Goal: Task Accomplishment & Management: Use online tool/utility

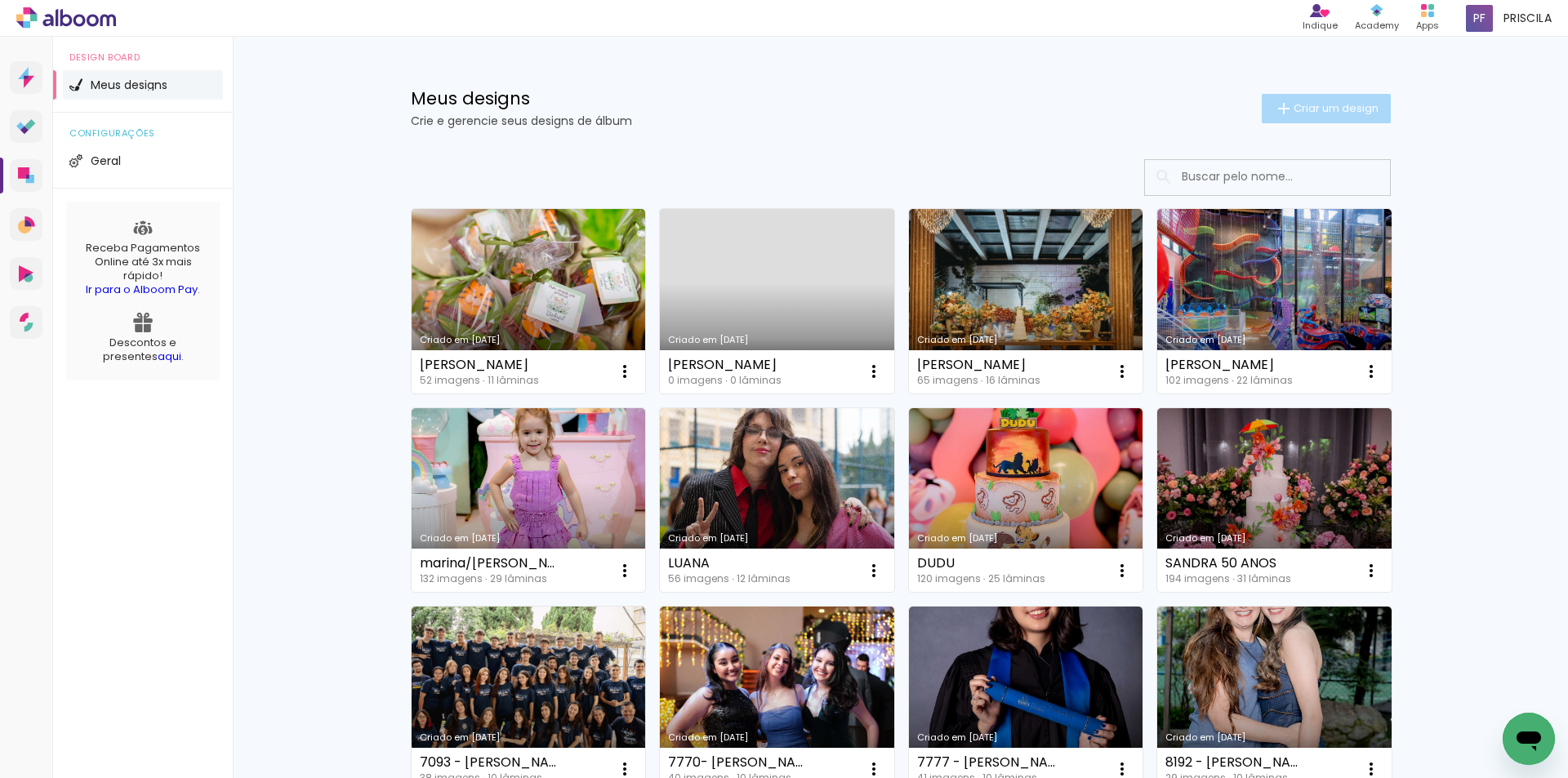
click at [1302, 103] on span "Criar um design" at bounding box center [1336, 108] width 85 height 10
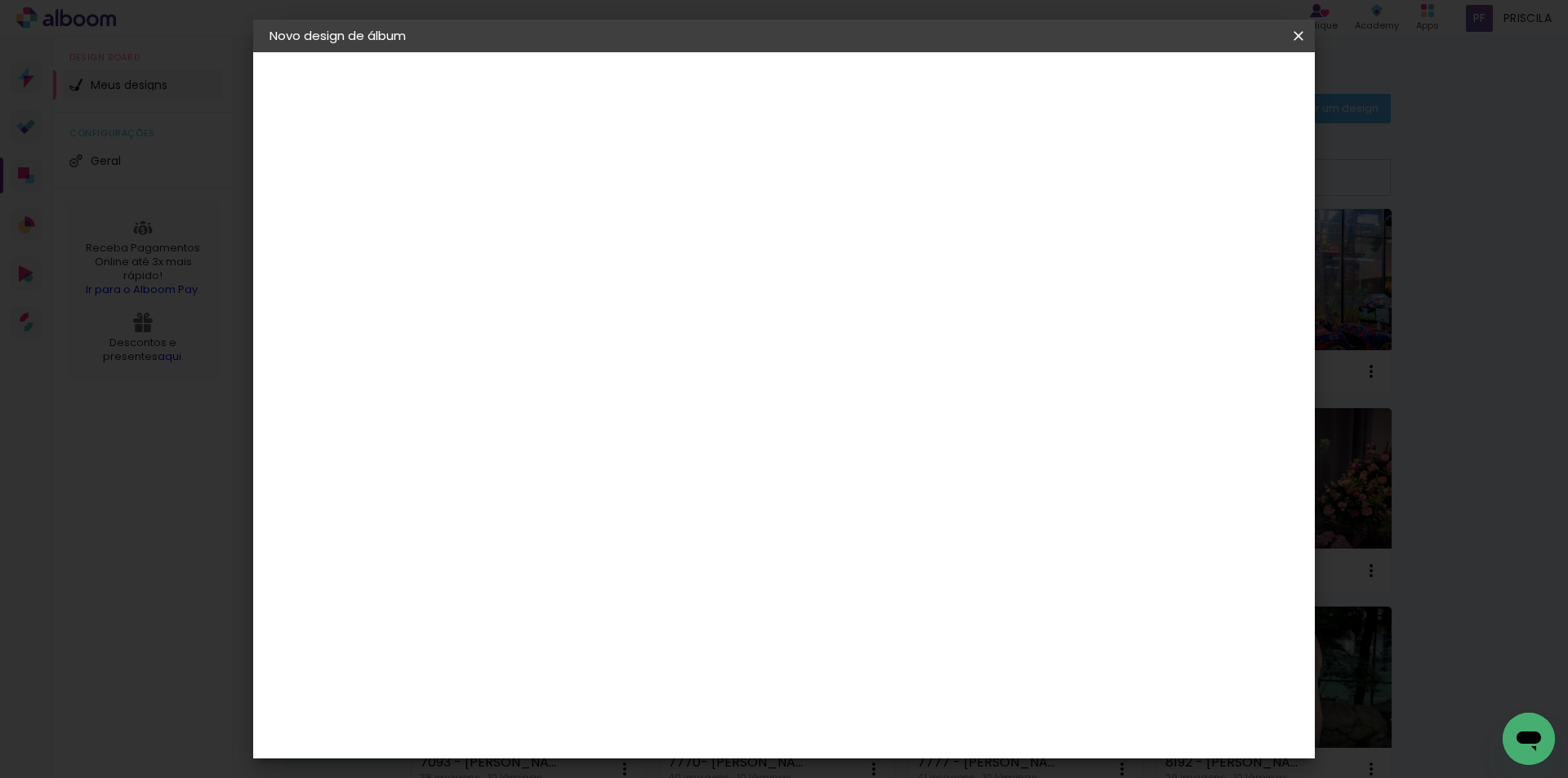
click at [537, 211] on input at bounding box center [537, 219] width 0 height 25
click at [537, 219] on input at bounding box center [537, 219] width 0 height 25
click at [537, 222] on input at bounding box center [537, 219] width 0 height 25
click at [537, 219] on input at bounding box center [537, 219] width 0 height 25
drag, startPoint x: 785, startPoint y: 219, endPoint x: 893, endPoint y: 214, distance: 108.1
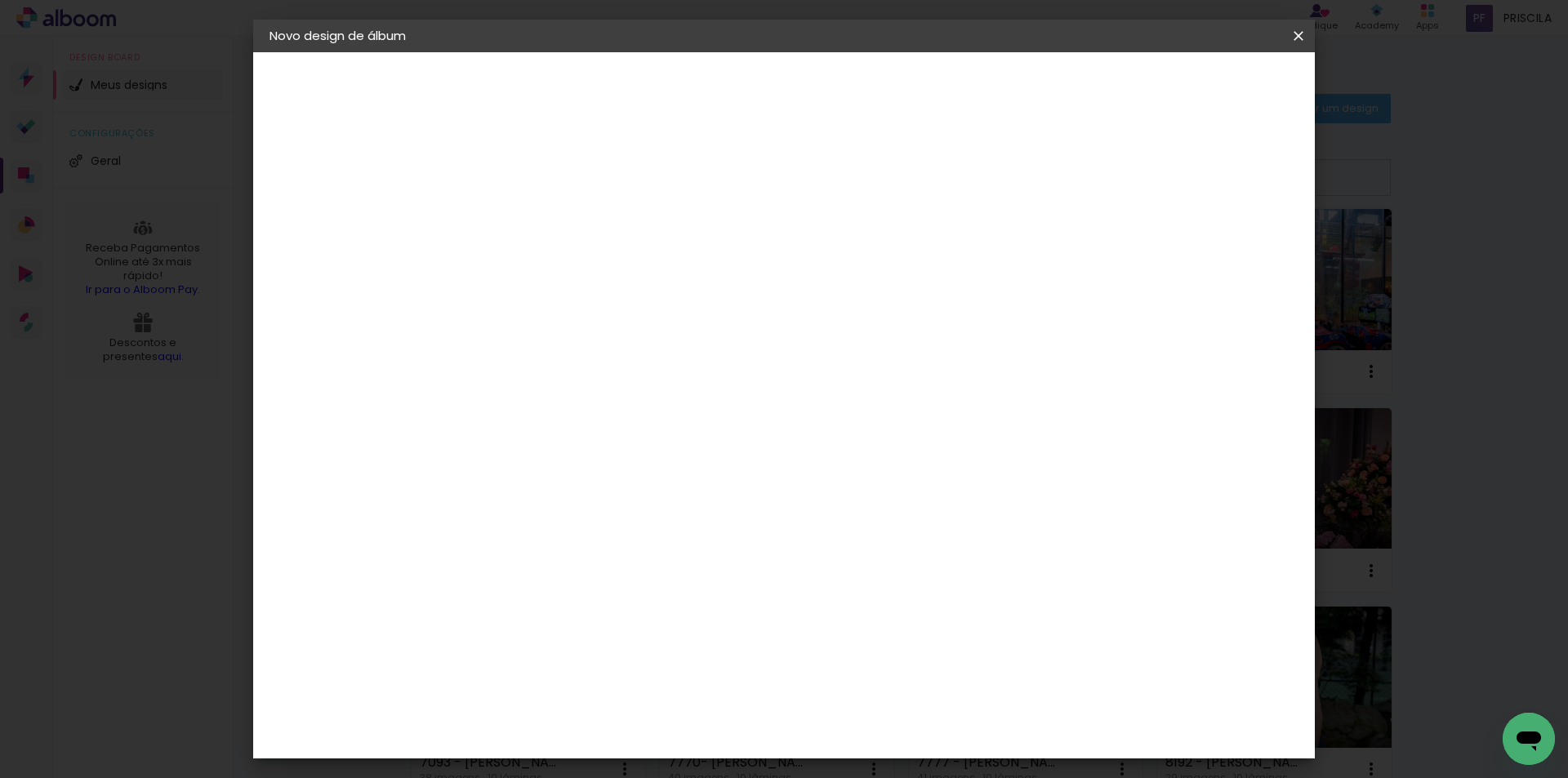
click at [537, 214] on input "Manu 6 anos" at bounding box center [537, 219] width 0 height 25
drag, startPoint x: 854, startPoint y: 217, endPoint x: 830, endPoint y: 222, distance: 24.5
click at [537, 222] on input "Manu - Reneta" at bounding box center [537, 219] width 0 height 25
type input "[PERSON_NAME]"
type paper-input "[PERSON_NAME]"
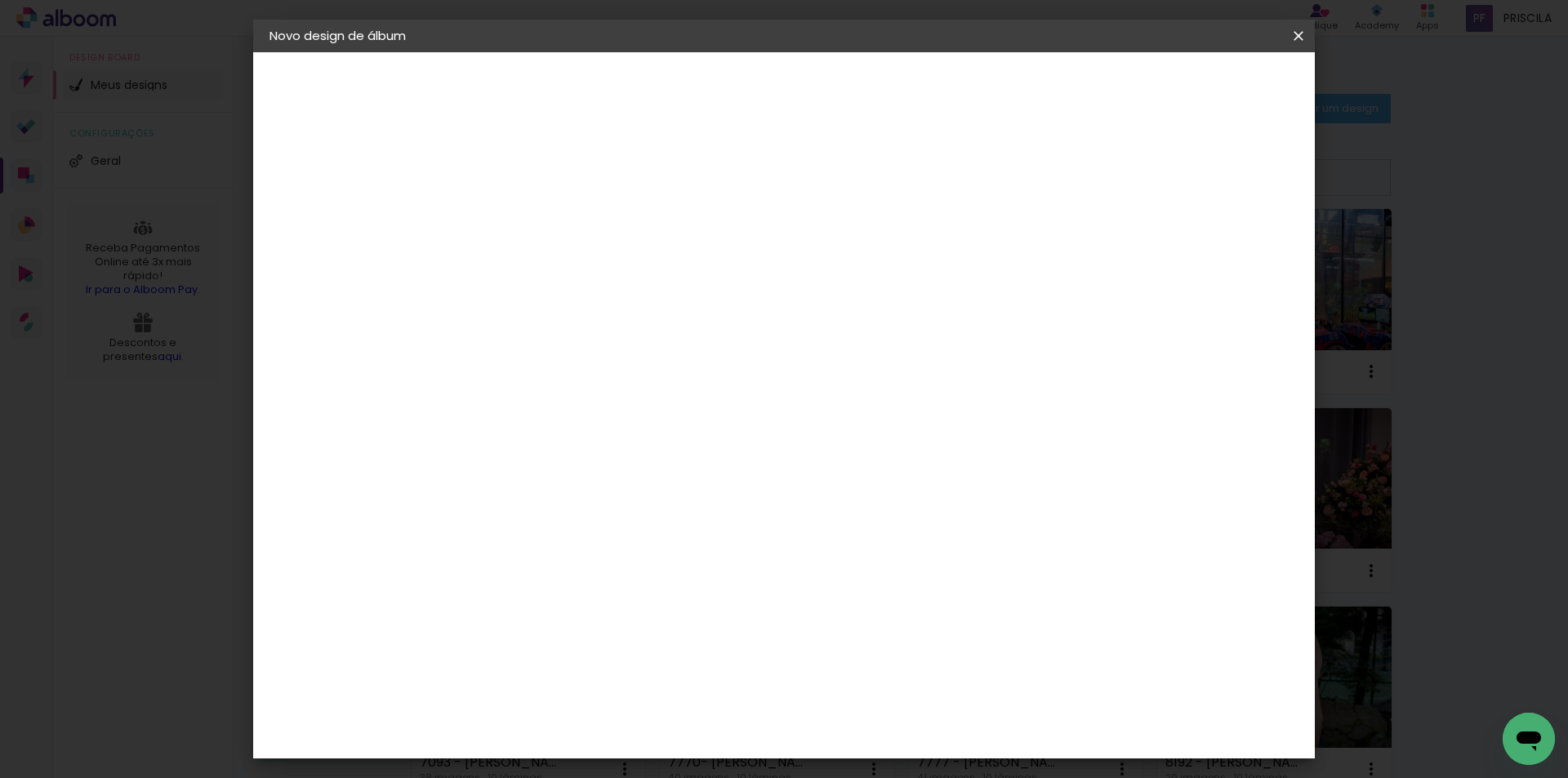
click at [0, 0] on slot "Avançar" at bounding box center [0, 0] width 0 height 0
click at [612, 543] on div "AlfaFotoBook" at bounding box center [569, 546] width 87 height 13
click at [842, 95] on paper-button "Avançar" at bounding box center [802, 87] width 80 height 28
click at [707, 471] on span "20 × 30 cm" at bounding box center [677, 492] width 61 height 43
click at [0, 0] on slot "Avançar" at bounding box center [0, 0] width 0 height 0
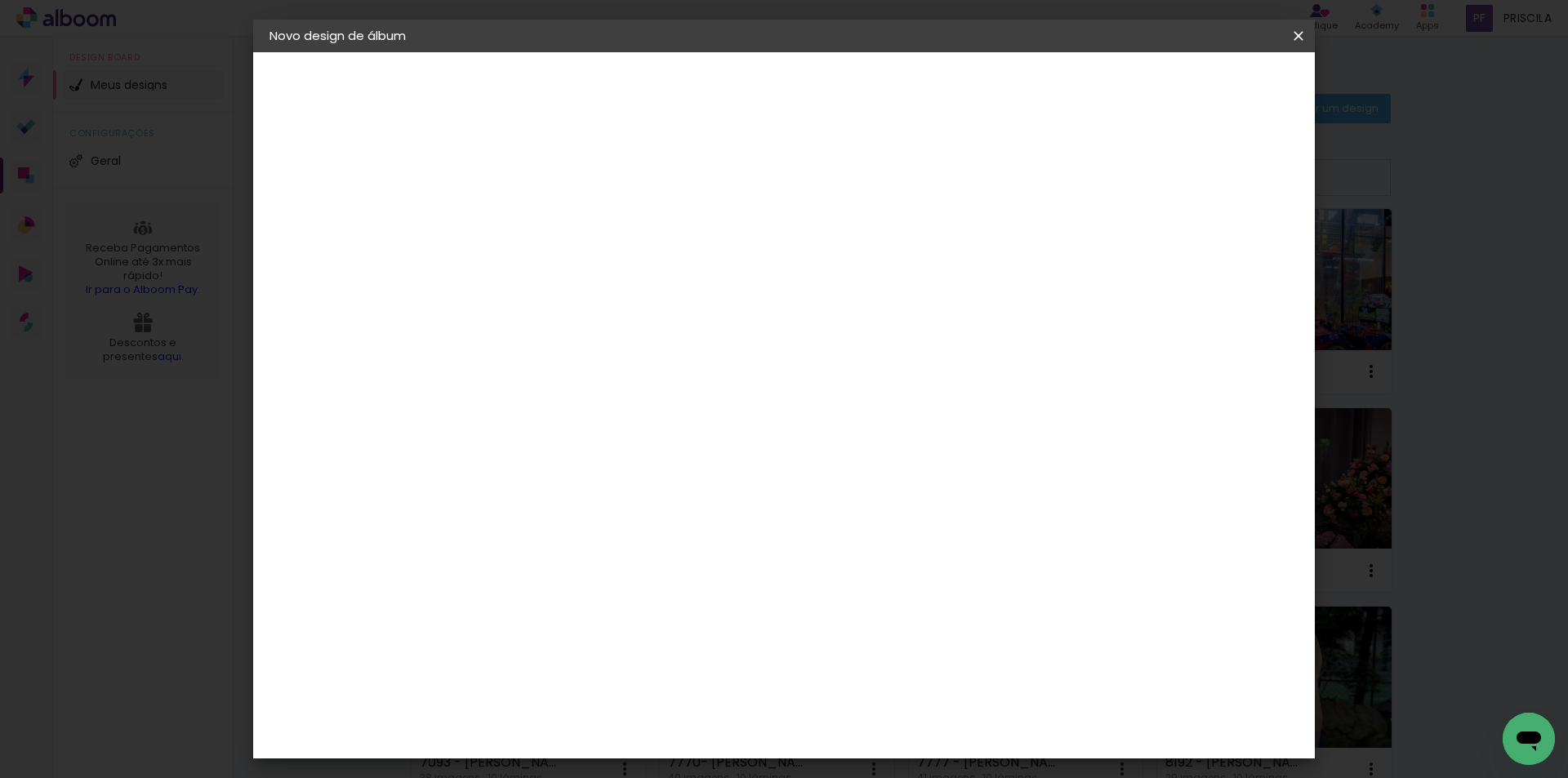
click at [1197, 84] on span "Iniciar design" at bounding box center [1159, 86] width 74 height 11
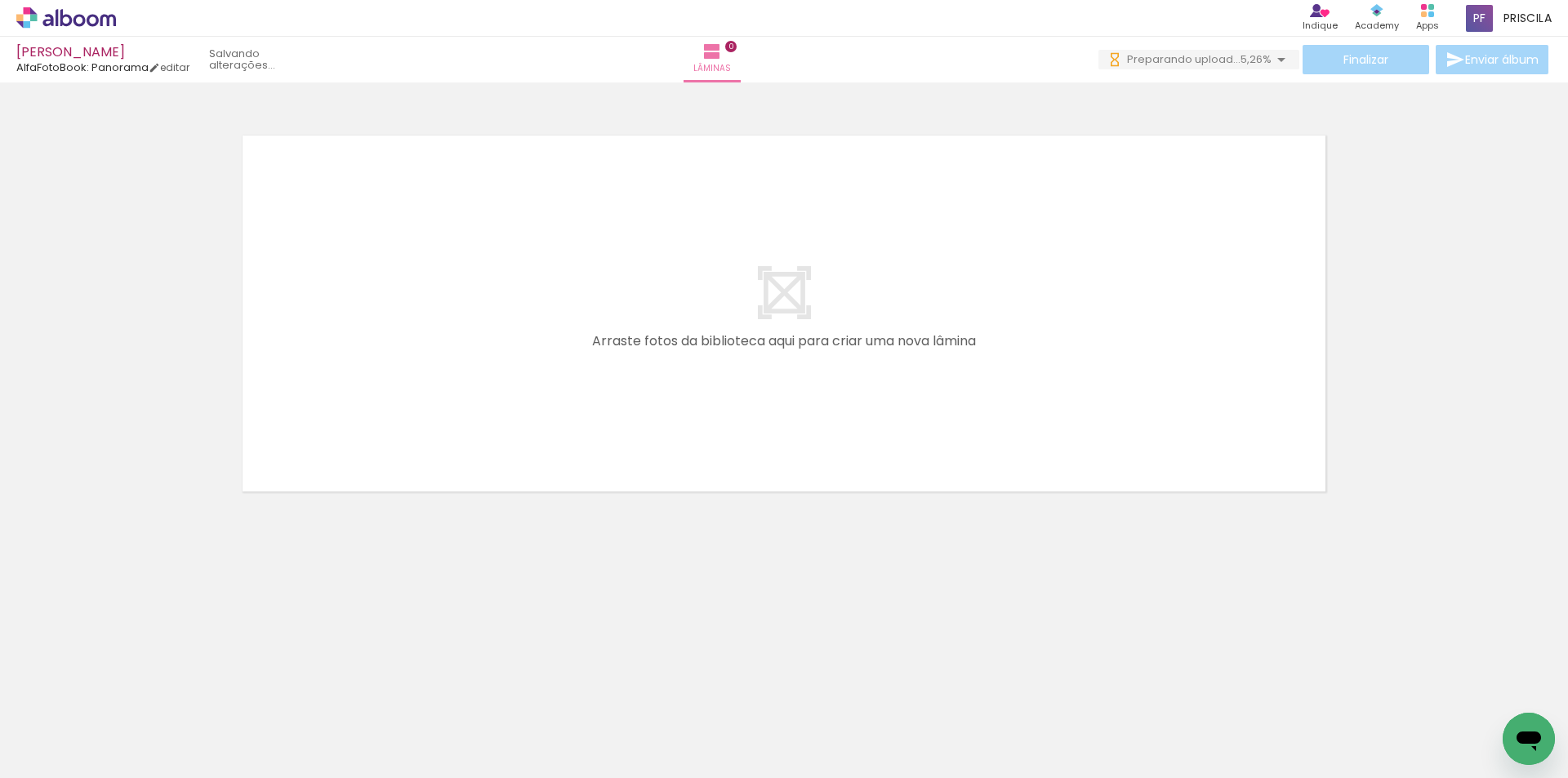
click at [74, 728] on input "Todas as fotos" at bounding box center [46, 729] width 62 height 14
click at [0, 0] on slot "Não utilizadas" at bounding box center [0, 0] width 0 height 0
type input "Não utilizadas"
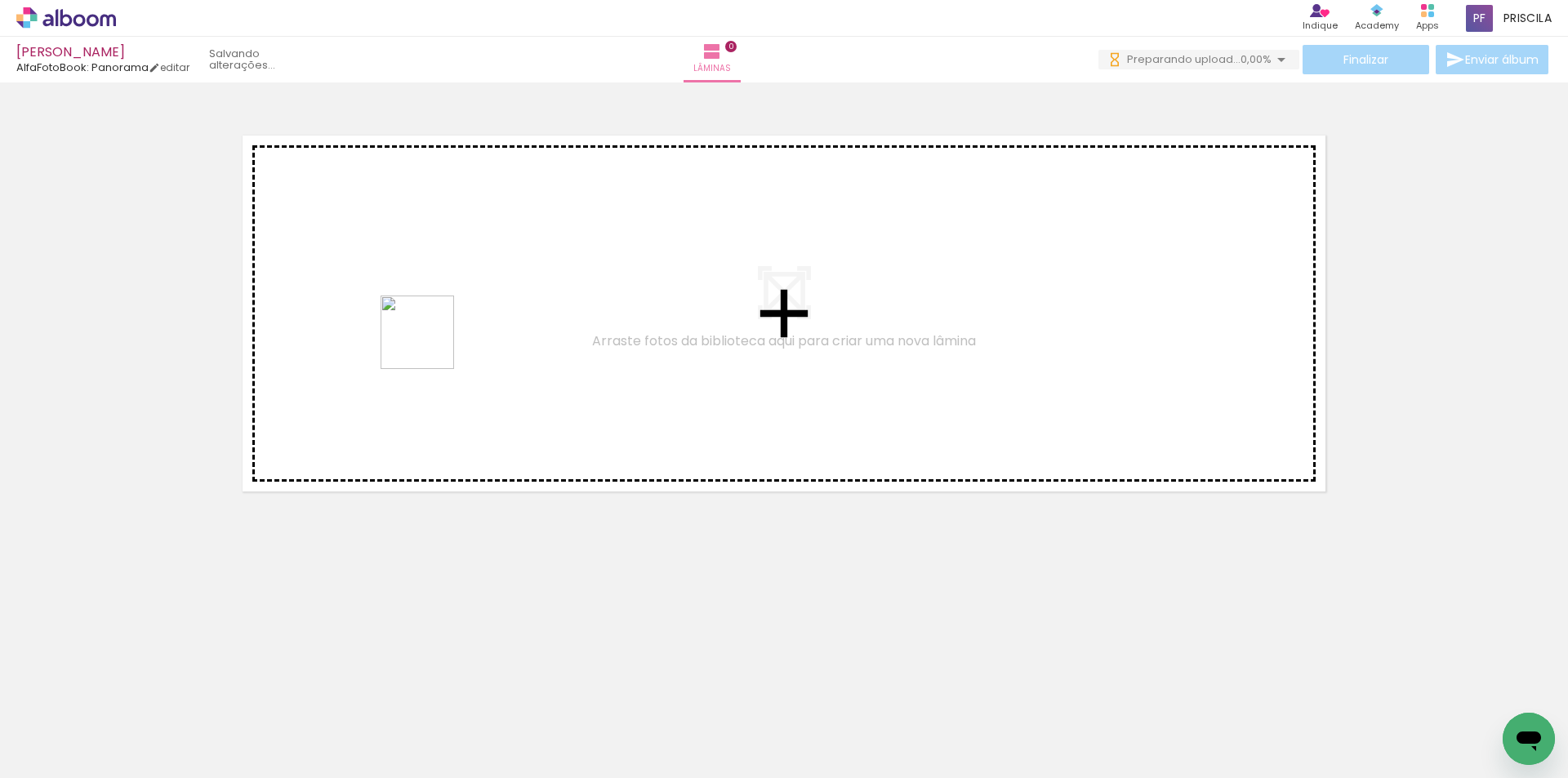
drag, startPoint x: 423, startPoint y: 721, endPoint x: 429, endPoint y: 344, distance: 377.0
click at [429, 344] on quentale-workspace at bounding box center [784, 389] width 1568 height 778
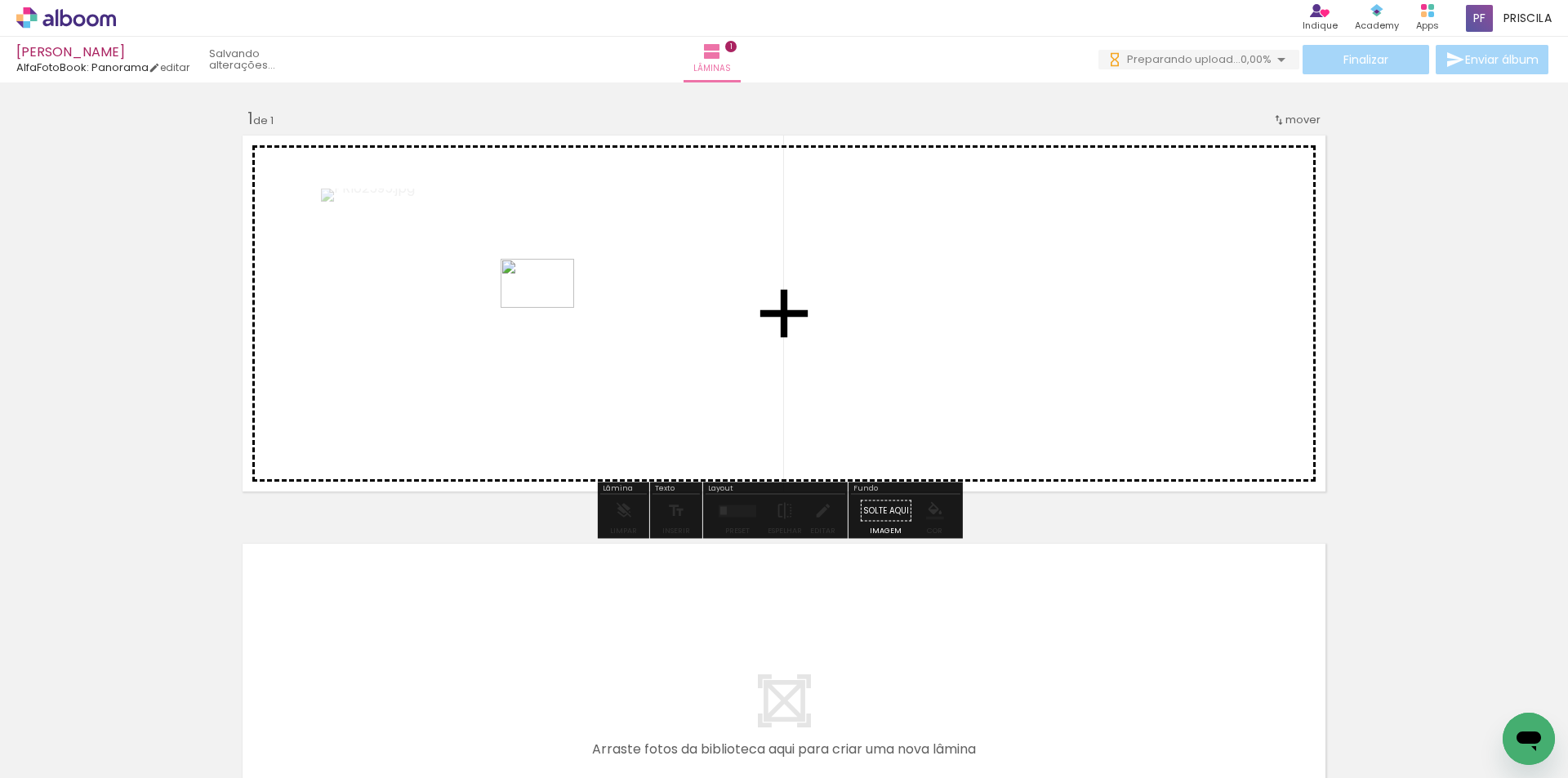
drag, startPoint x: 319, startPoint y: 723, endPoint x: 550, endPoint y: 308, distance: 475.0
click at [550, 308] on quentale-workspace at bounding box center [784, 389] width 1568 height 778
drag, startPoint x: 233, startPoint y: 737, endPoint x: 572, endPoint y: 675, distance: 344.6
click at [607, 372] on quentale-workspace at bounding box center [784, 389] width 1568 height 778
drag, startPoint x: 968, startPoint y: 677, endPoint x: 806, endPoint y: 366, distance: 350.7
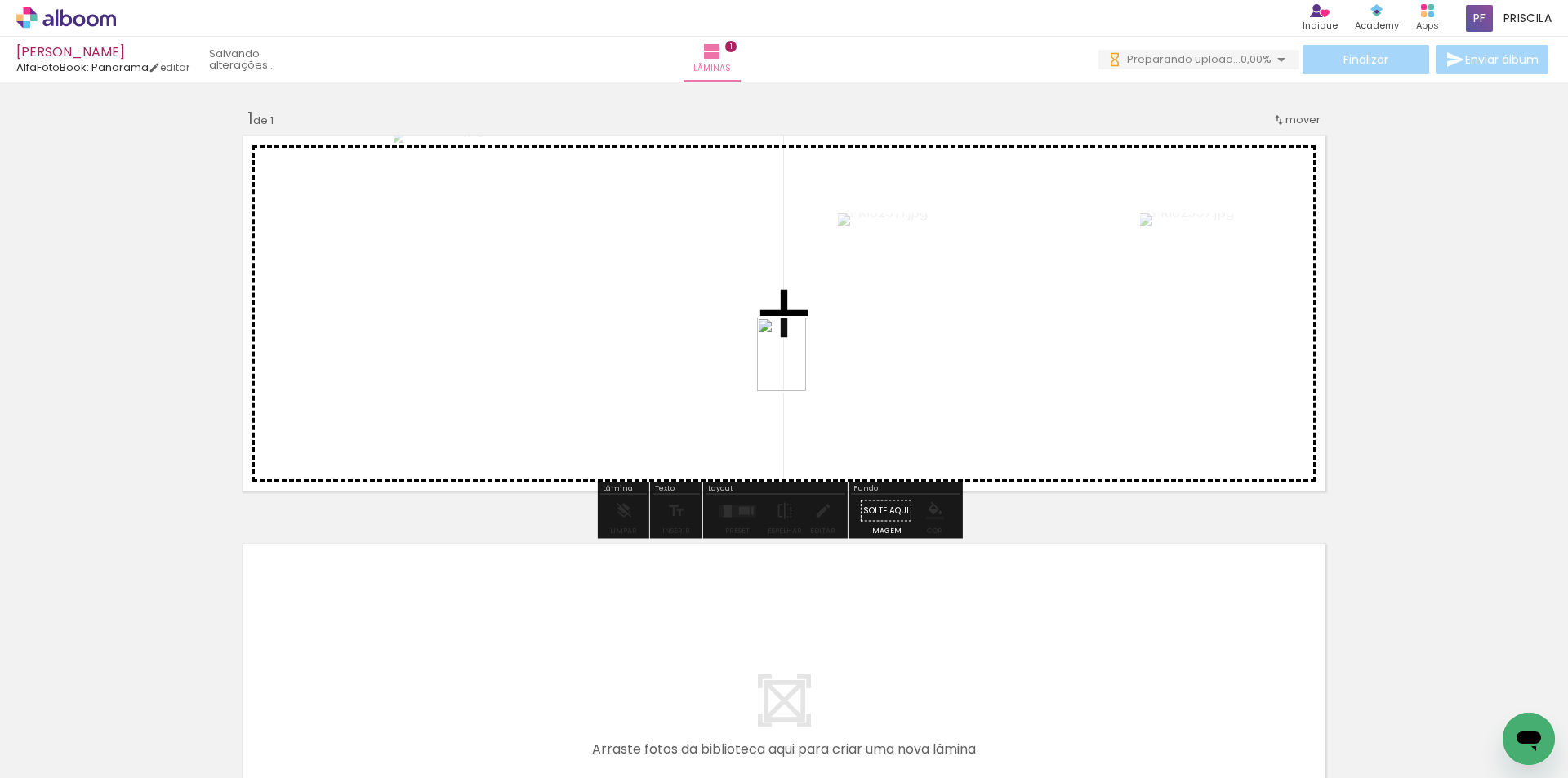
click at [806, 366] on quentale-workspace at bounding box center [784, 389] width 1568 height 778
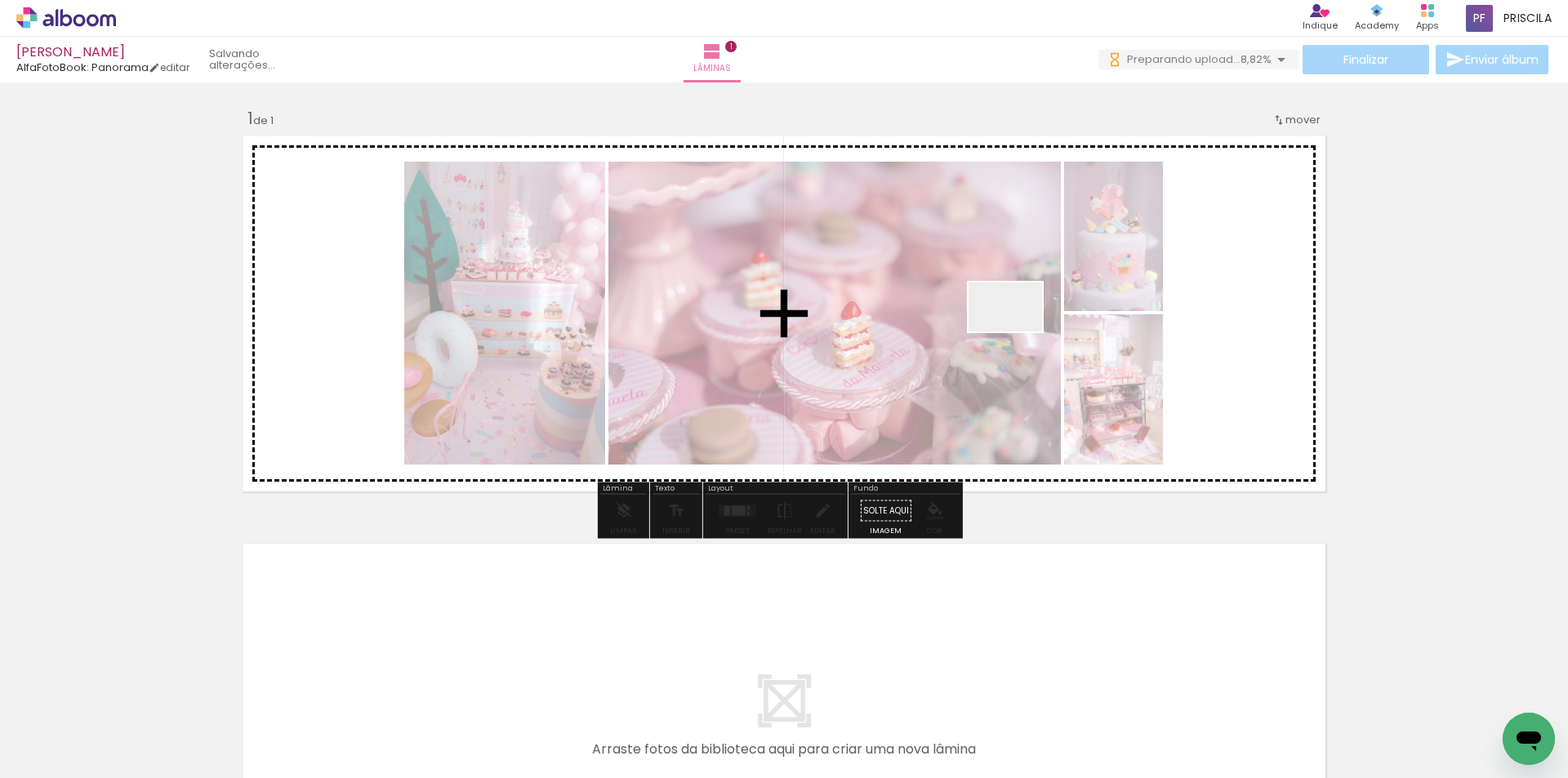
drag, startPoint x: 1055, startPoint y: 681, endPoint x: 1017, endPoint y: 337, distance: 346.1
click at [1017, 332] on quentale-workspace at bounding box center [784, 389] width 1568 height 778
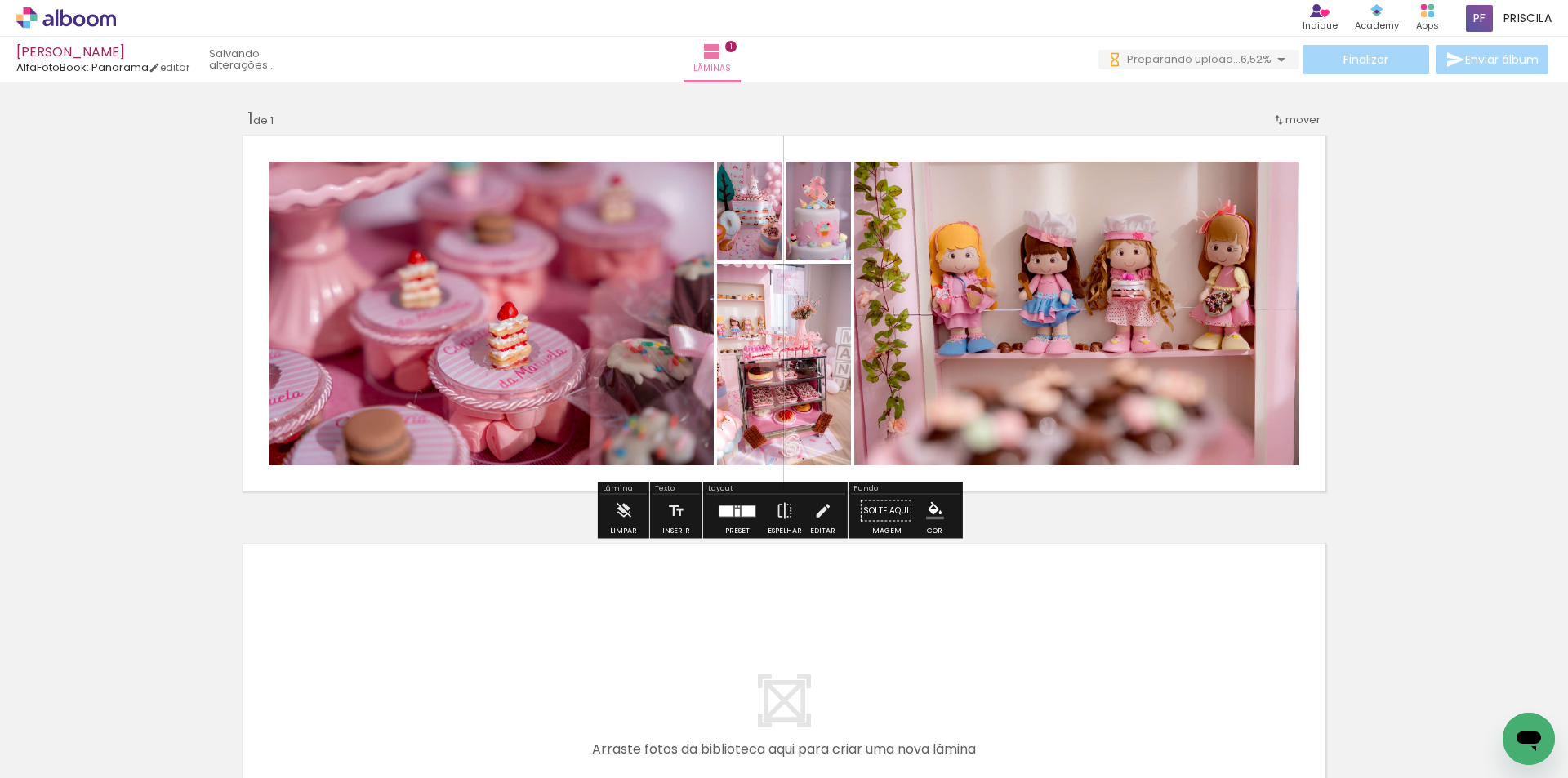
click at [744, 513] on div at bounding box center [748, 511] width 14 height 10
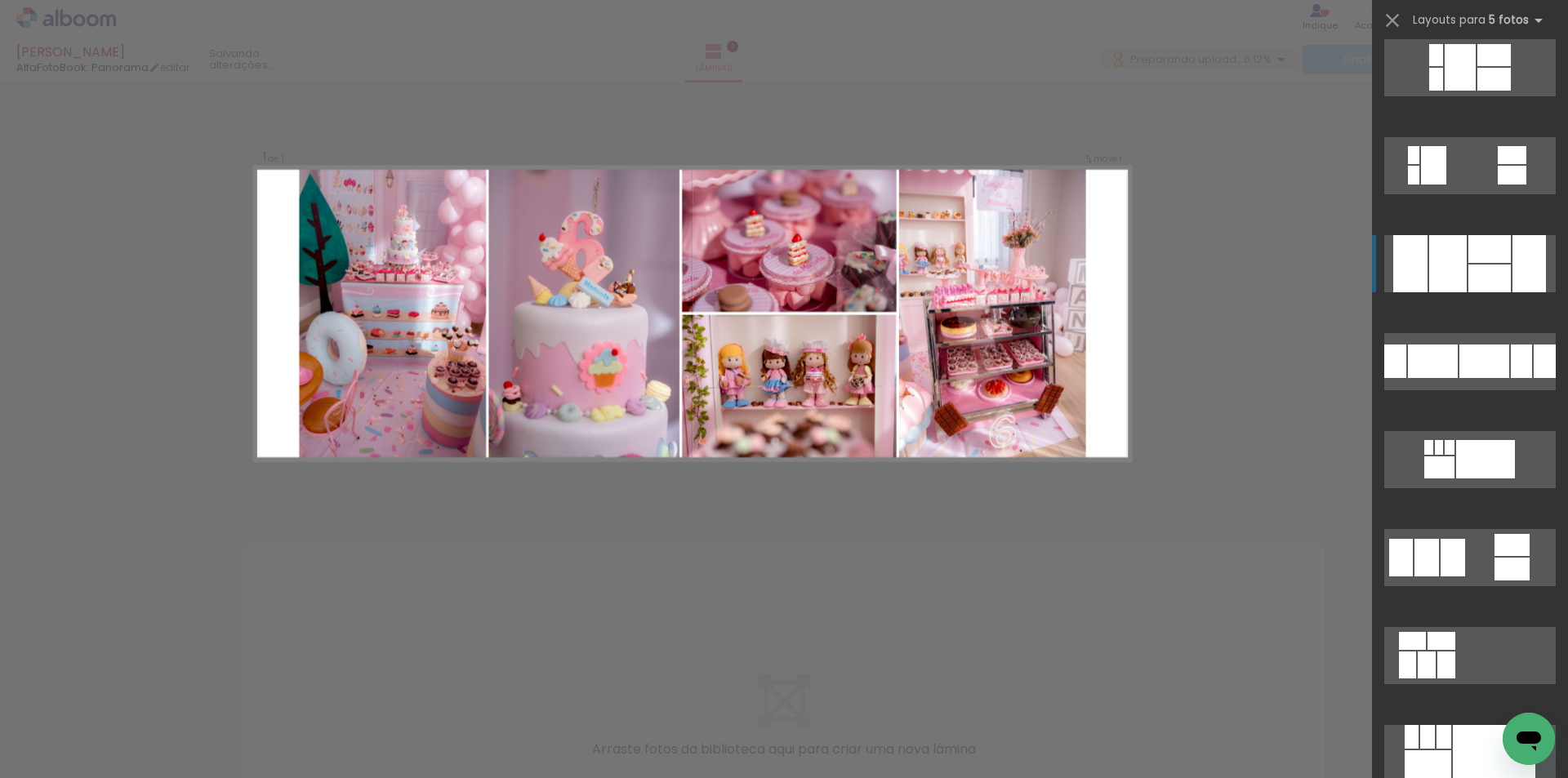
click at [1486, 257] on div at bounding box center [1489, 249] width 42 height 28
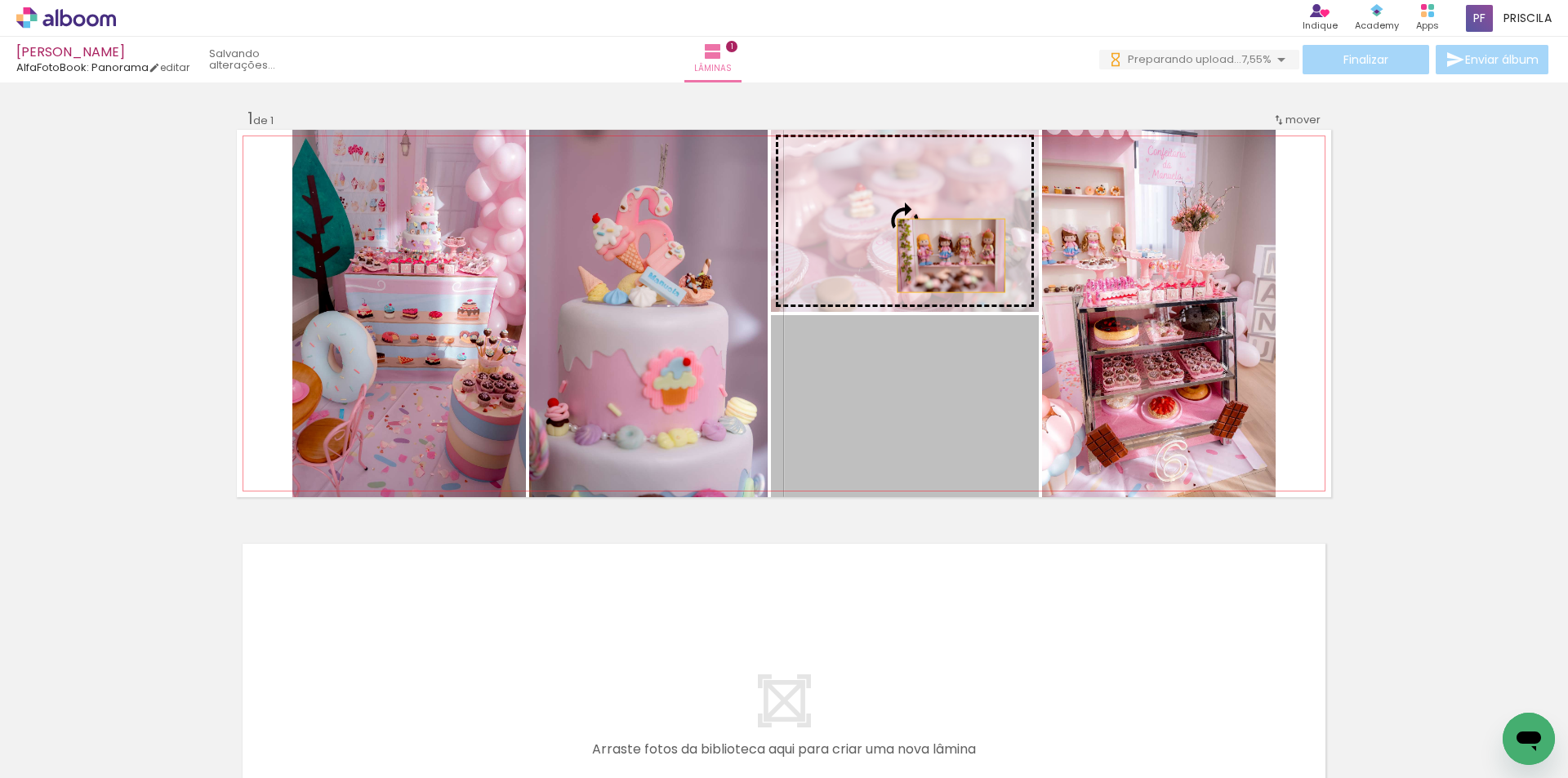
drag, startPoint x: 917, startPoint y: 395, endPoint x: 945, endPoint y: 255, distance: 142.8
click at [0, 0] on slot at bounding box center [0, 0] width 0 height 0
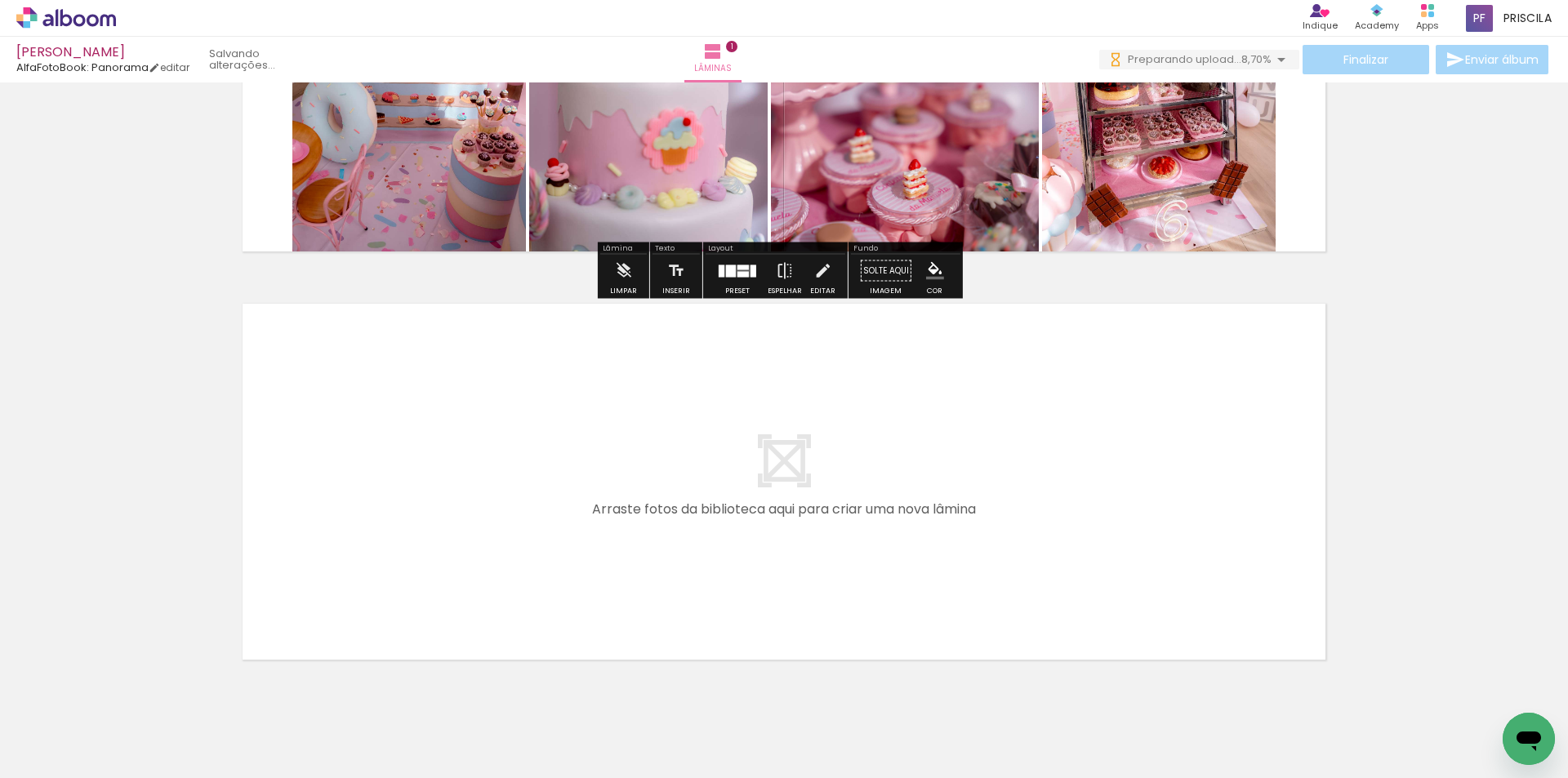
scroll to position [286, 0]
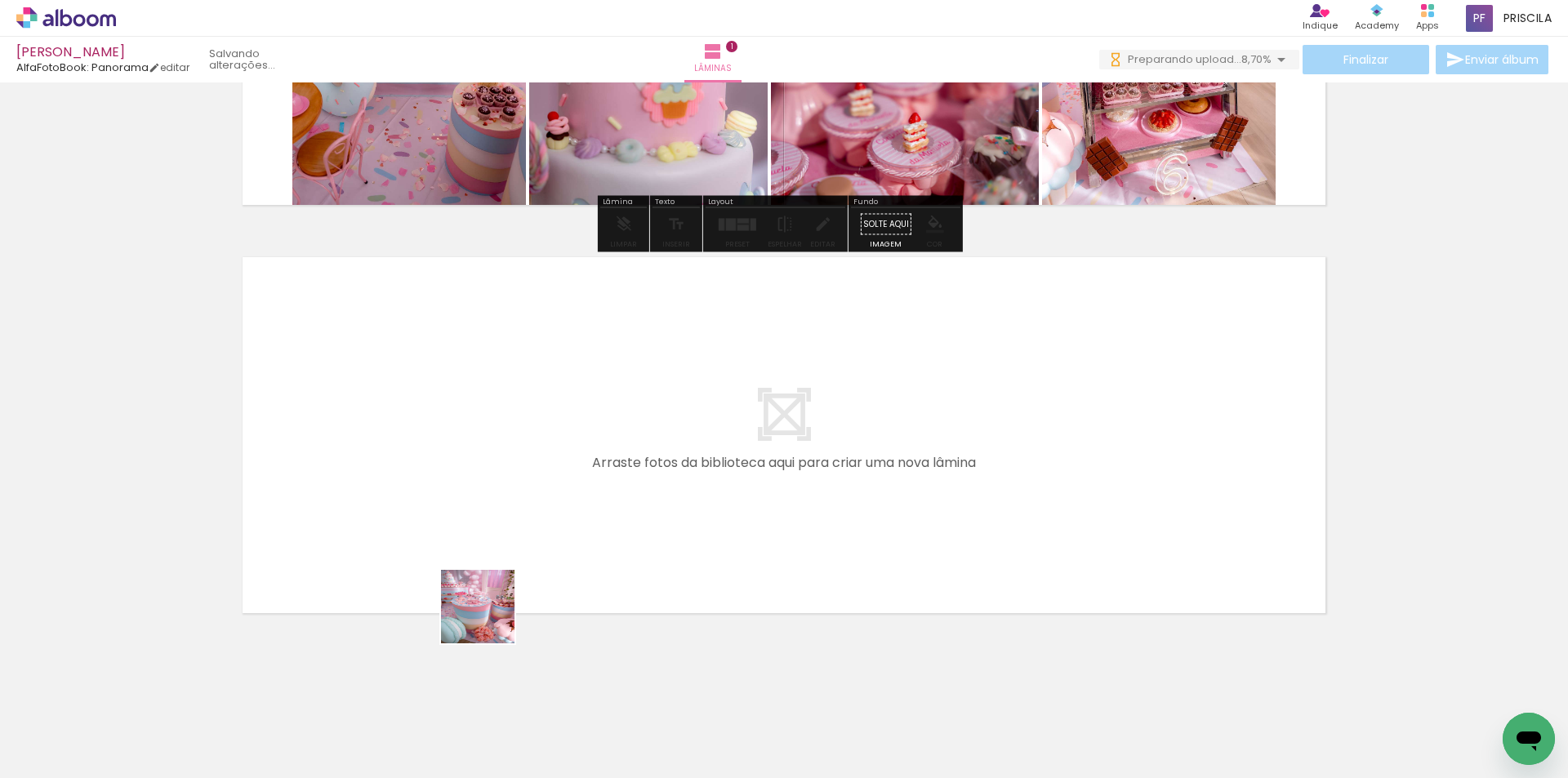
drag, startPoint x: 508, startPoint y: 726, endPoint x: 470, endPoint y: 556, distance: 174.2
click at [470, 556] on quentale-workspace at bounding box center [784, 389] width 1568 height 778
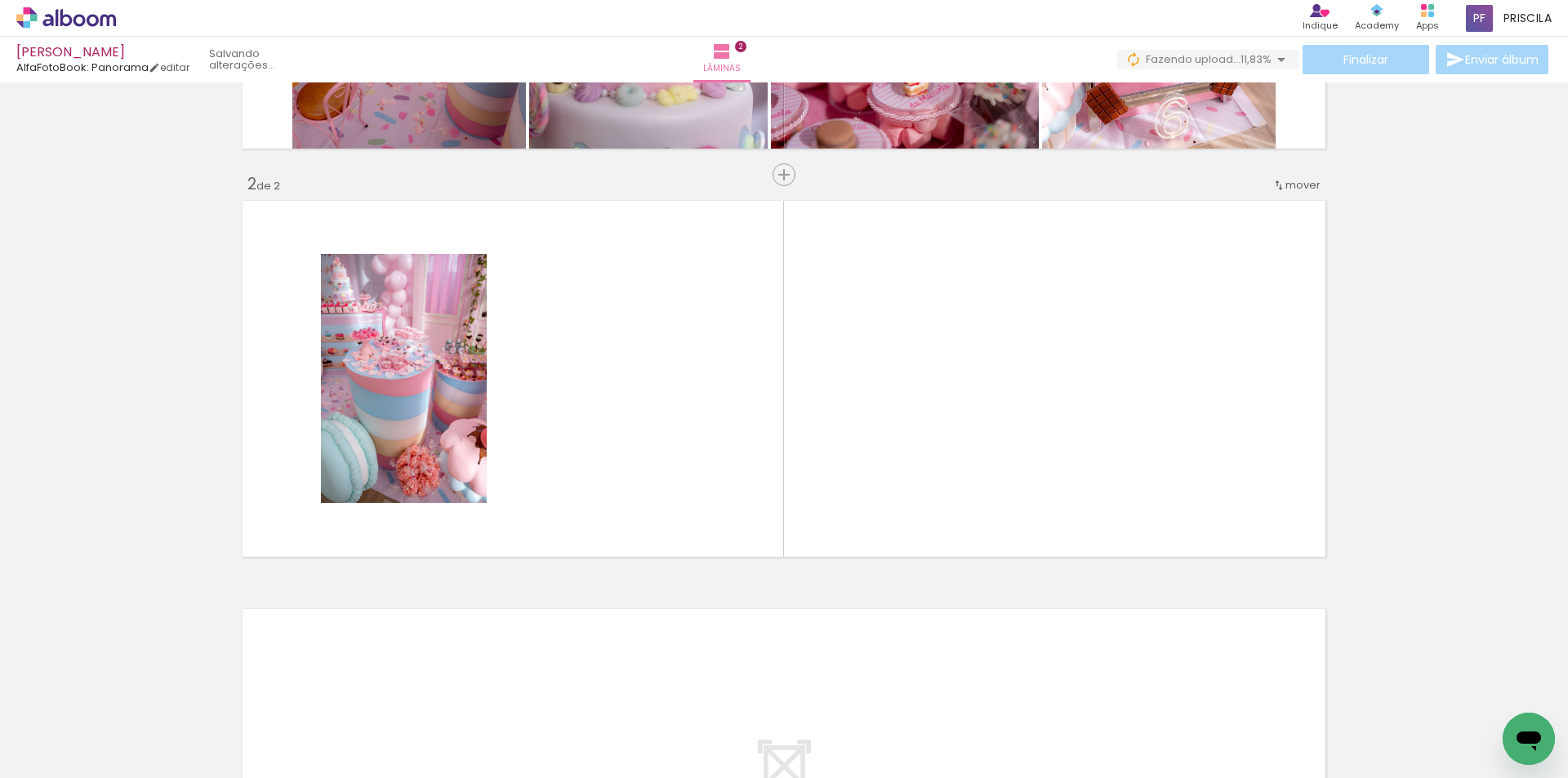
scroll to position [0, 0]
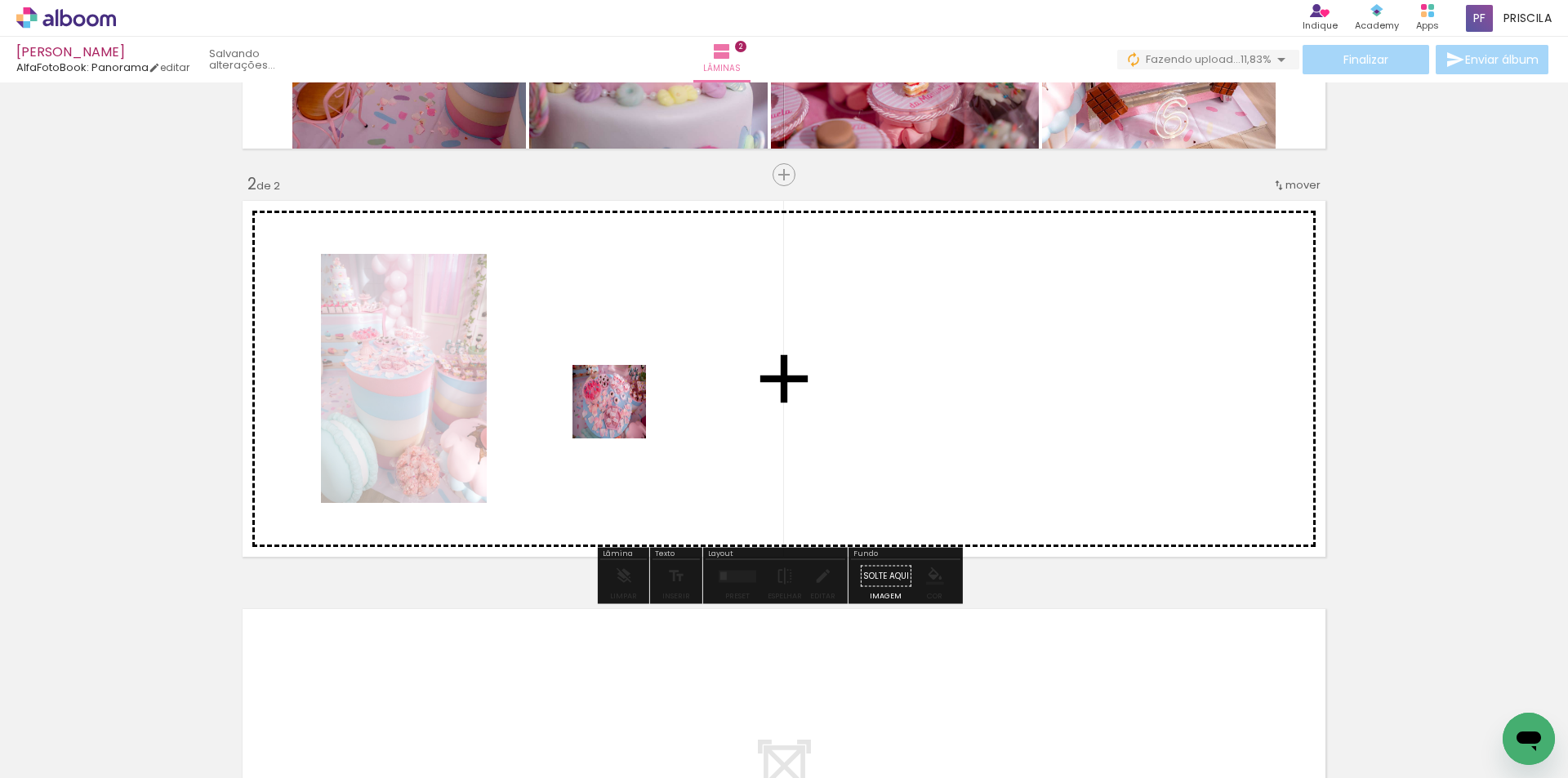
drag, startPoint x: 410, startPoint y: 727, endPoint x: 622, endPoint y: 414, distance: 378.0
click at [622, 414] on quentale-workspace at bounding box center [784, 389] width 1568 height 778
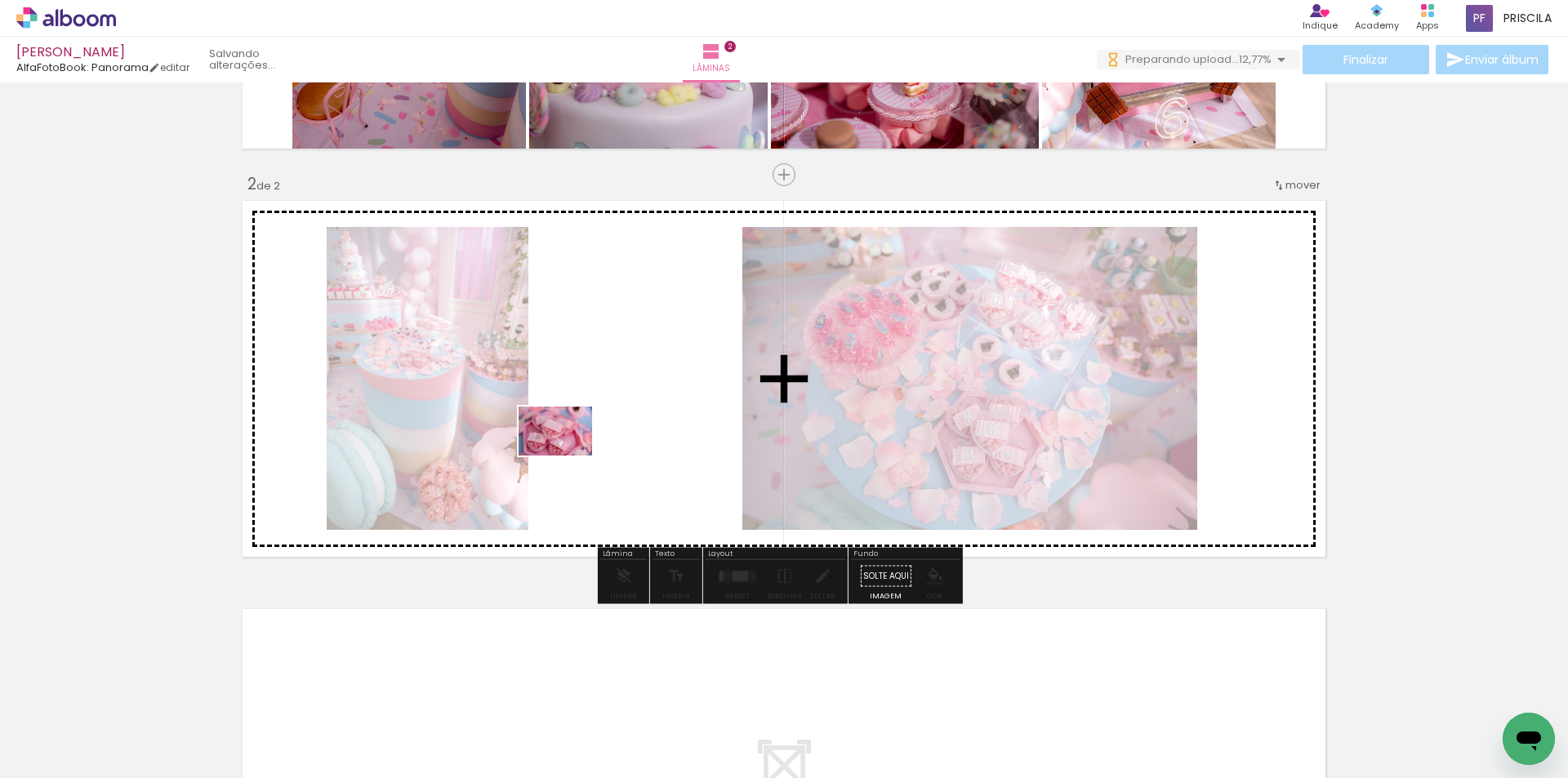
drag, startPoint x: 325, startPoint y: 733, endPoint x: 567, endPoint y: 455, distance: 368.6
click at [567, 455] on quentale-workspace at bounding box center [784, 389] width 1568 height 778
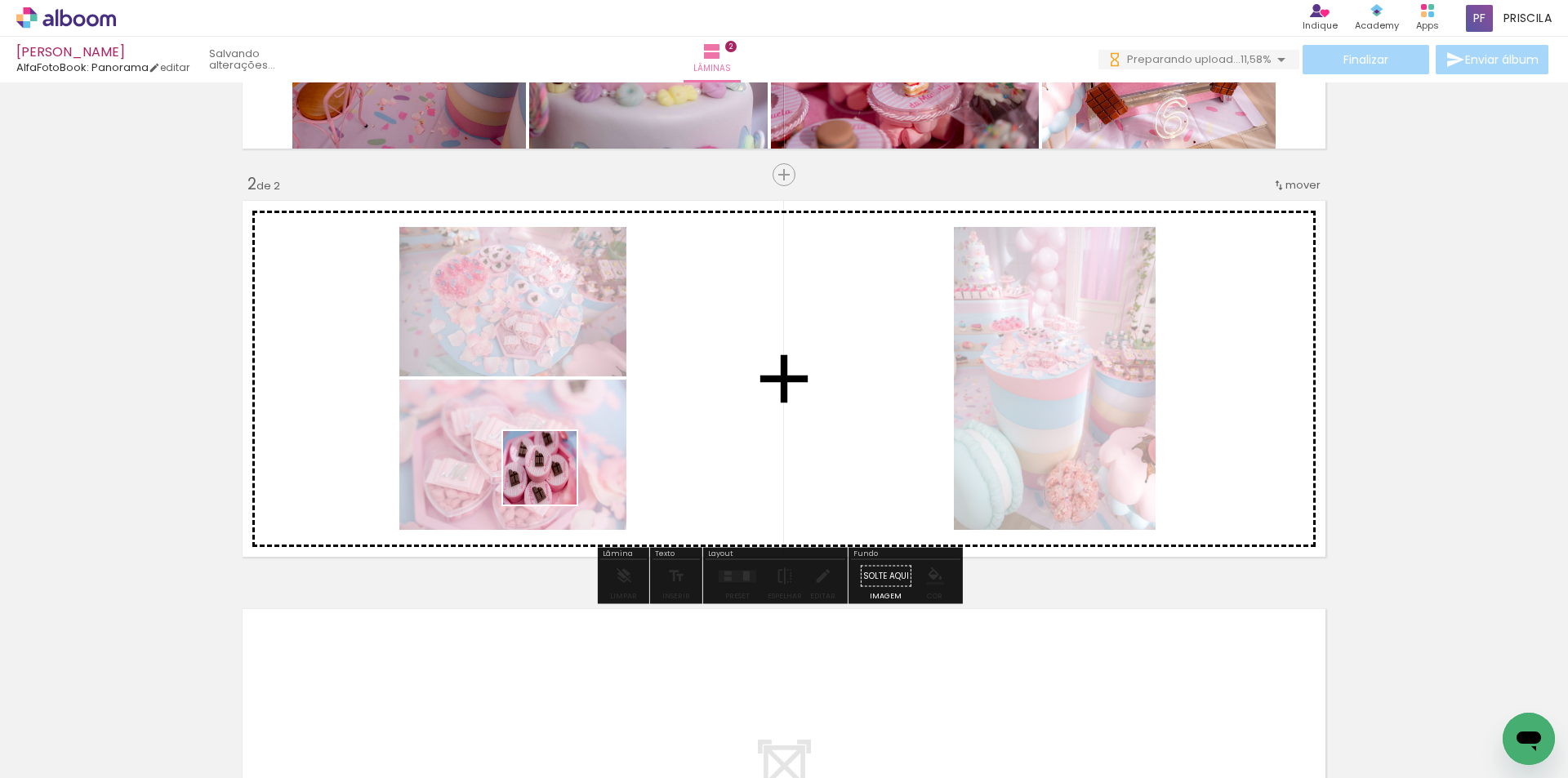
drag, startPoint x: 488, startPoint y: 524, endPoint x: 727, endPoint y: 498, distance: 240.4
click at [620, 429] on quentale-workspace at bounding box center [784, 389] width 1568 height 778
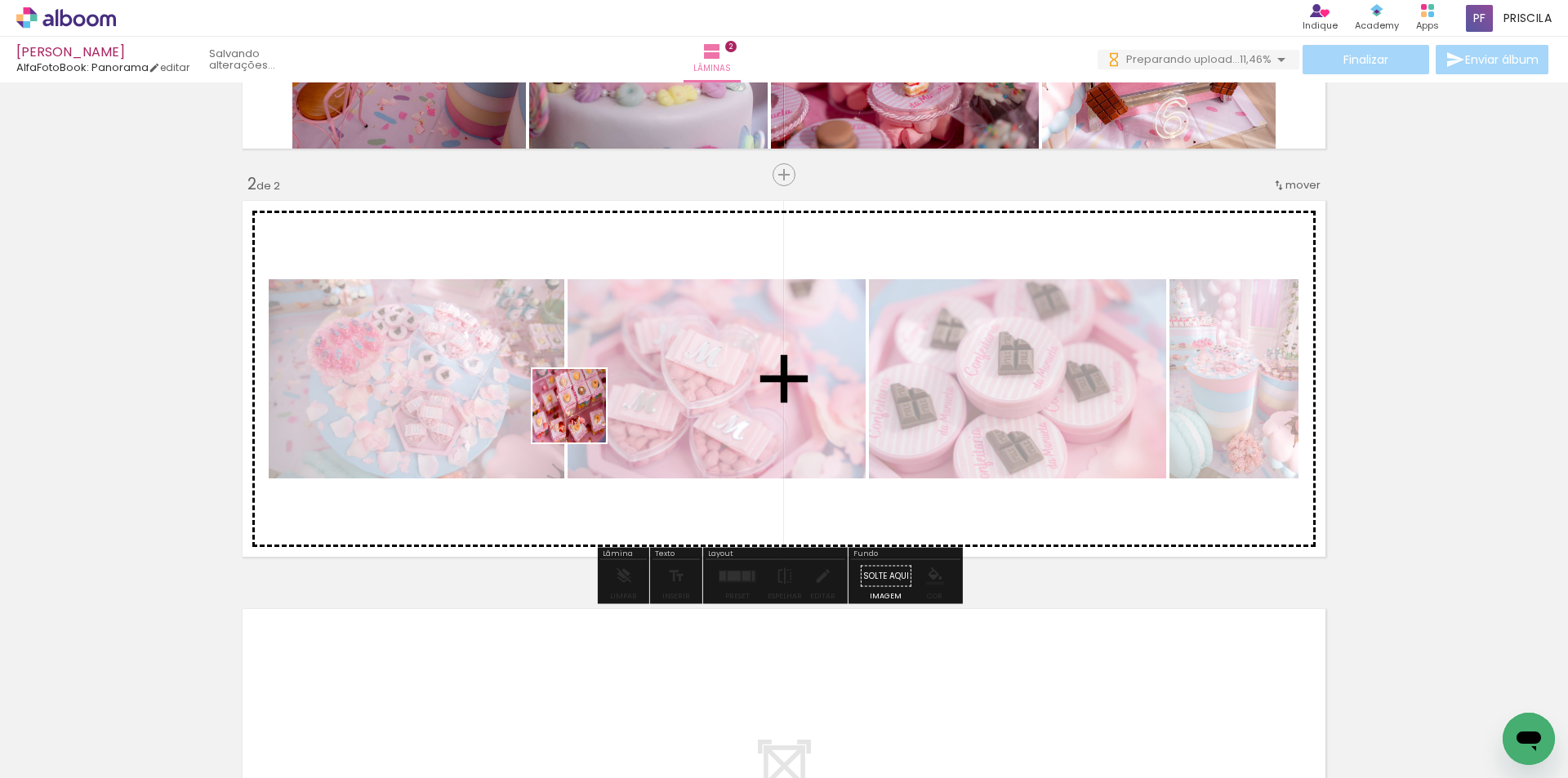
drag, startPoint x: 319, startPoint y: 721, endPoint x: 581, endPoint y: 418, distance: 400.6
click at [581, 418] on quentale-workspace at bounding box center [784, 389] width 1568 height 778
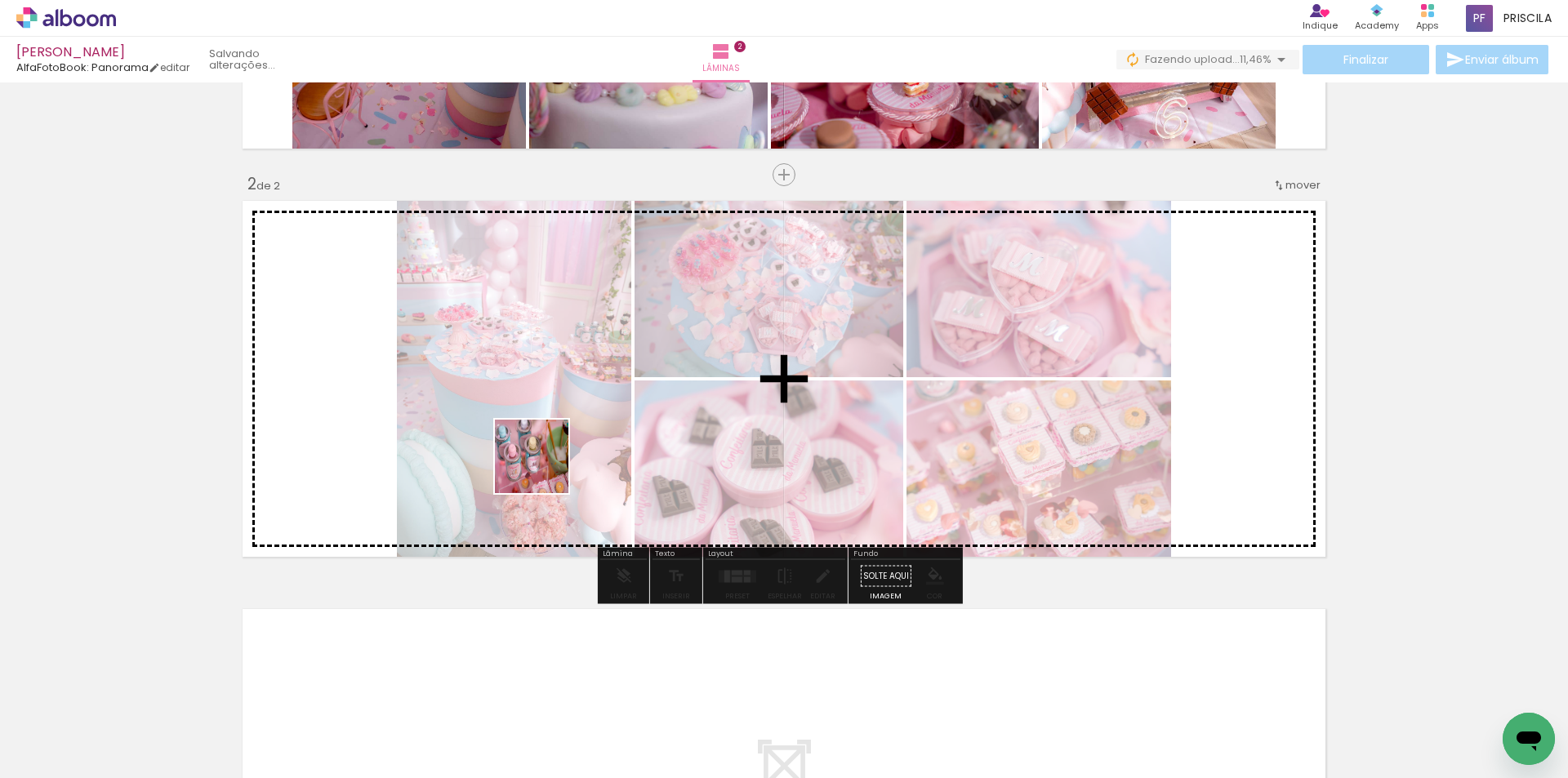
drag, startPoint x: 331, startPoint y: 740, endPoint x: 544, endPoint y: 468, distance: 345.5
click at [544, 468] on quentale-workspace at bounding box center [784, 389] width 1568 height 778
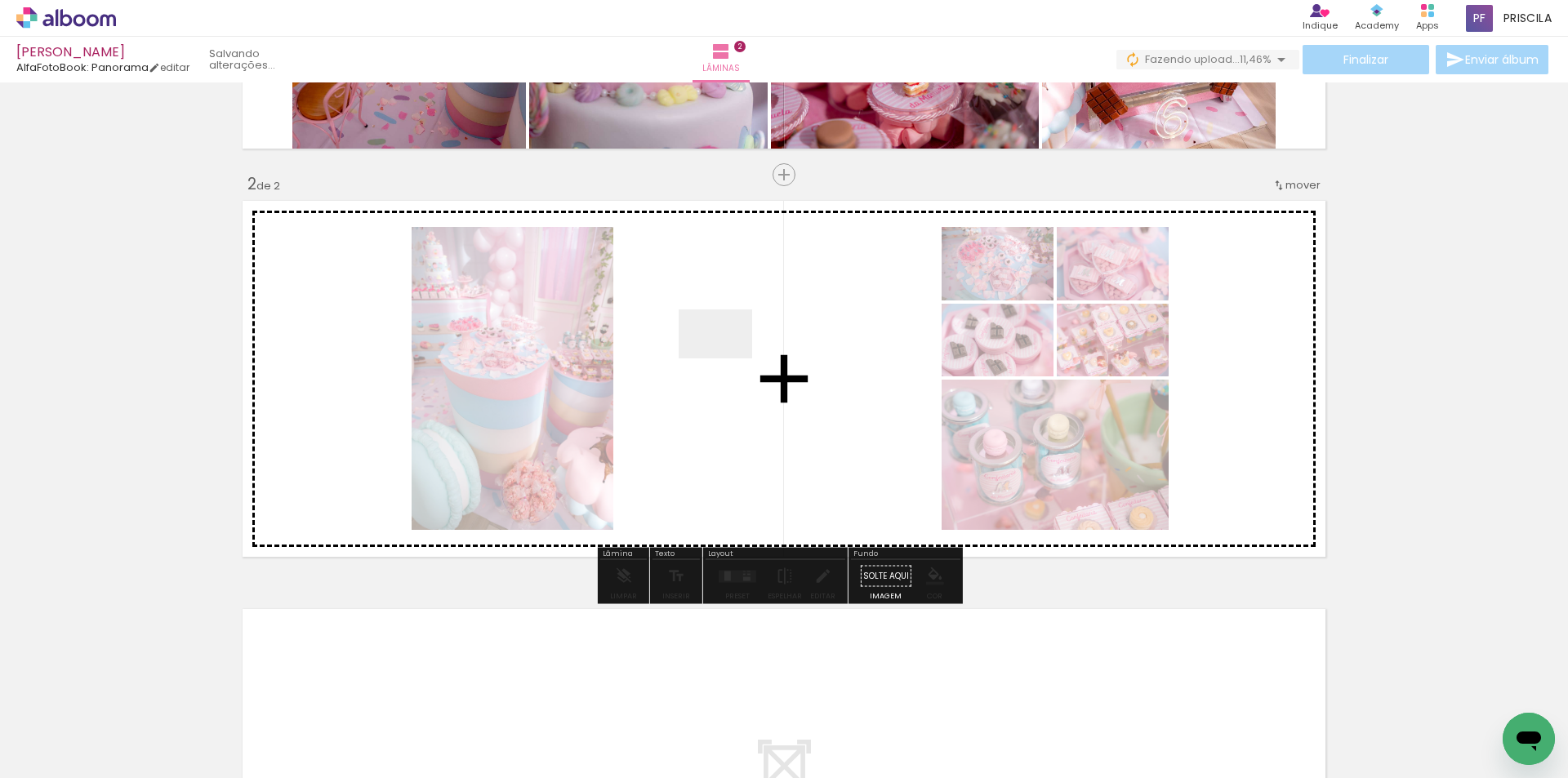
drag, startPoint x: 523, startPoint y: 599, endPoint x: 727, endPoint y: 358, distance: 315.7
click at [727, 358] on quentale-workspace at bounding box center [784, 389] width 1568 height 778
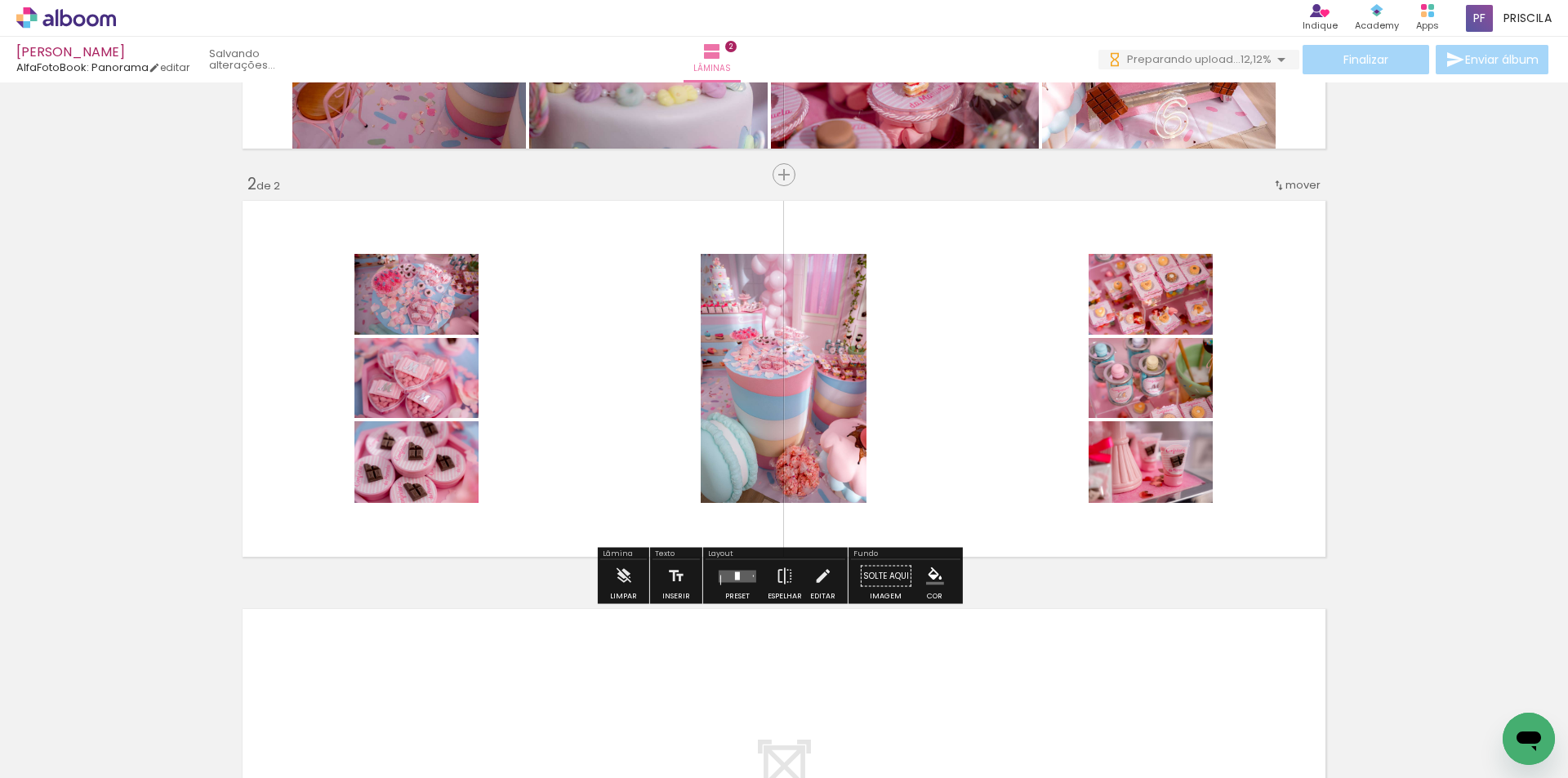
click at [735, 575] on div at bounding box center [738, 575] width 5 height 8
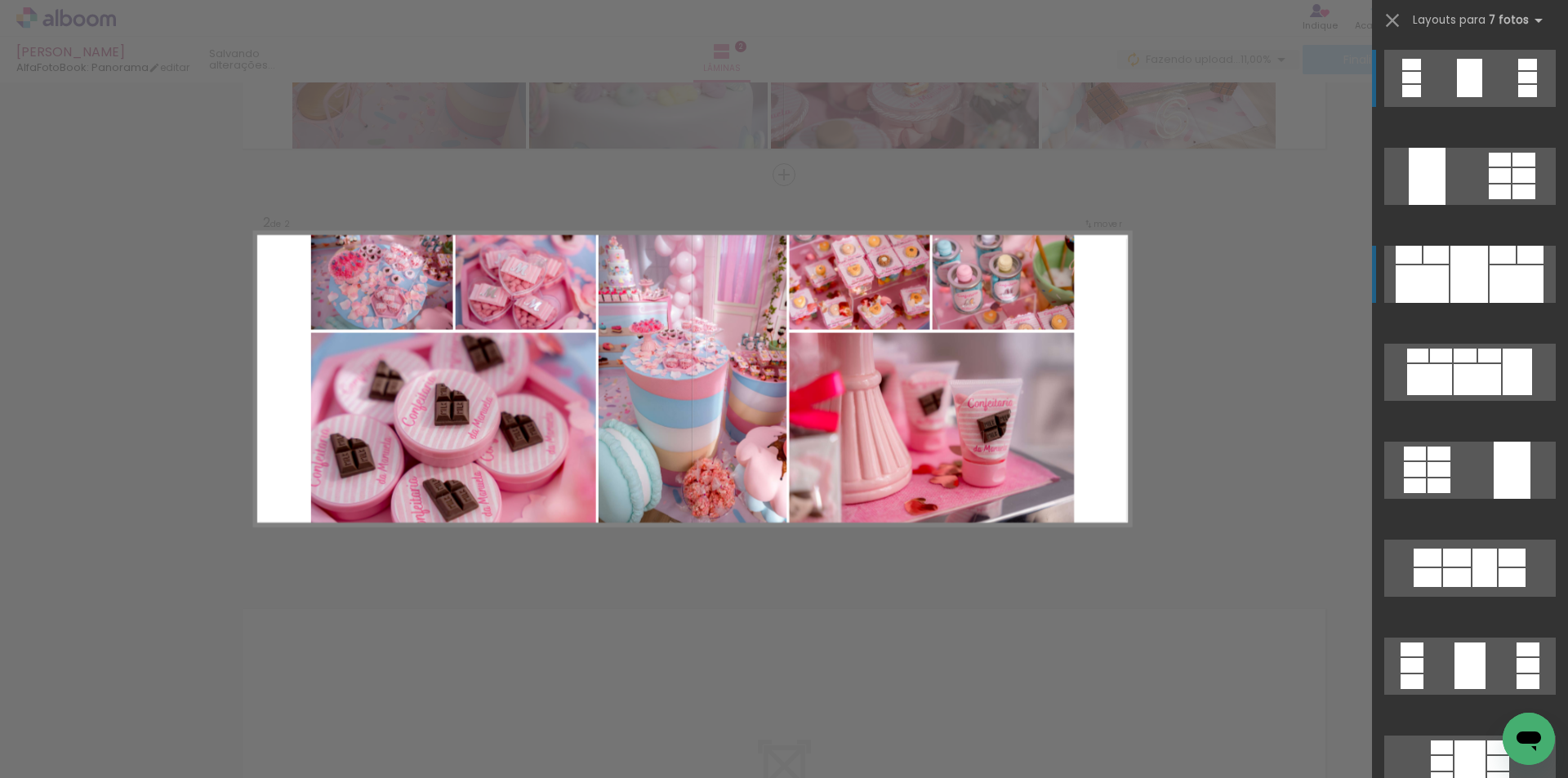
click at [1482, 275] on quentale-layouter at bounding box center [1470, 274] width 171 height 57
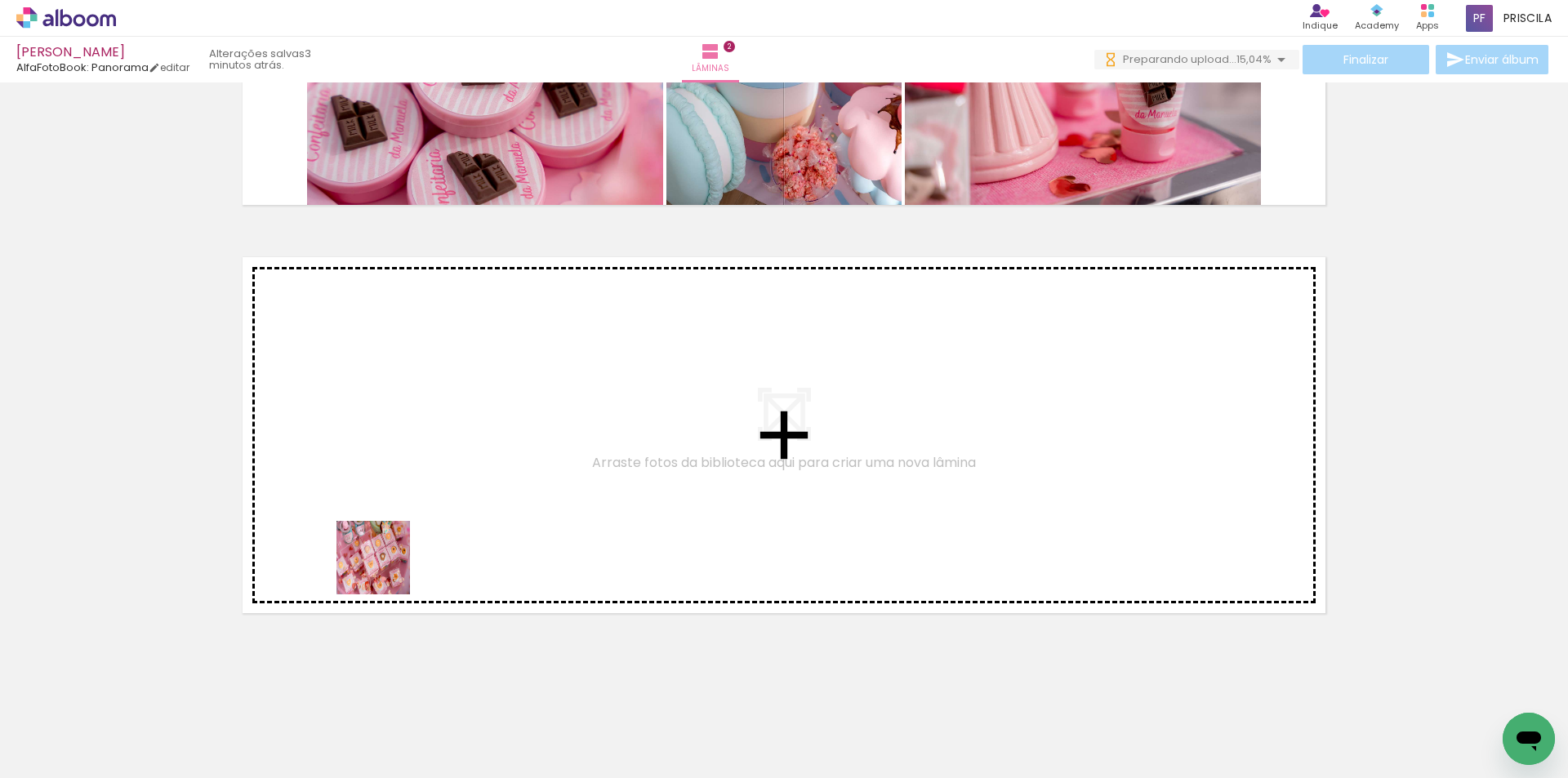
drag, startPoint x: 313, startPoint y: 738, endPoint x: 386, endPoint y: 569, distance: 184.1
click at [386, 569] on quentale-workspace at bounding box center [784, 389] width 1568 height 778
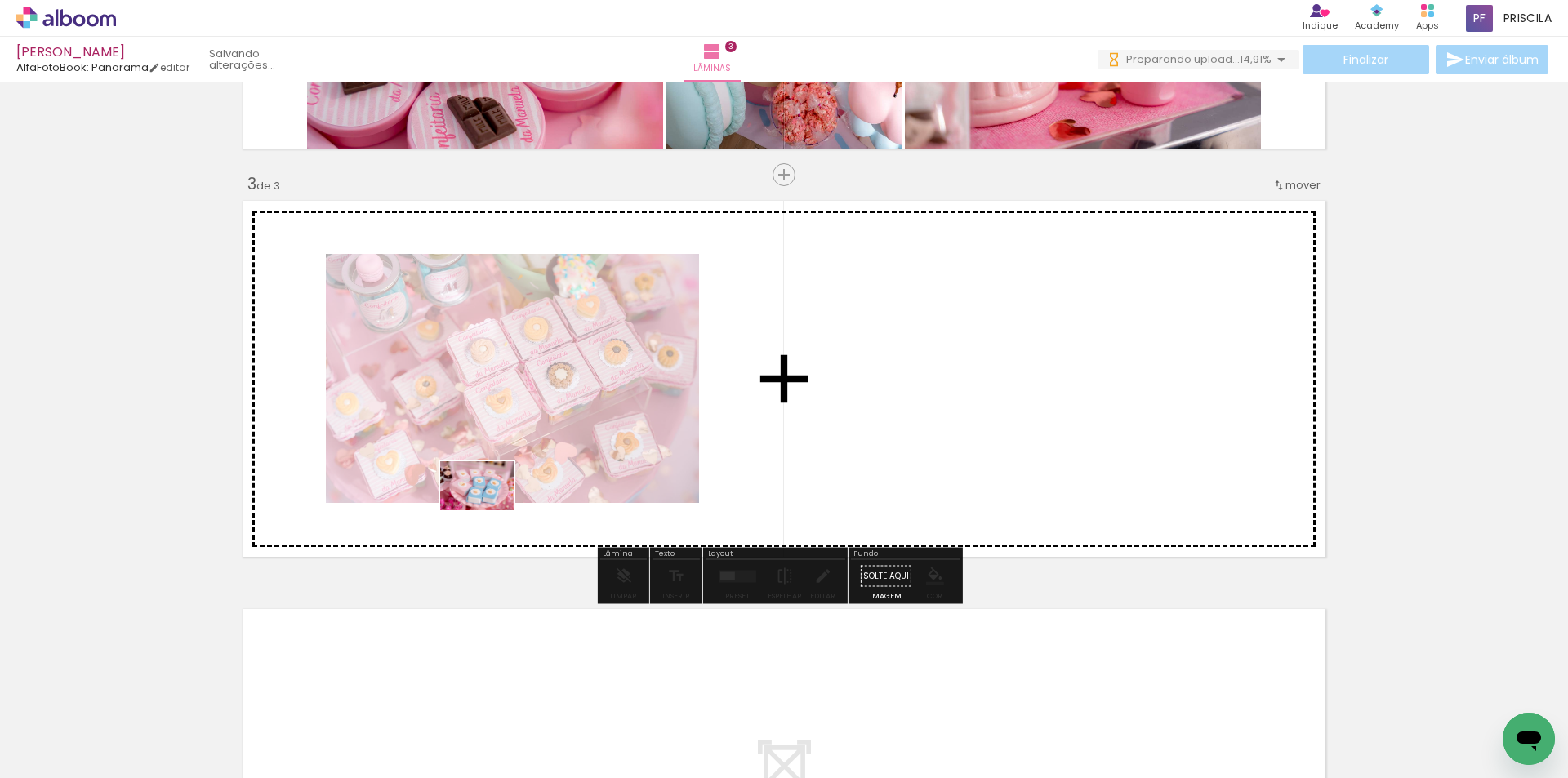
drag, startPoint x: 324, startPoint y: 722, endPoint x: 489, endPoint y: 510, distance: 268.6
click at [489, 510] on quentale-workspace at bounding box center [784, 389] width 1568 height 778
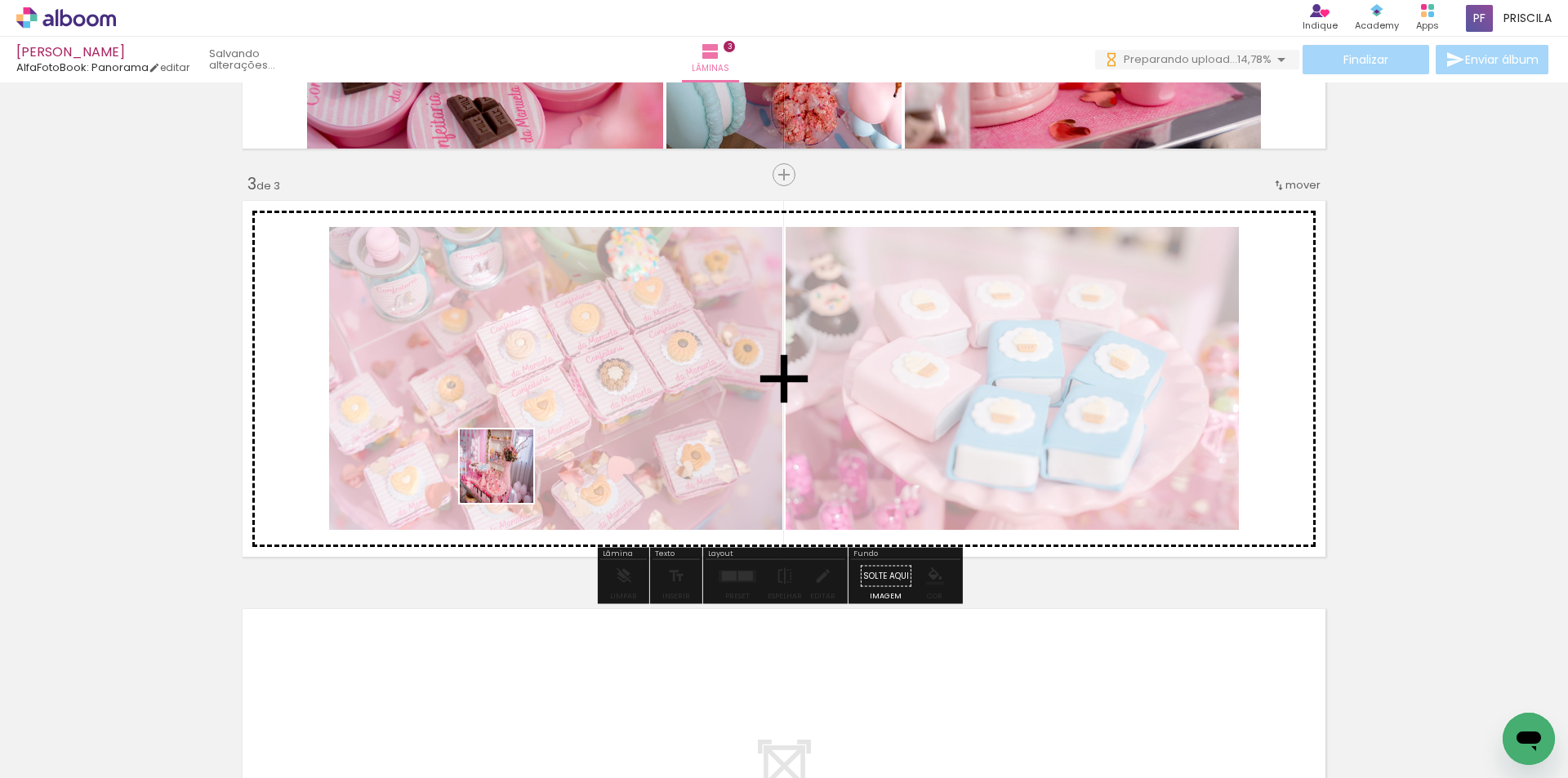
drag, startPoint x: 332, startPoint y: 736, endPoint x: 513, endPoint y: 473, distance: 319.3
click at [513, 473] on quentale-workspace at bounding box center [784, 389] width 1568 height 778
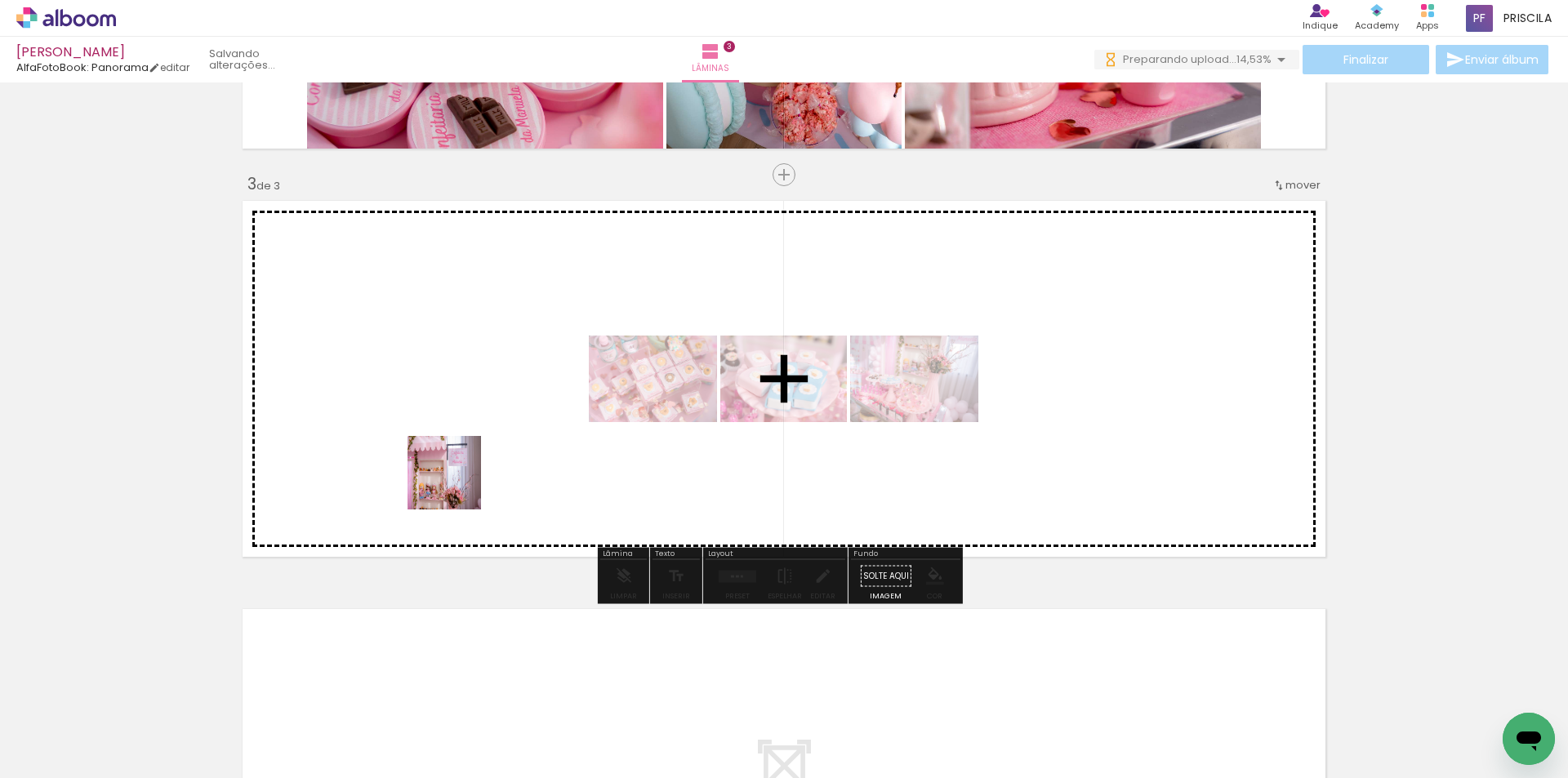
drag, startPoint x: 328, startPoint y: 728, endPoint x: 456, endPoint y: 485, distance: 274.7
click at [456, 485] on quentale-workspace at bounding box center [784, 389] width 1568 height 778
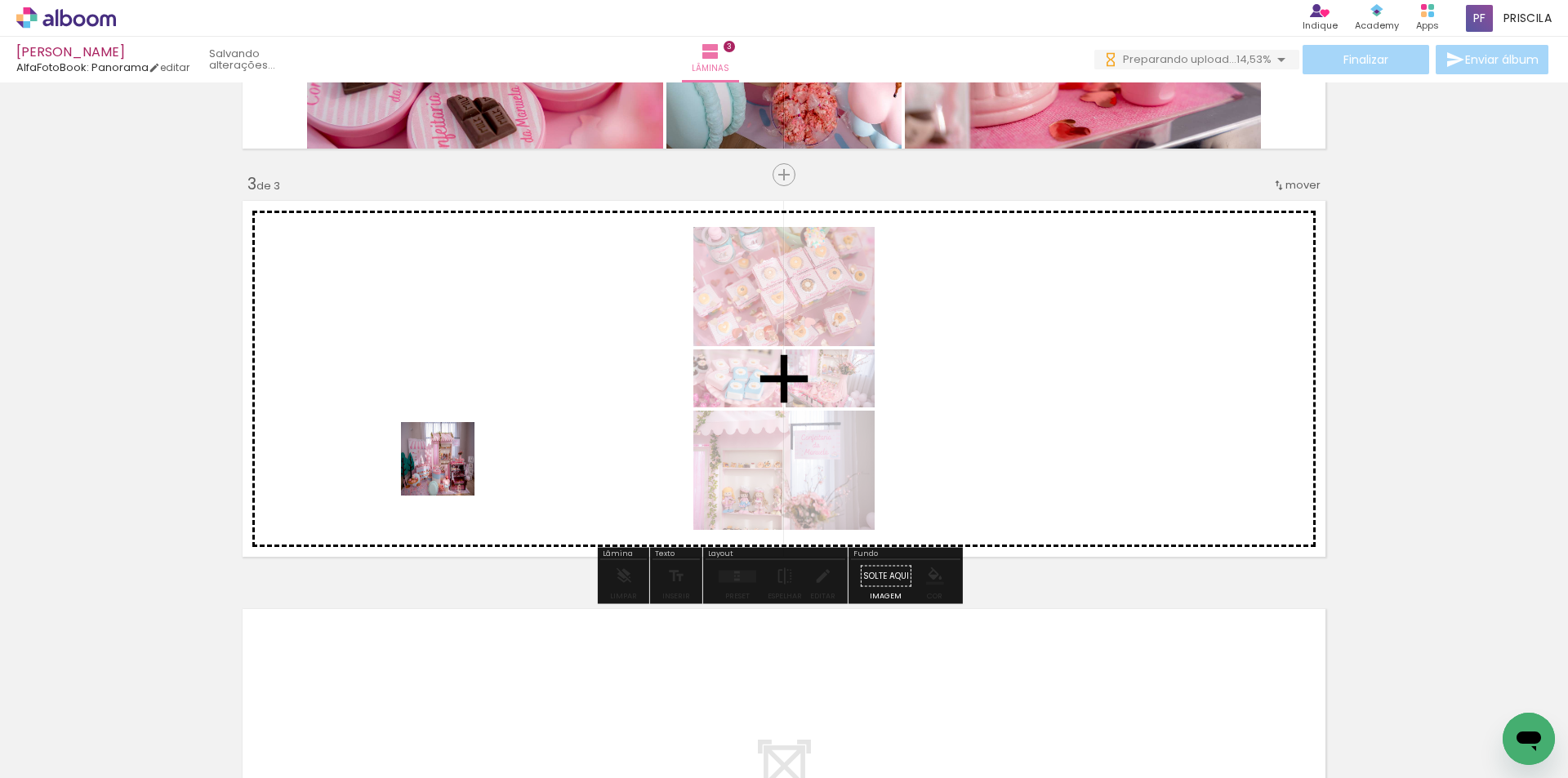
drag, startPoint x: 315, startPoint y: 732, endPoint x: 450, endPoint y: 471, distance: 293.8
click at [450, 471] on quentale-workspace at bounding box center [784, 389] width 1568 height 778
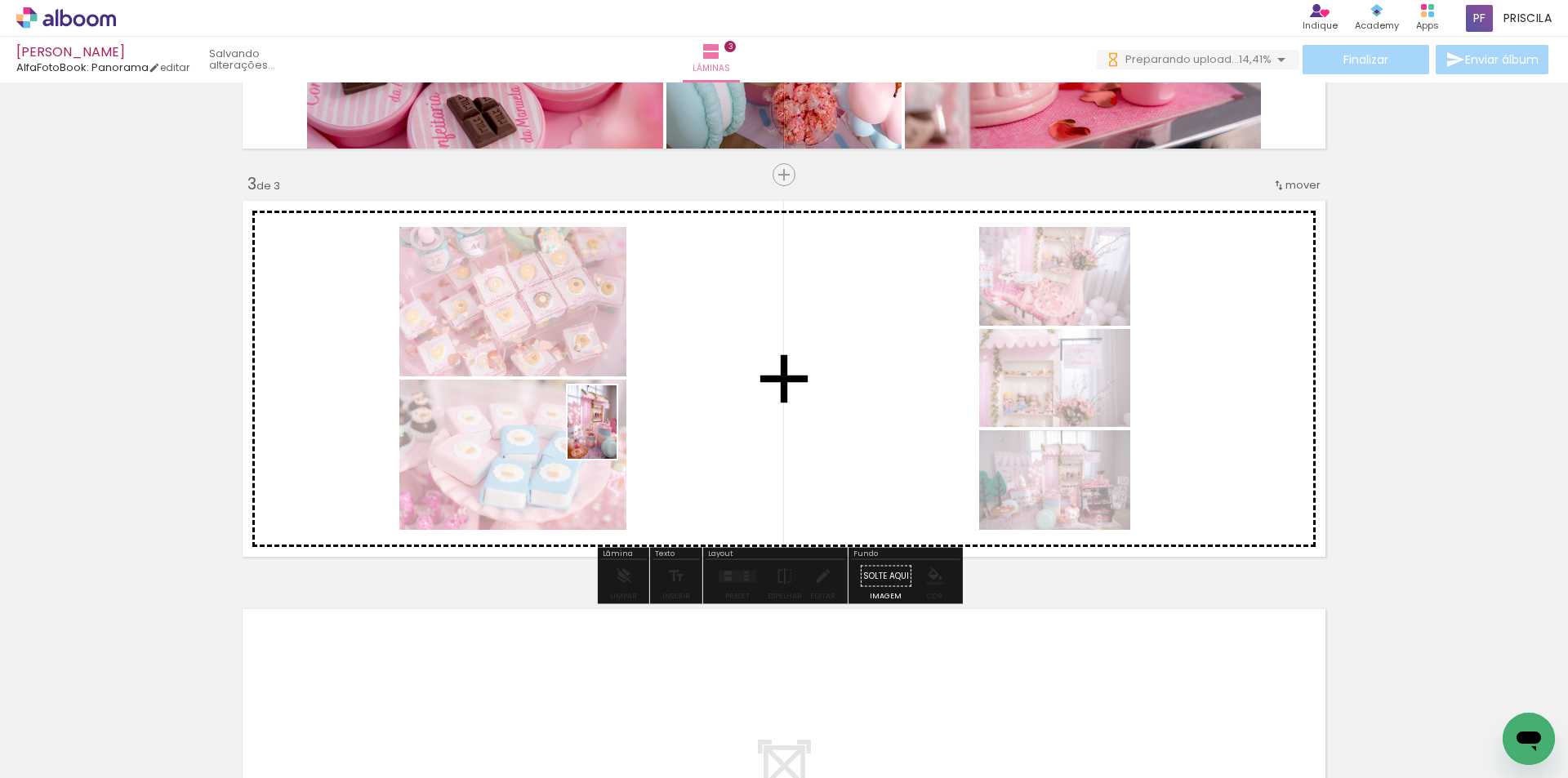
drag, startPoint x: 322, startPoint y: 738, endPoint x: 603, endPoint y: 438, distance: 411.0
click at [616, 434] on quentale-workspace at bounding box center [784, 389] width 1568 height 778
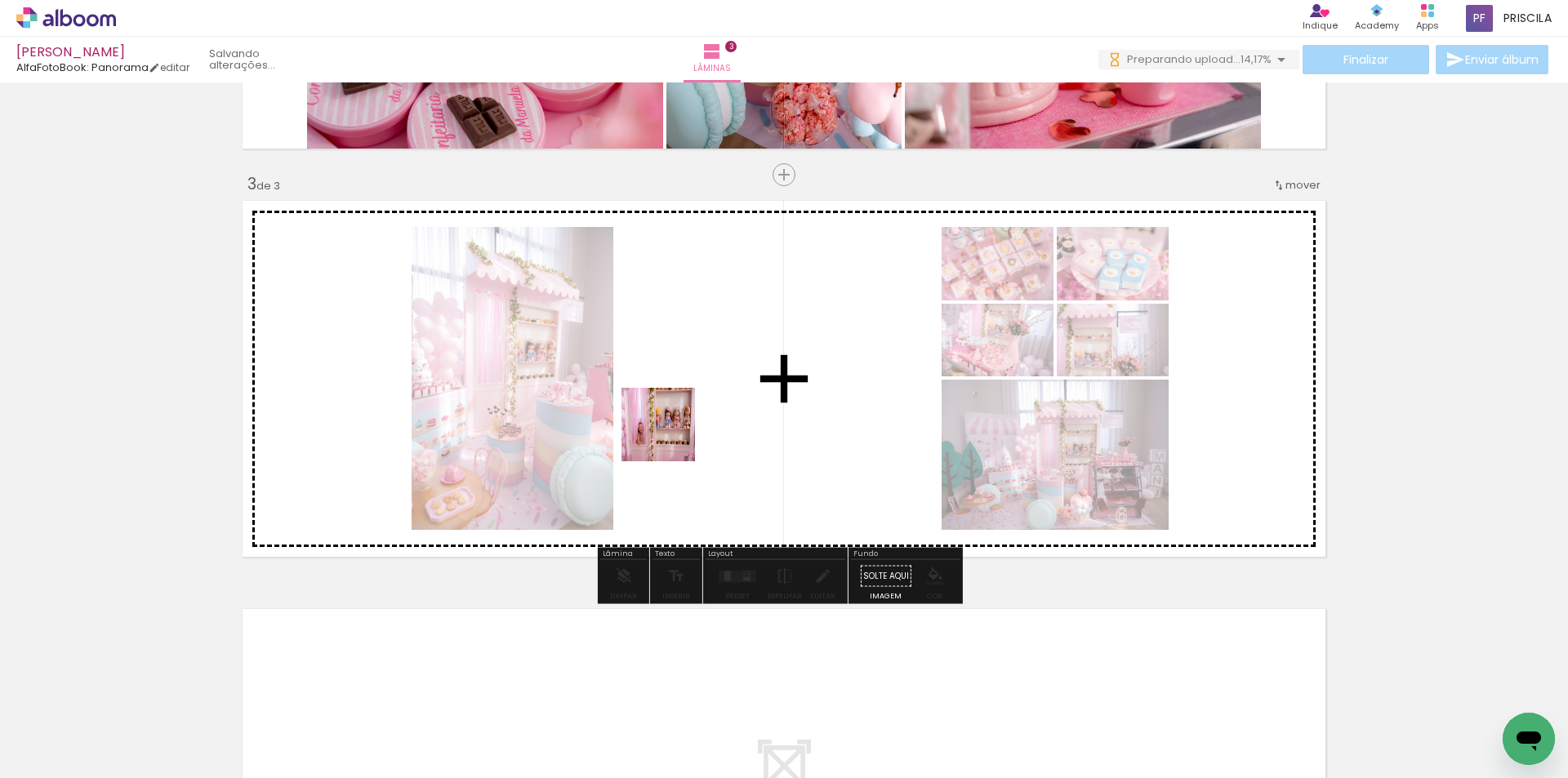
drag, startPoint x: 490, startPoint y: 576, endPoint x: 246, endPoint y: 746, distance: 297.4
click at [670, 437] on quentale-workspace at bounding box center [784, 389] width 1568 height 778
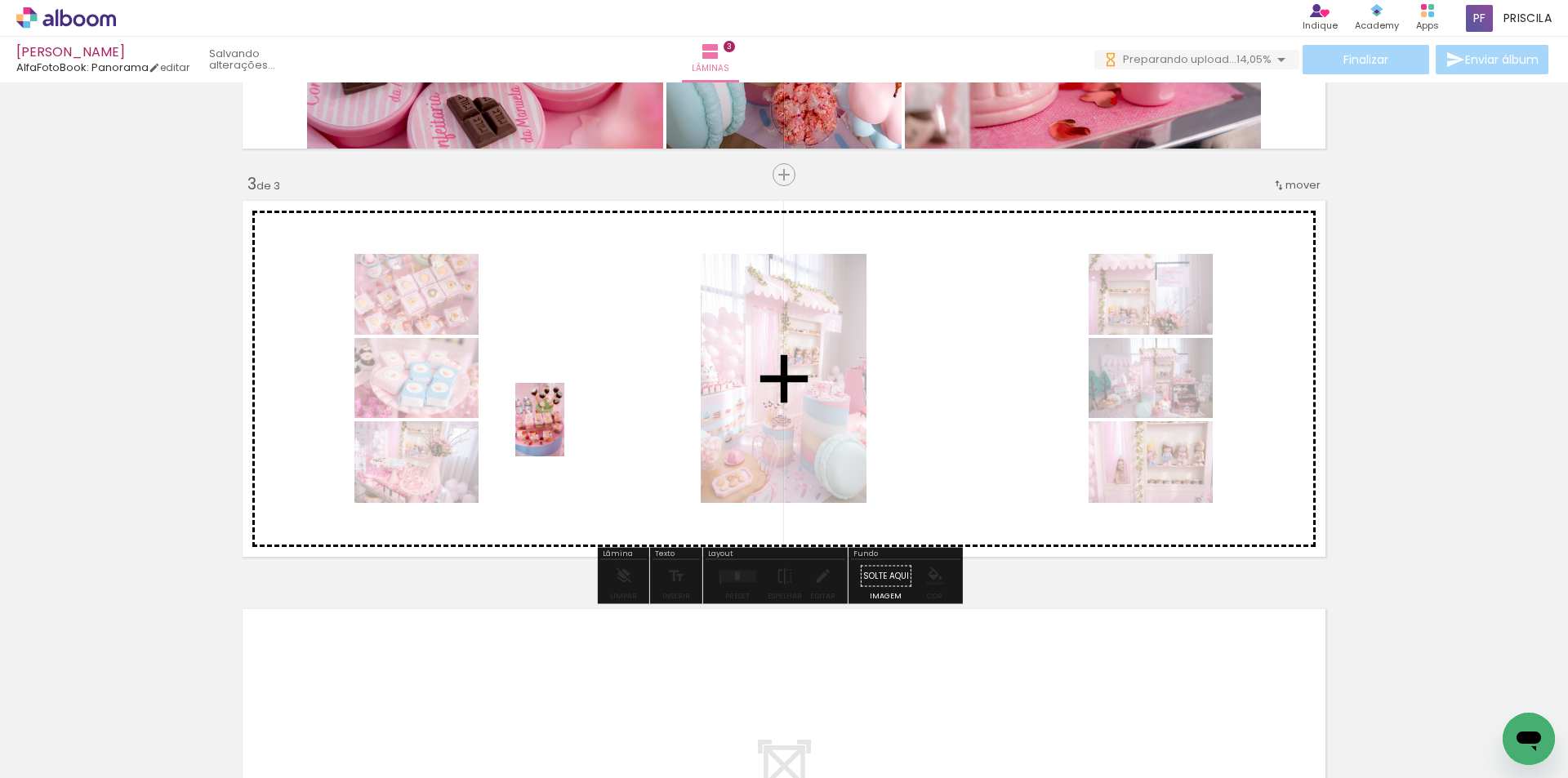
drag, startPoint x: 331, startPoint y: 641, endPoint x: 565, endPoint y: 432, distance: 313.7
click at [565, 432] on quentale-workspace at bounding box center [784, 389] width 1568 height 778
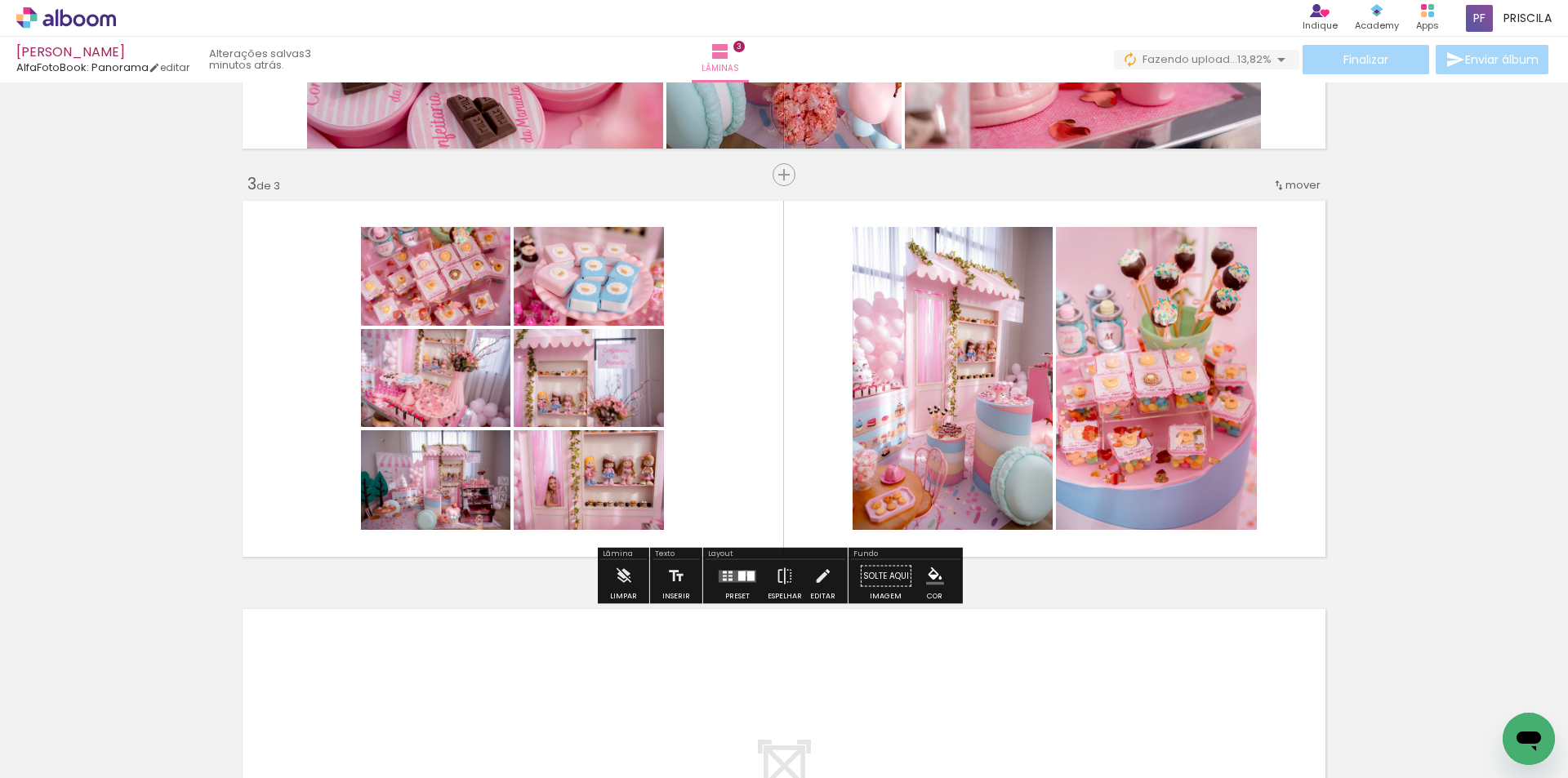
click at [741, 573] on div at bounding box center [742, 575] width 7 height 10
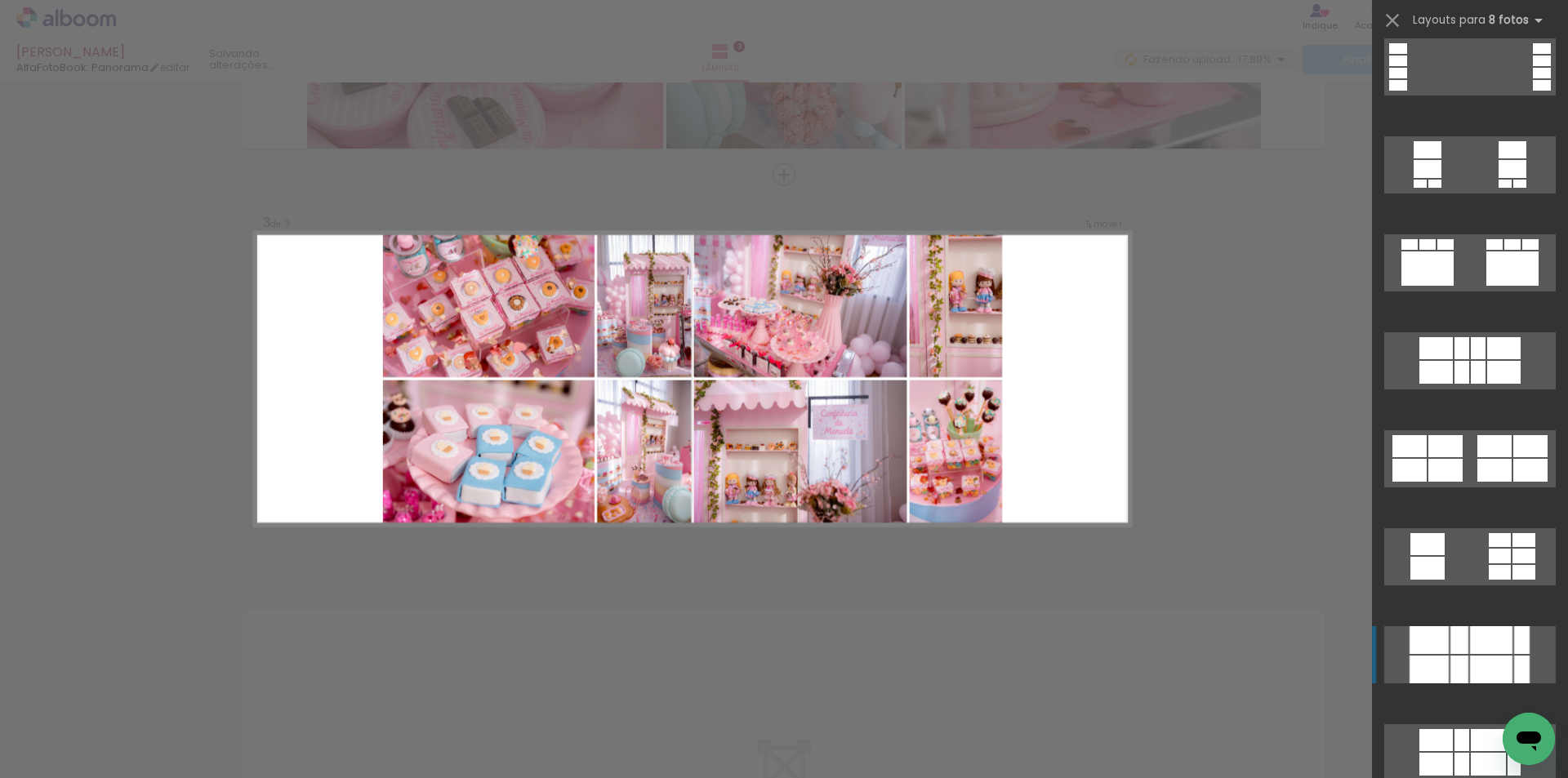
scroll to position [3264, 0]
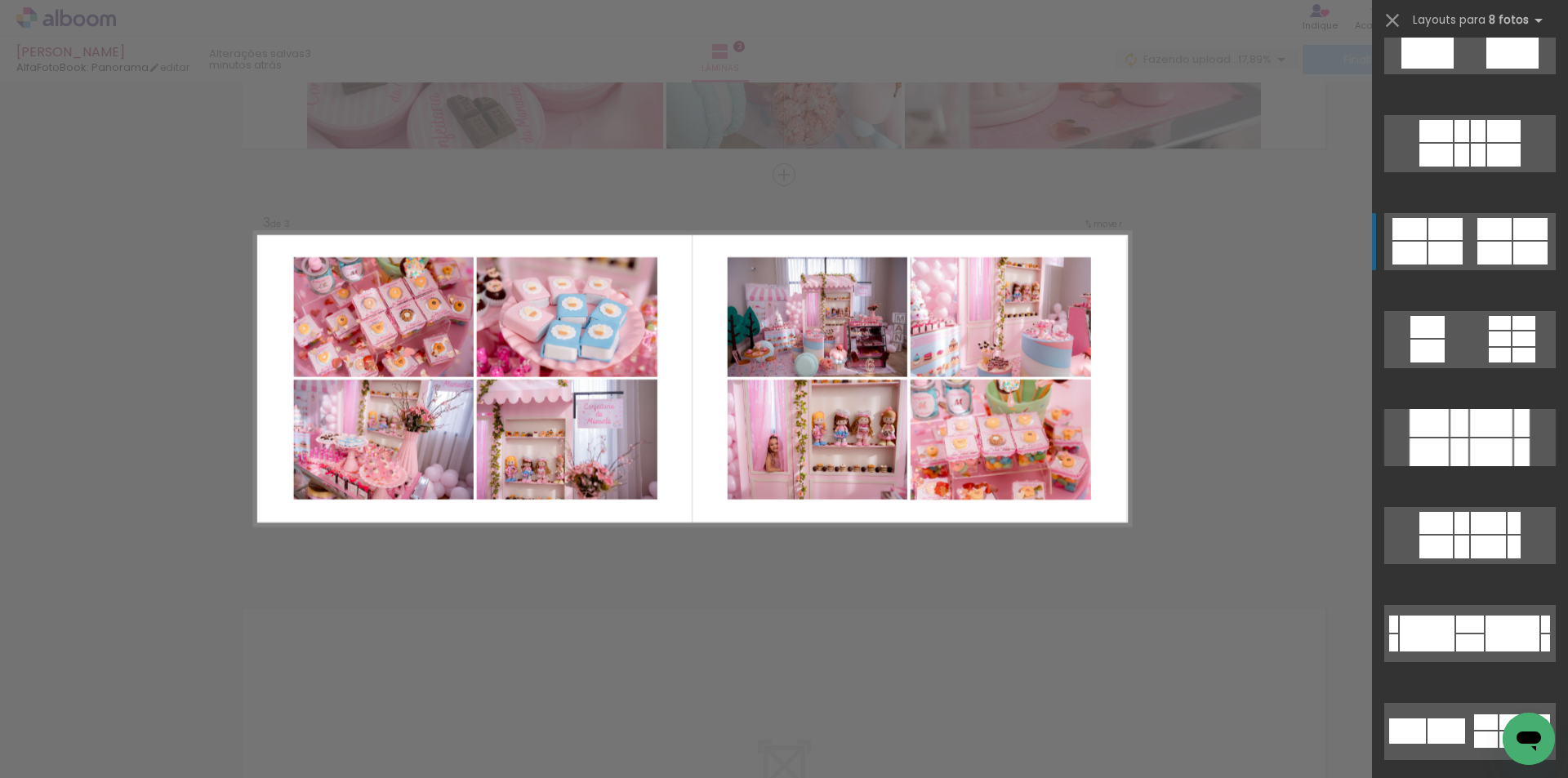
click at [1483, 244] on div at bounding box center [1494, 253] width 35 height 23
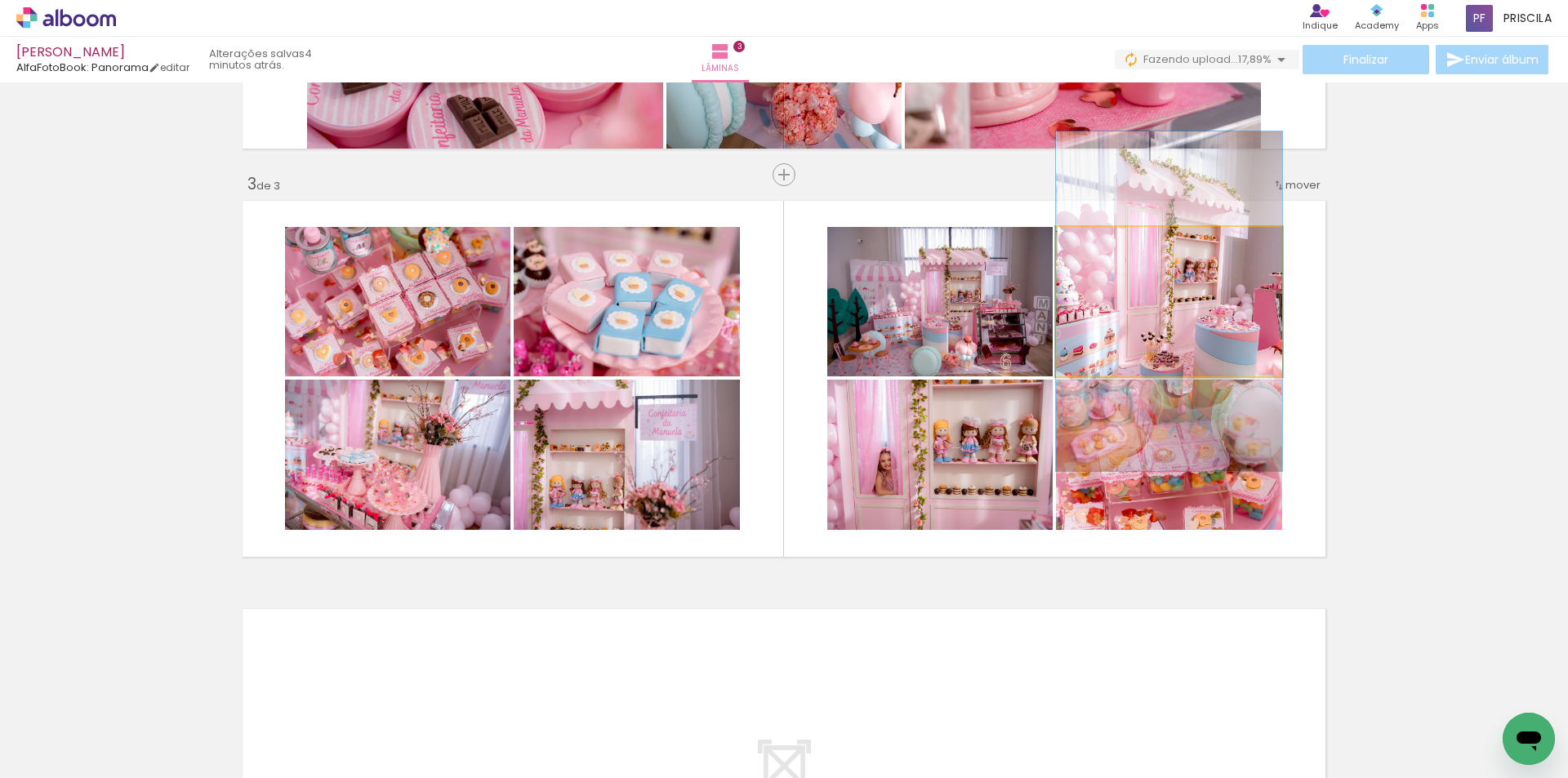
click at [1104, 289] on quentale-photo at bounding box center [1168, 301] width 226 height 150
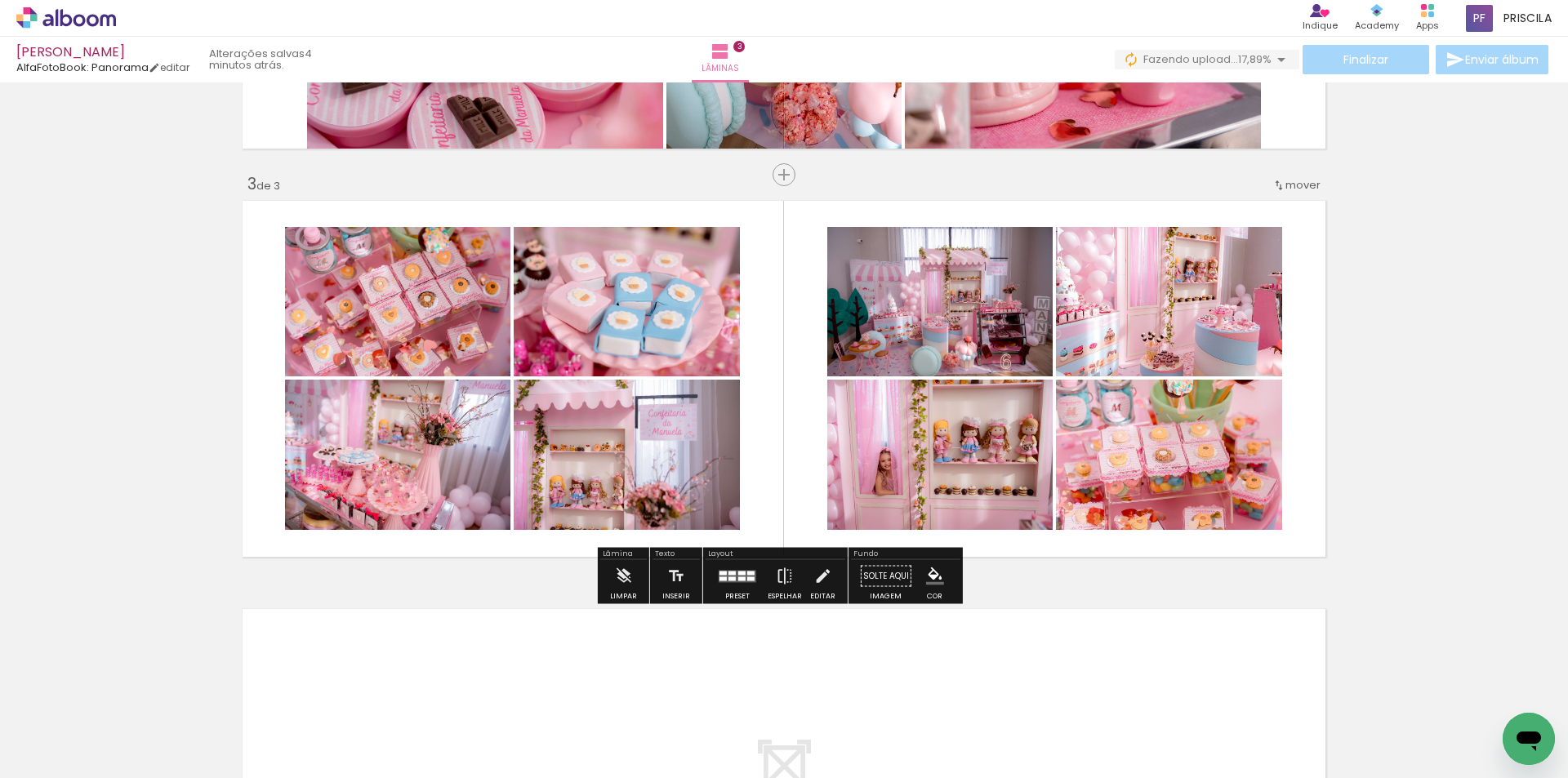
drag, startPoint x: 739, startPoint y: 578, endPoint x: 926, endPoint y: 536, distance: 191.7
click at [739, 578] on div at bounding box center [742, 578] width 7 height 4
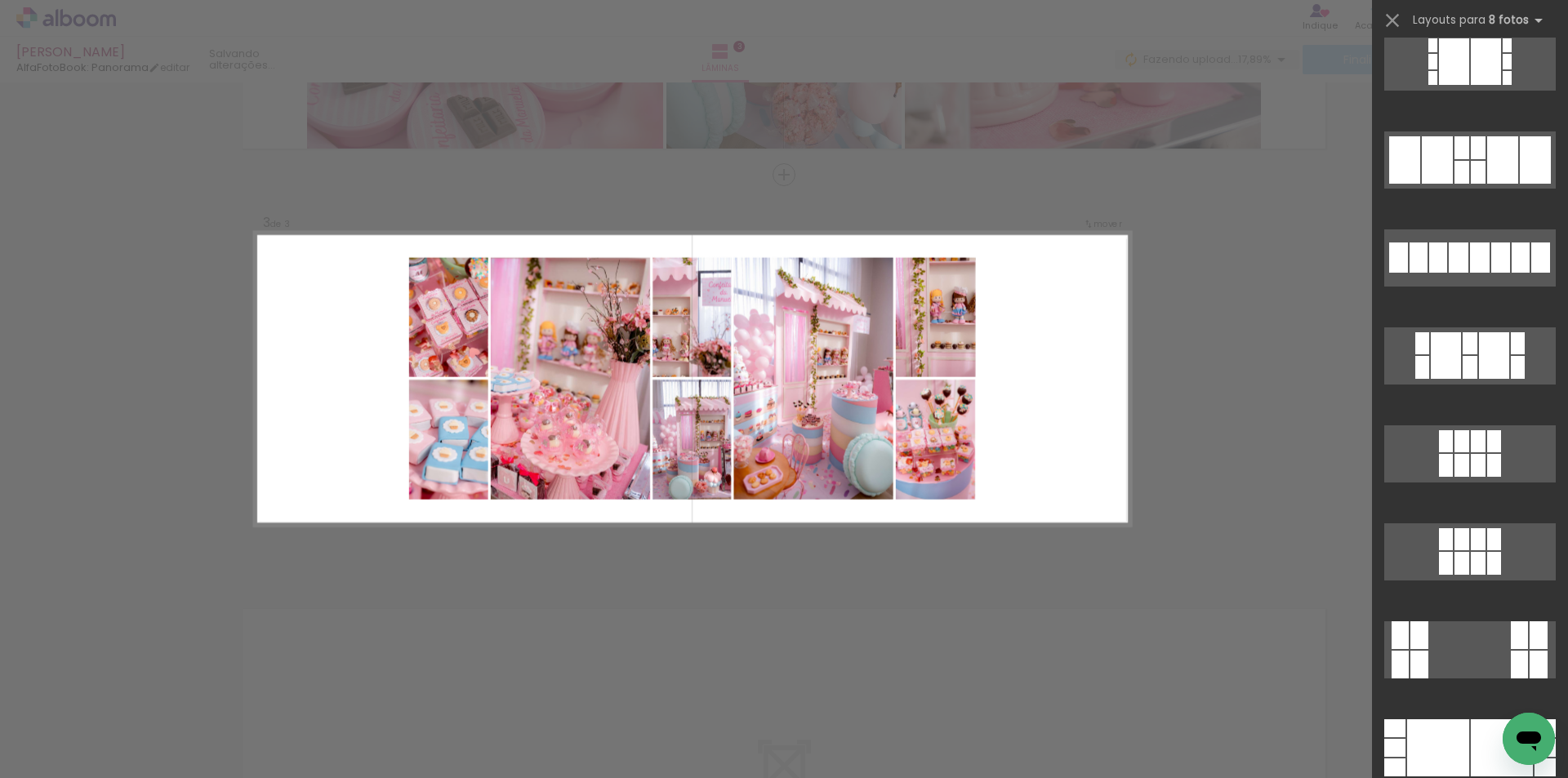
scroll to position [7346, 0]
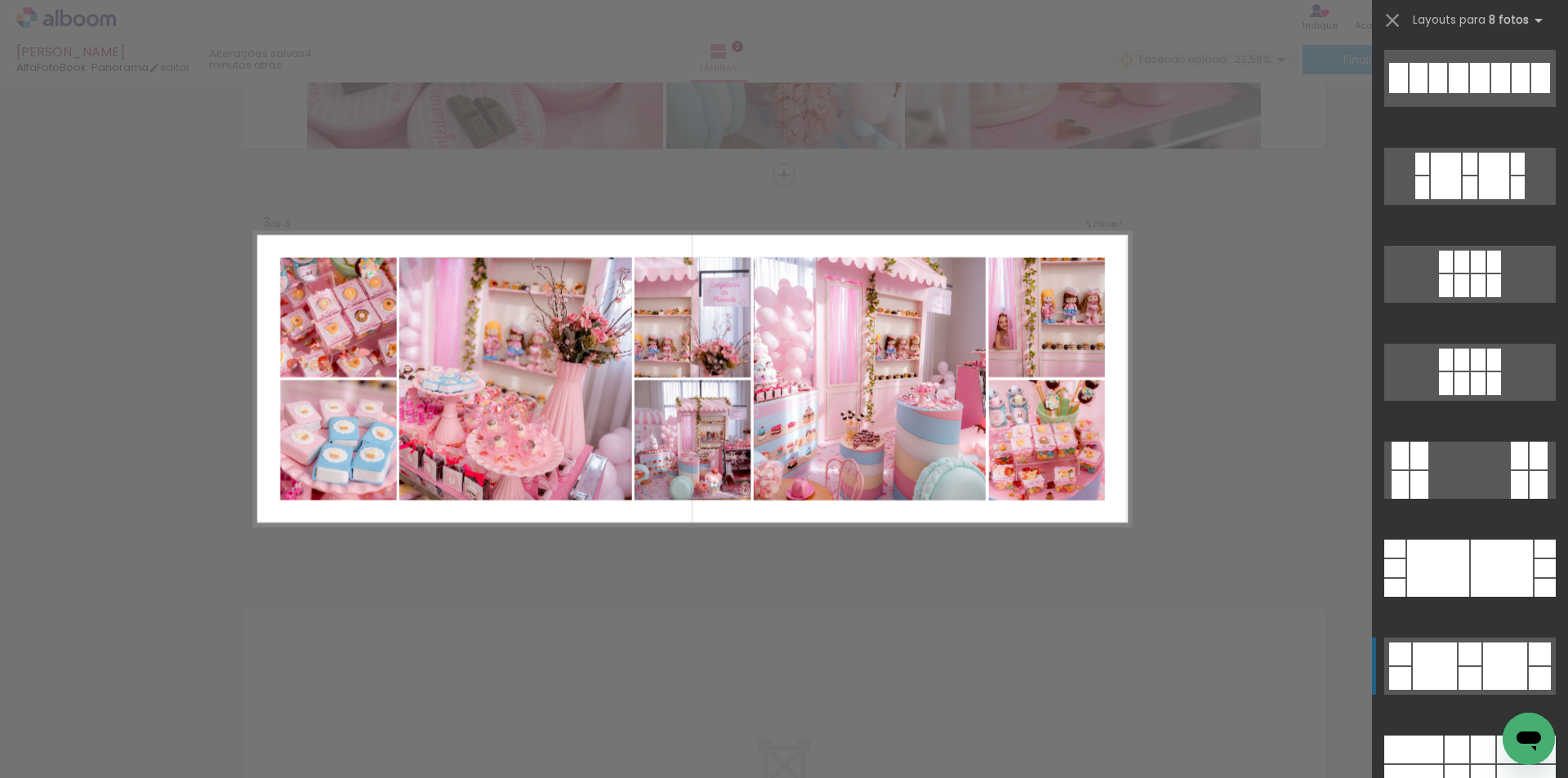
click at [1495, 663] on div at bounding box center [1505, 665] width 44 height 48
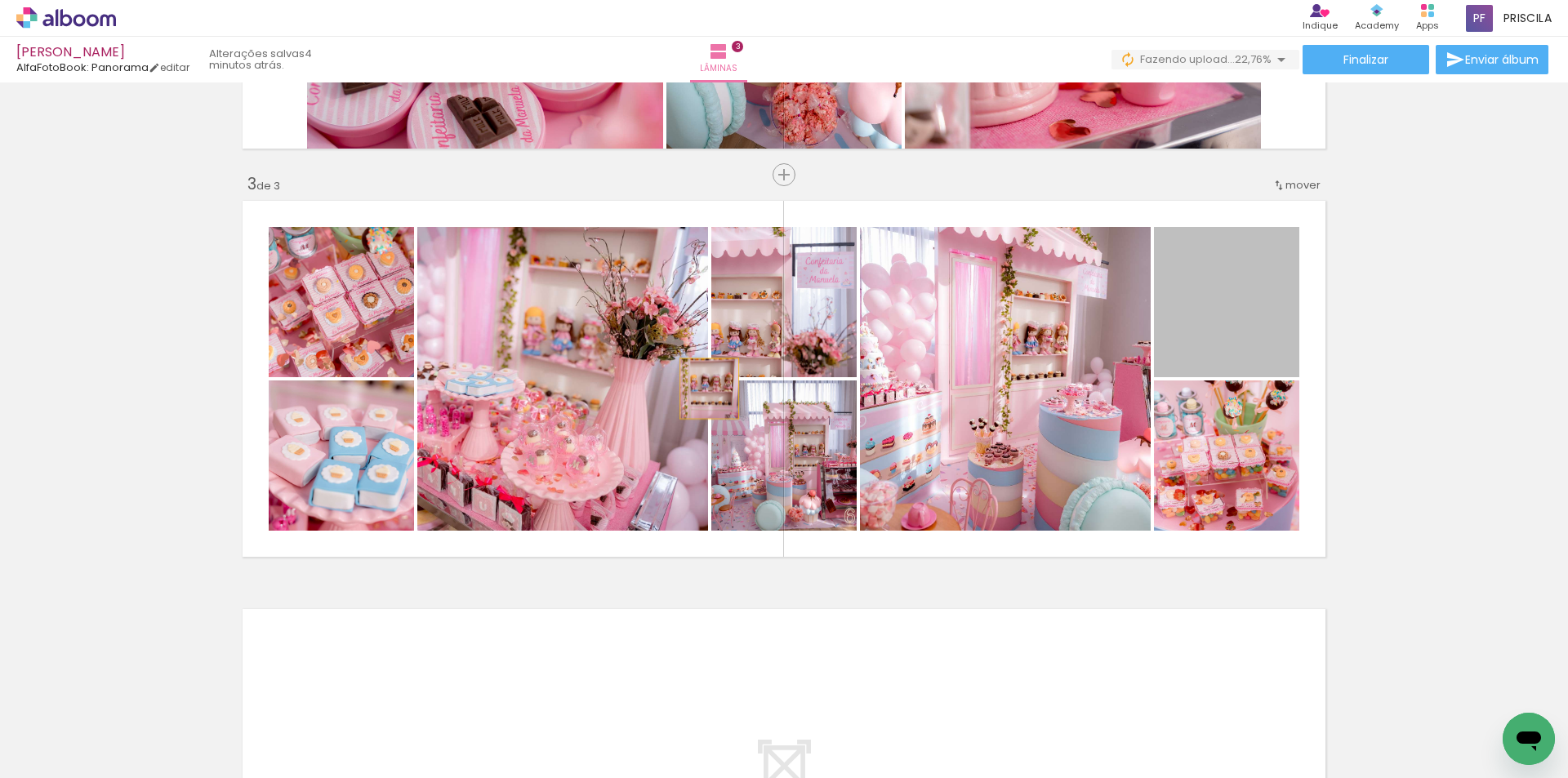
drag, startPoint x: 1208, startPoint y: 305, endPoint x: 593, endPoint y: 420, distance: 625.7
click at [0, 0] on slot at bounding box center [0, 0] width 0 height 0
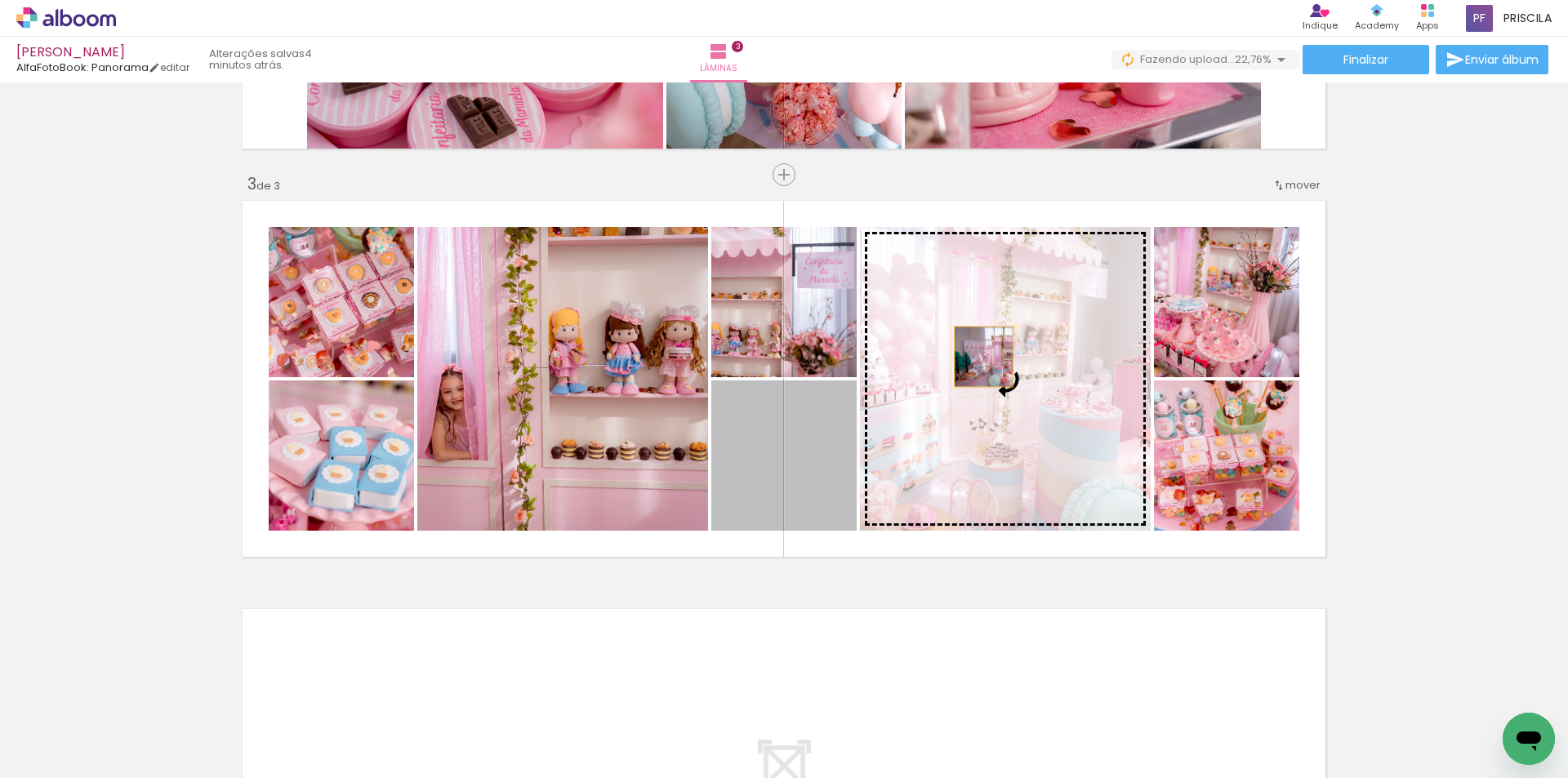
drag, startPoint x: 811, startPoint y: 476, endPoint x: 978, endPoint y: 356, distance: 205.6
click at [0, 0] on slot at bounding box center [0, 0] width 0 height 0
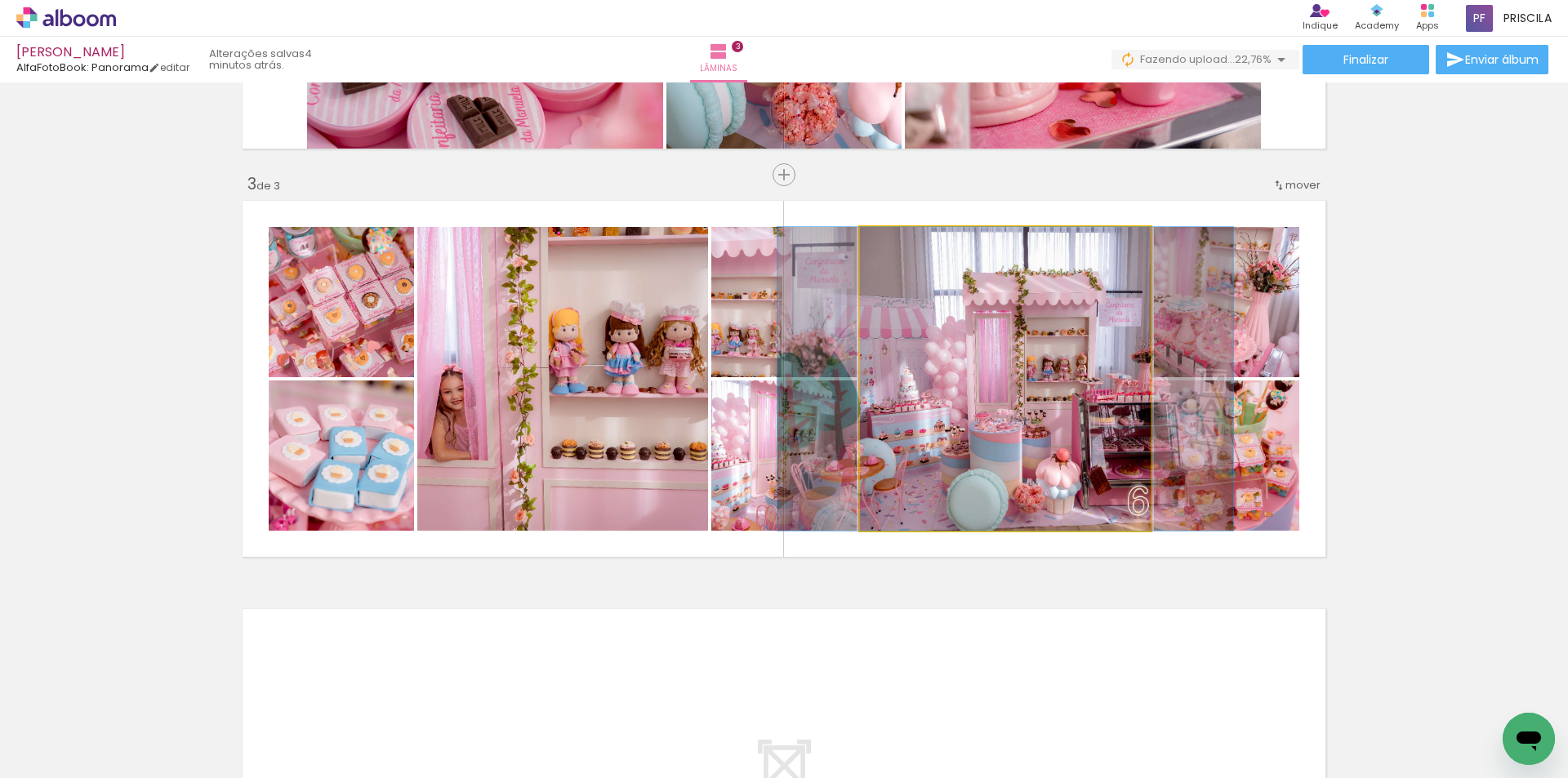
click at [1066, 424] on quentale-photo at bounding box center [1005, 378] width 291 height 304
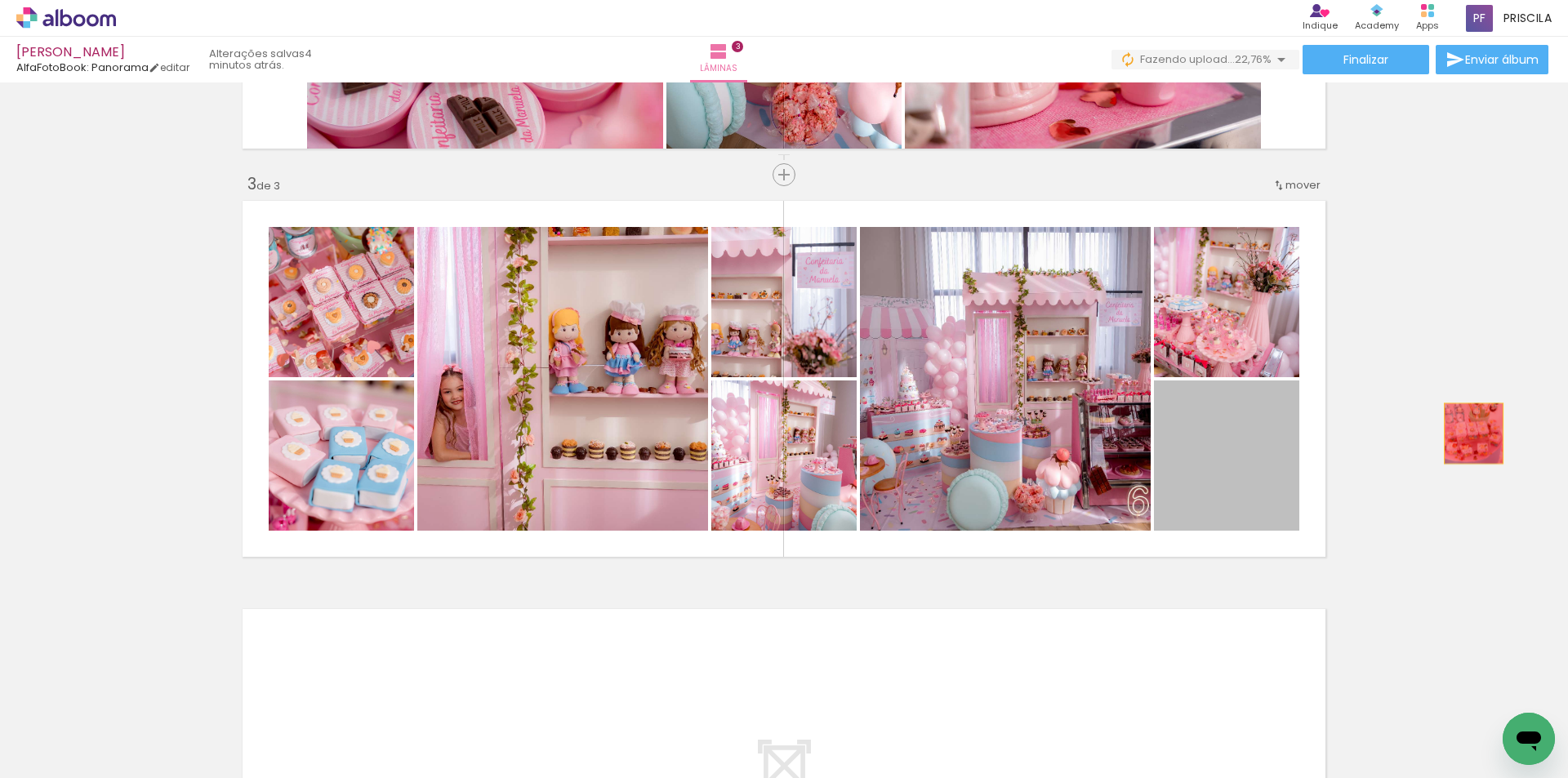
drag, startPoint x: 1241, startPoint y: 466, endPoint x: 1468, endPoint y: 434, distance: 229.2
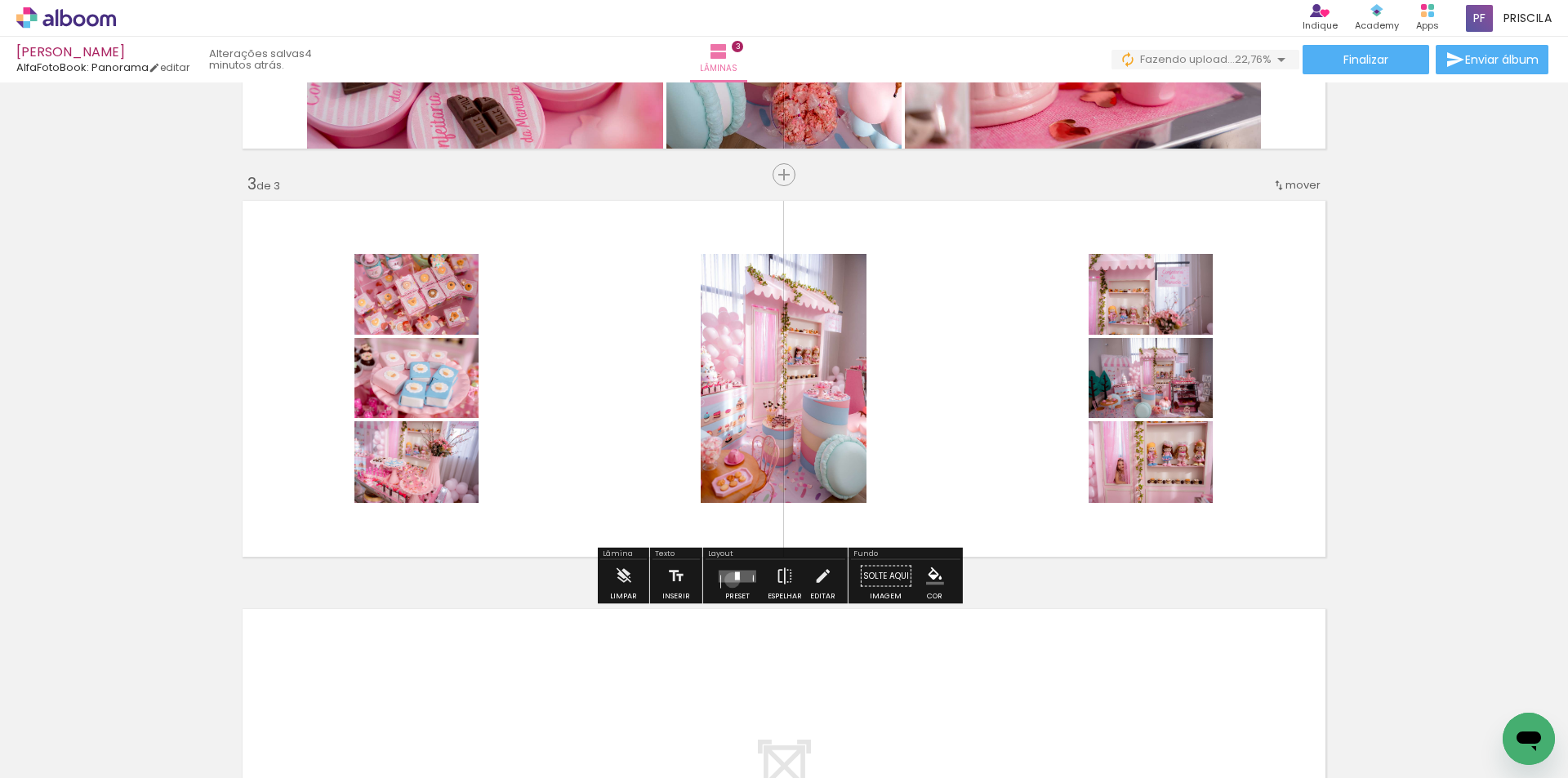
click at [728, 580] on quentale-layouter at bounding box center [737, 575] width 37 height 12
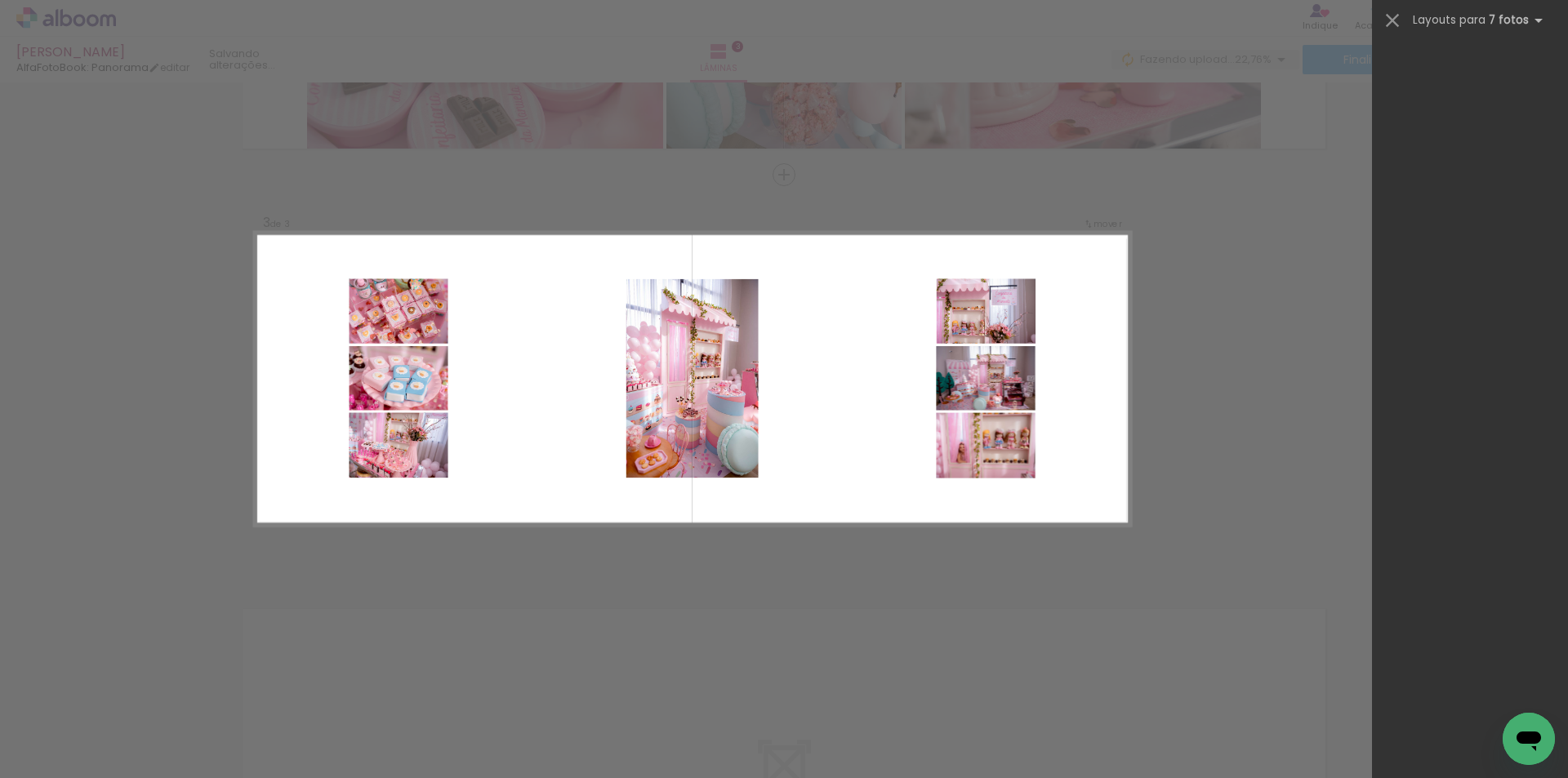
scroll to position [0, 0]
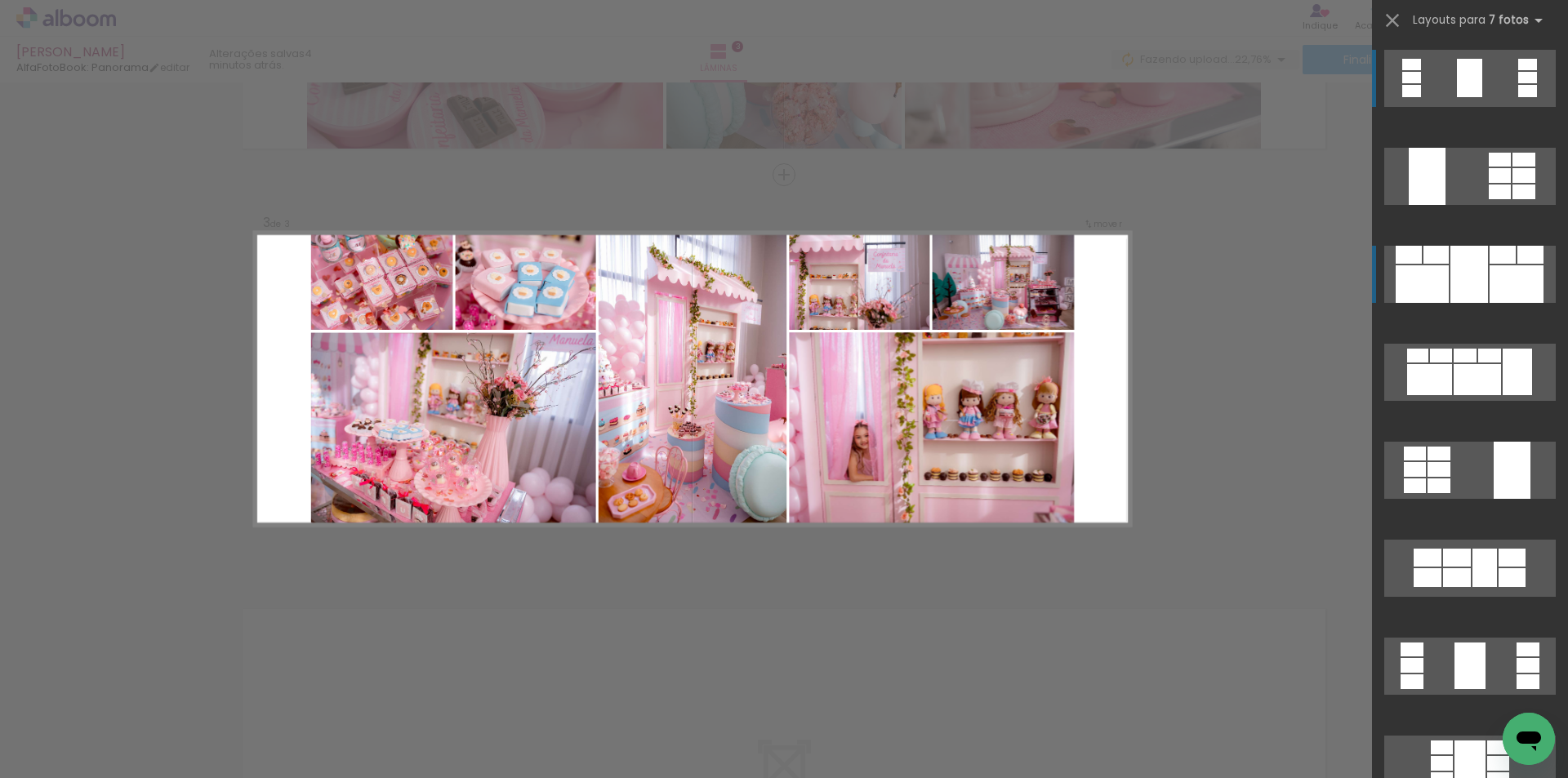
click at [1494, 266] on div at bounding box center [1516, 284] width 54 height 37
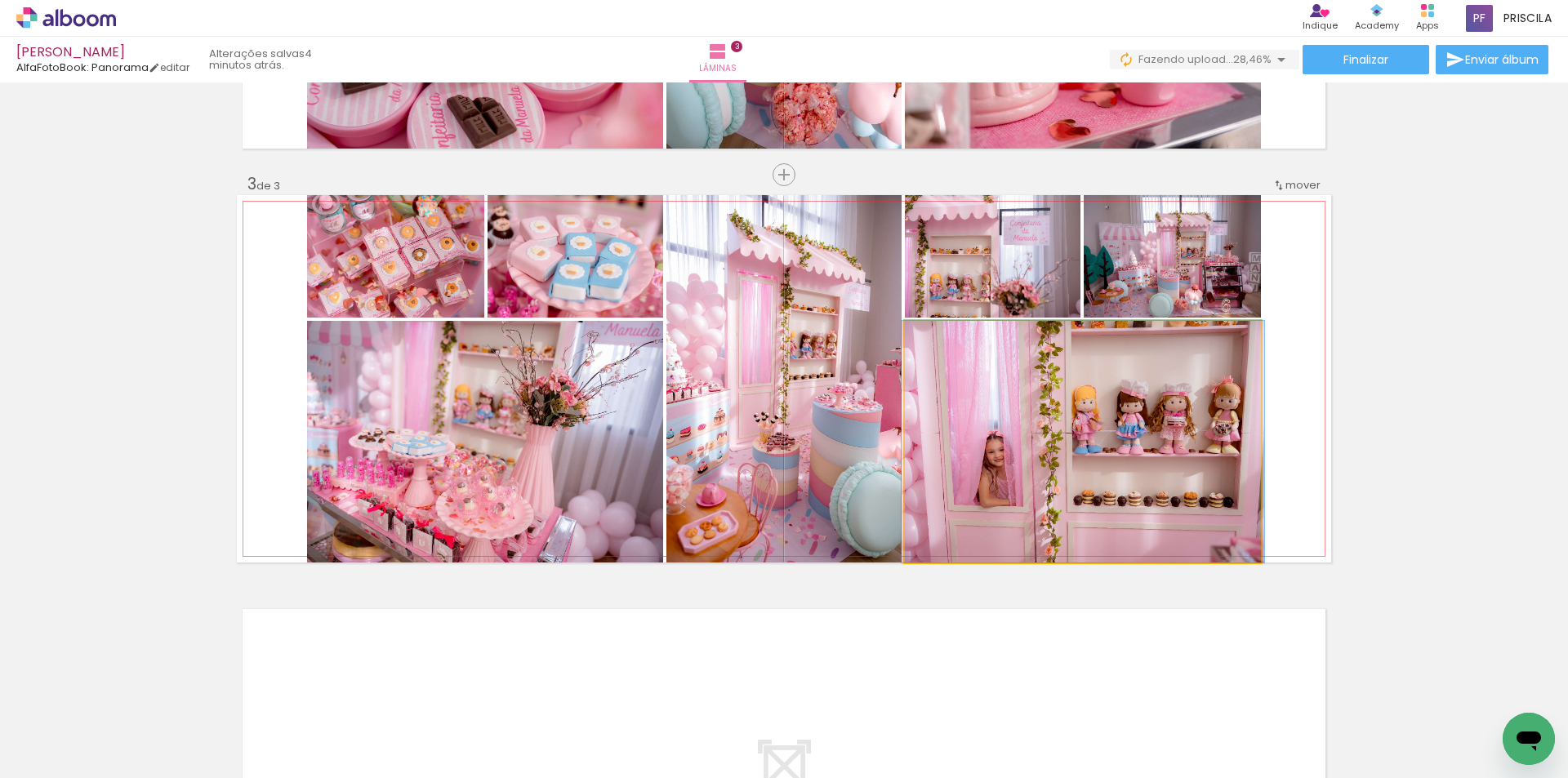
click at [1028, 480] on quentale-photo at bounding box center [1082, 441] width 356 height 241
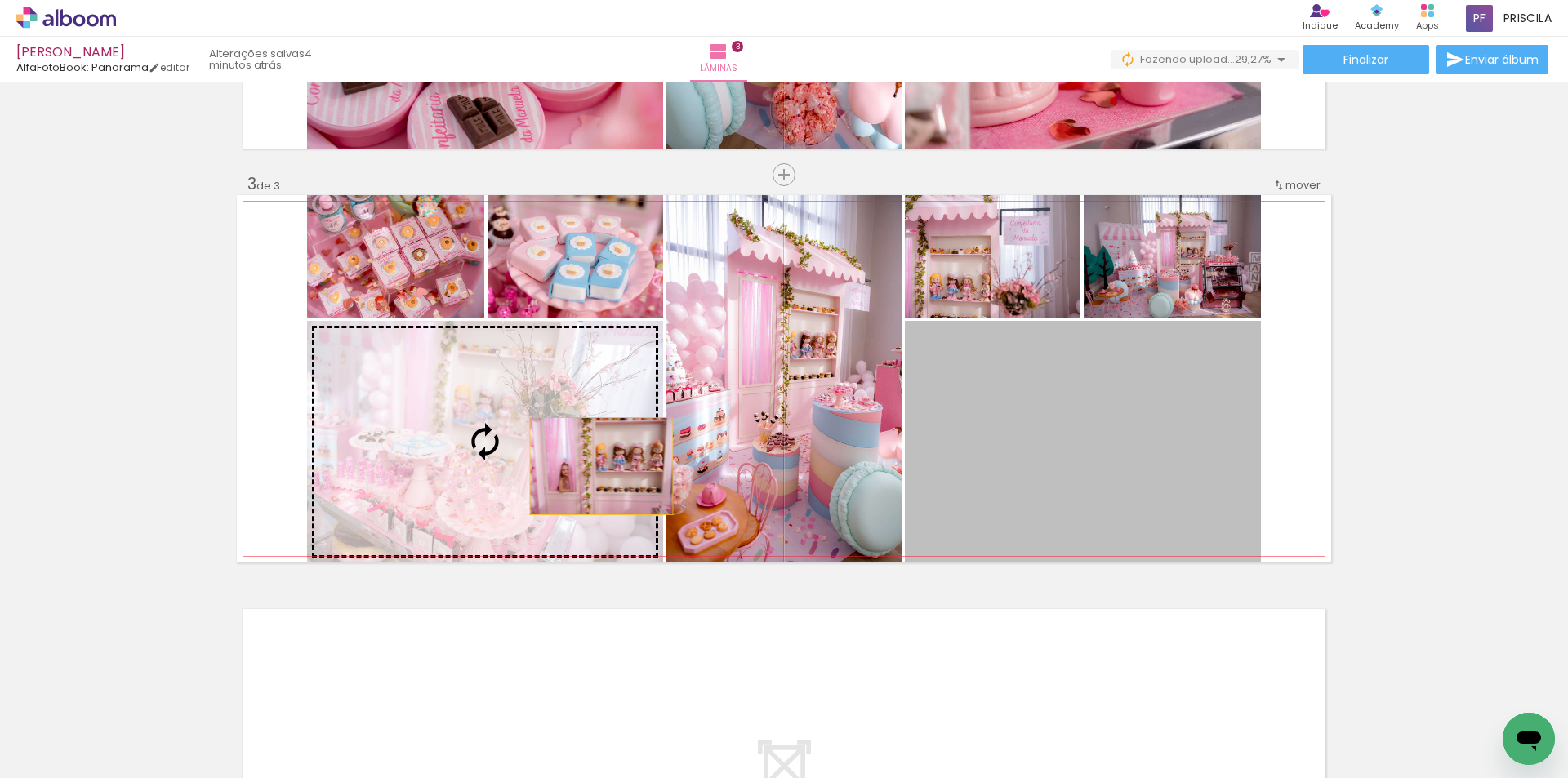
drag, startPoint x: 1049, startPoint y: 466, endPoint x: 596, endPoint y: 466, distance: 453.0
click at [0, 0] on slot at bounding box center [0, 0] width 0 height 0
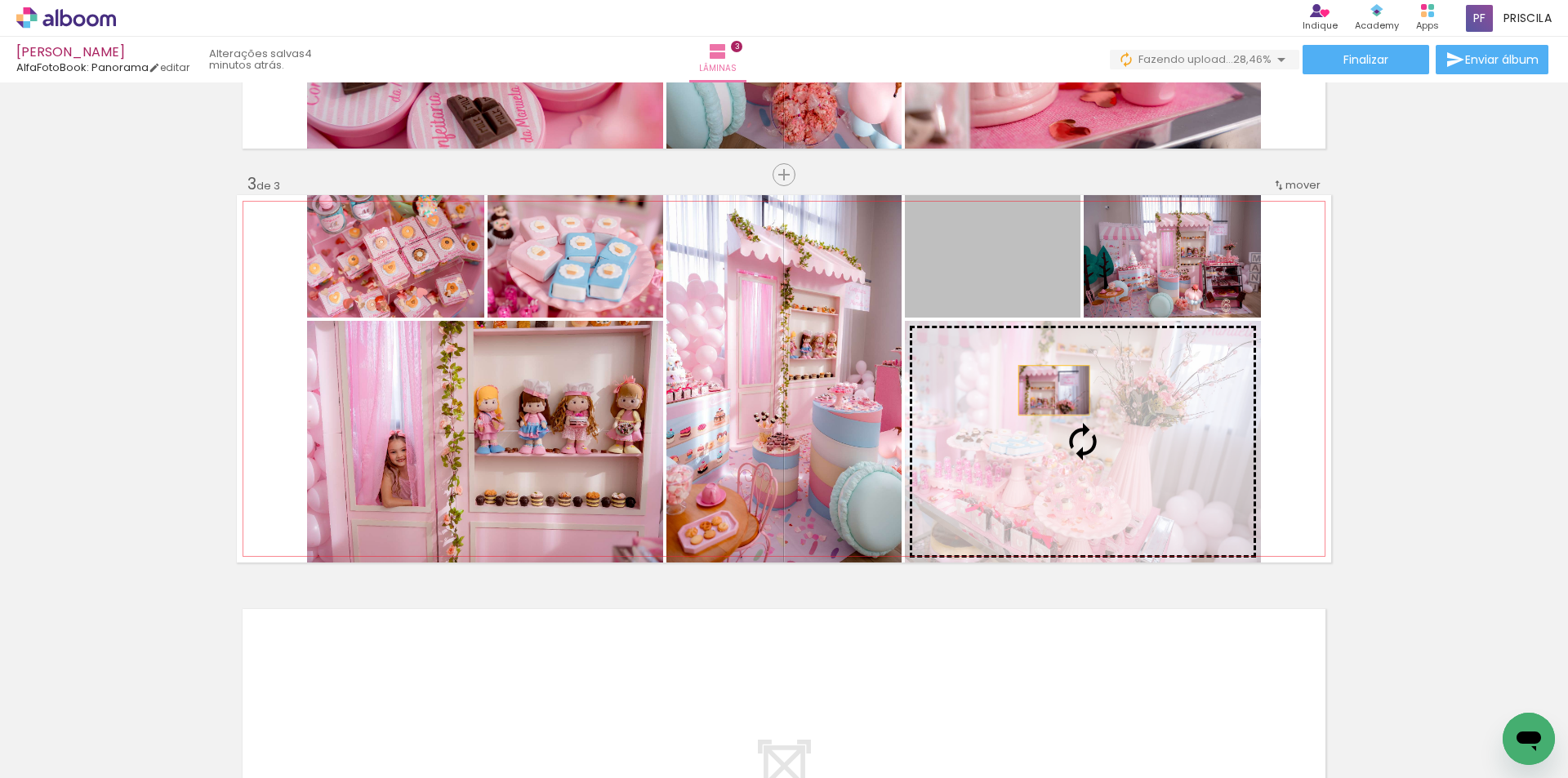
drag, startPoint x: 1009, startPoint y: 278, endPoint x: 1049, endPoint y: 395, distance: 123.6
click at [0, 0] on slot at bounding box center [0, 0] width 0 height 0
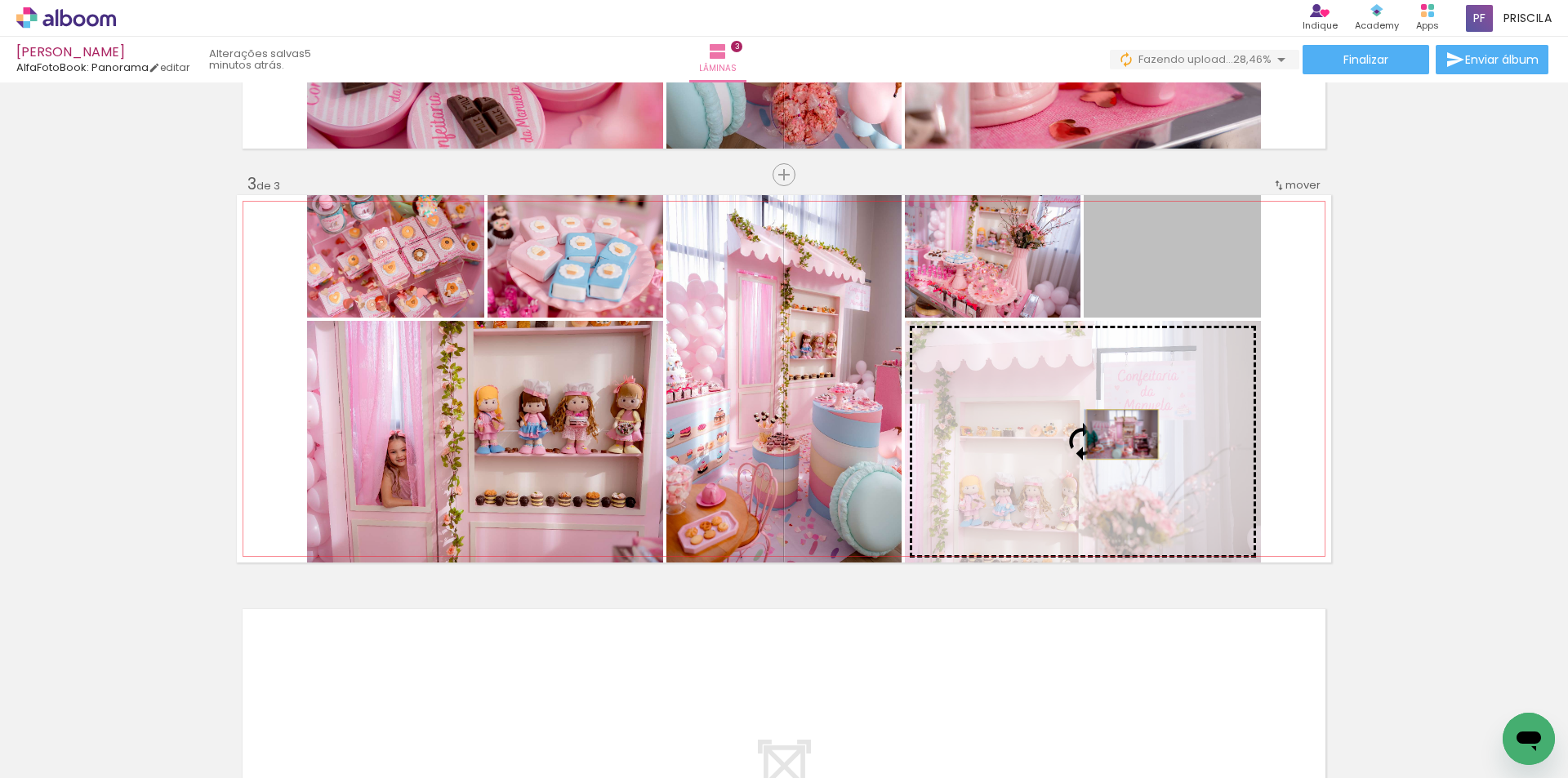
drag, startPoint x: 1194, startPoint y: 271, endPoint x: 1116, endPoint y: 434, distance: 180.7
click at [0, 0] on slot at bounding box center [0, 0] width 0 height 0
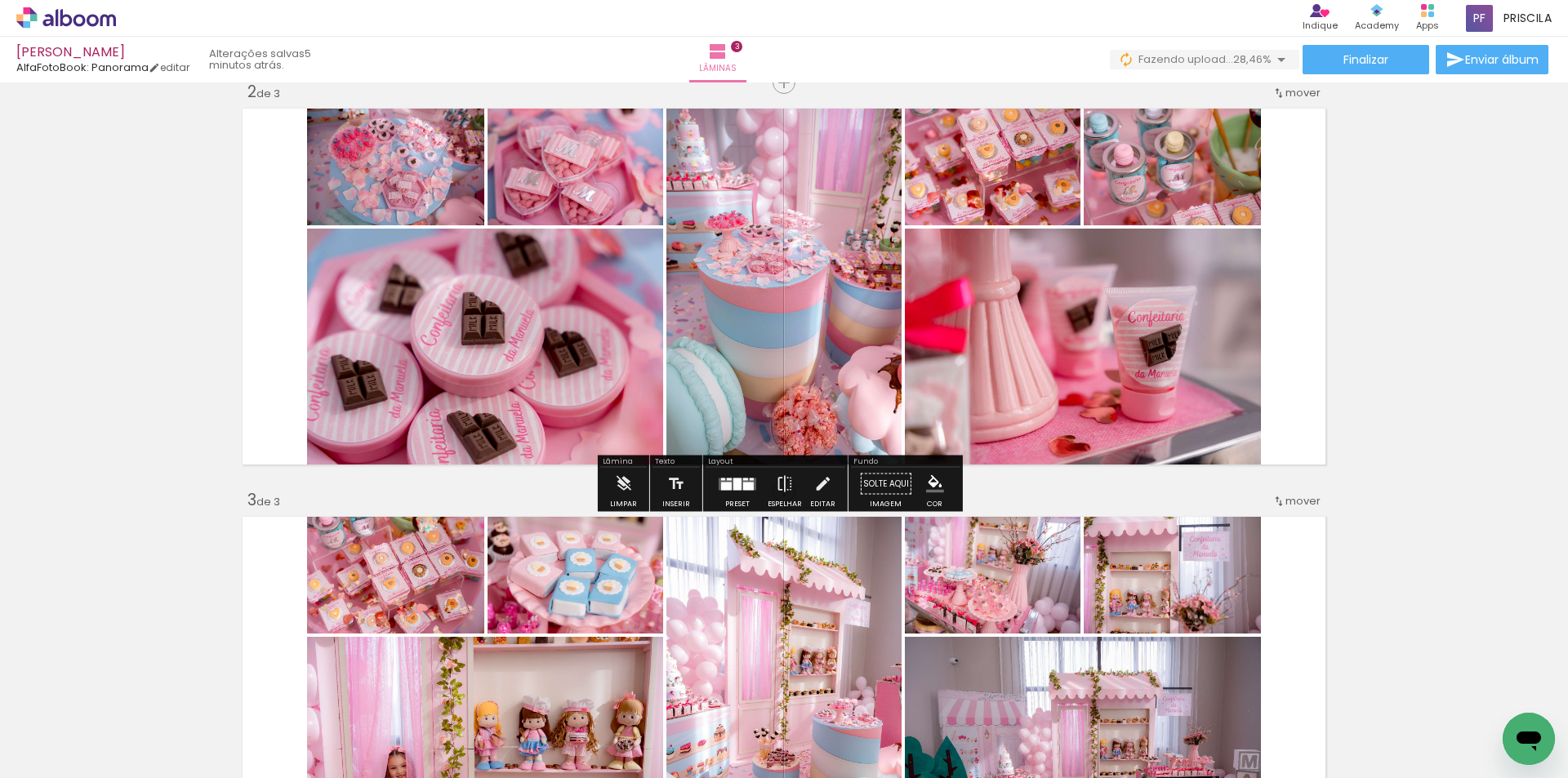
scroll to position [653, 0]
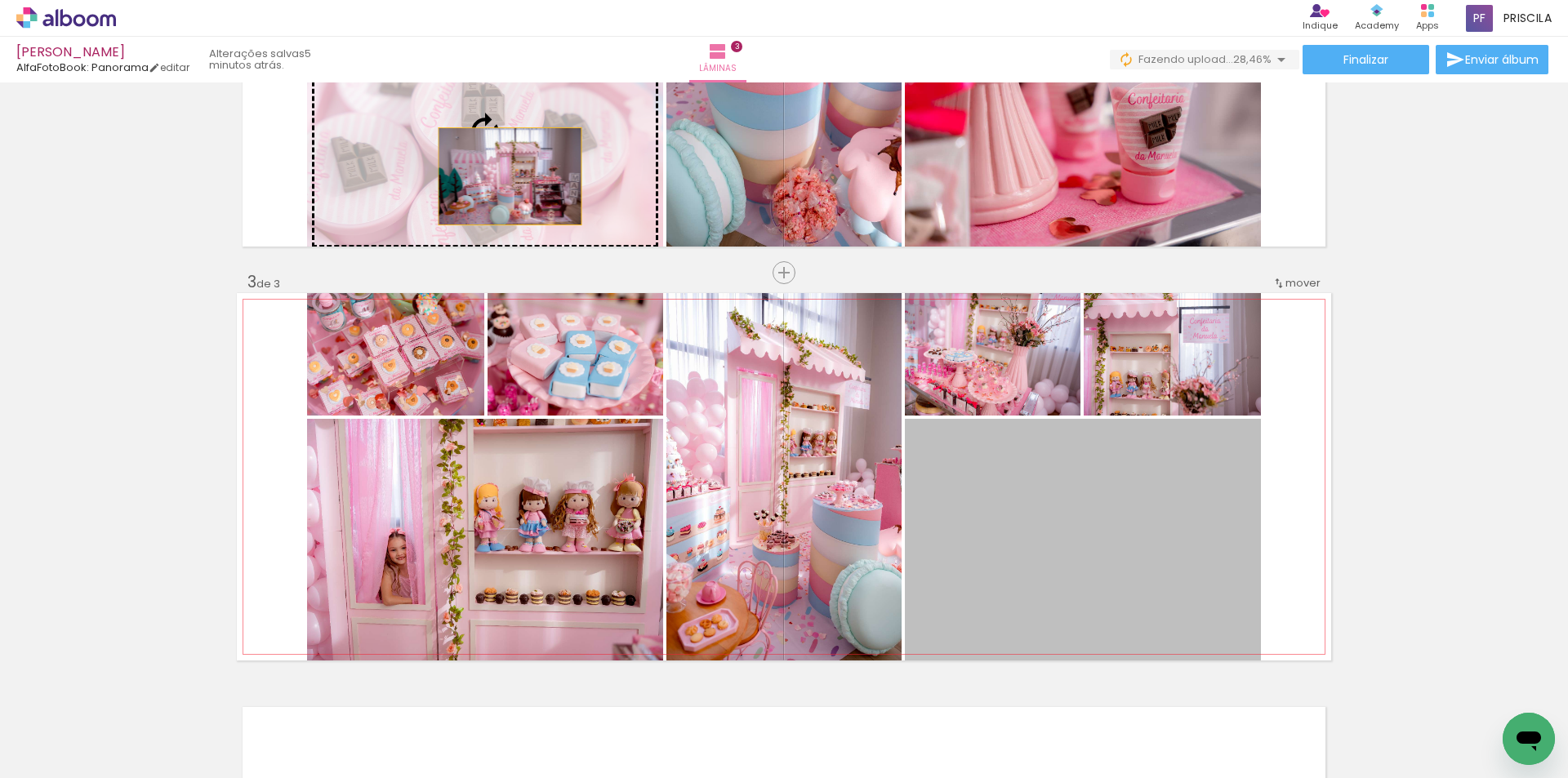
drag, startPoint x: 1112, startPoint y: 527, endPoint x: 504, endPoint y: 177, distance: 701.5
click at [504, 177] on div "Inserir lâmina 1 de 3 Inserir lâmina 2 de 3 Inserir lâmina 3 de 3" at bounding box center [784, 251] width 1568 height 1633
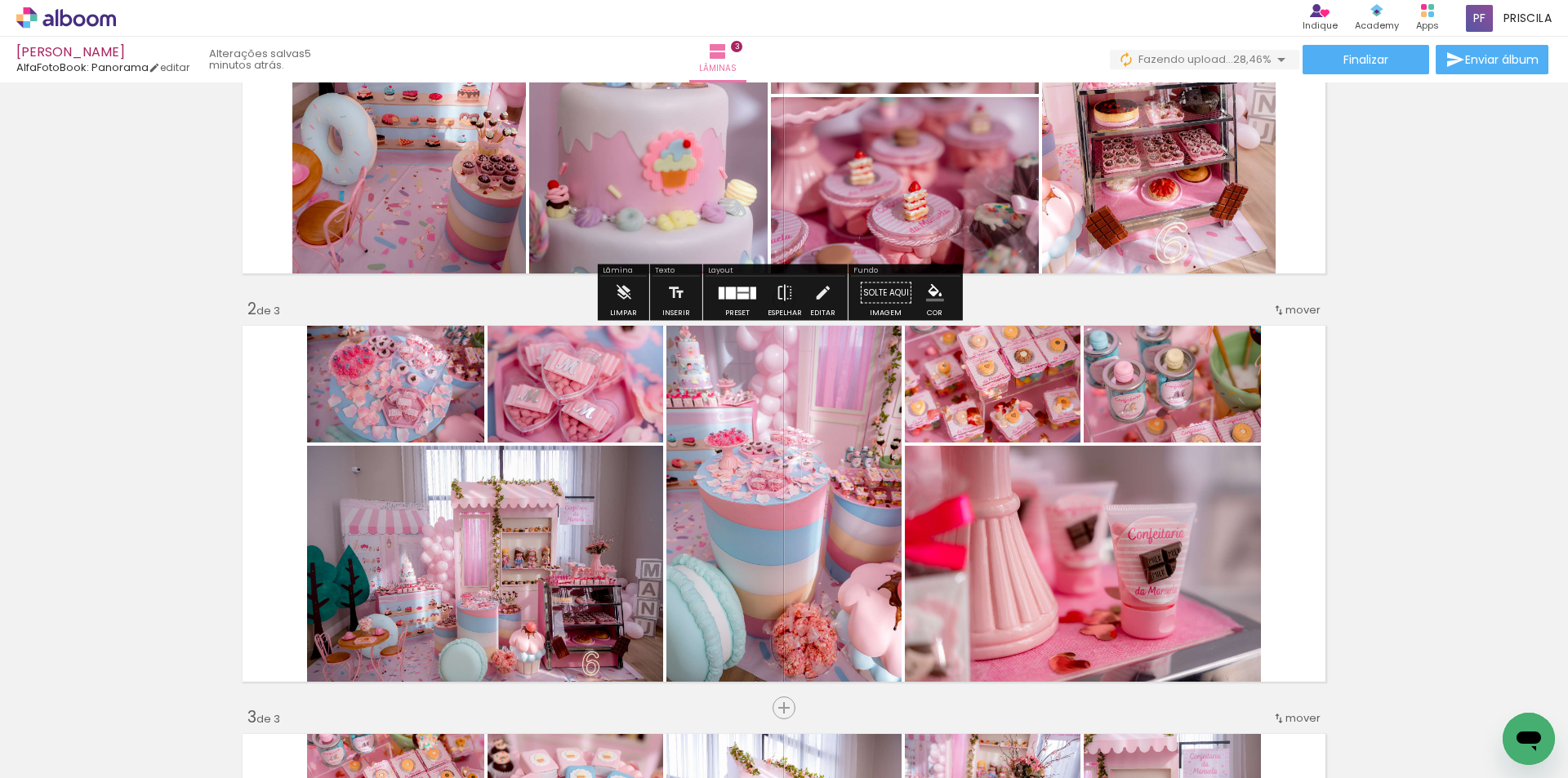
scroll to position [0, 0]
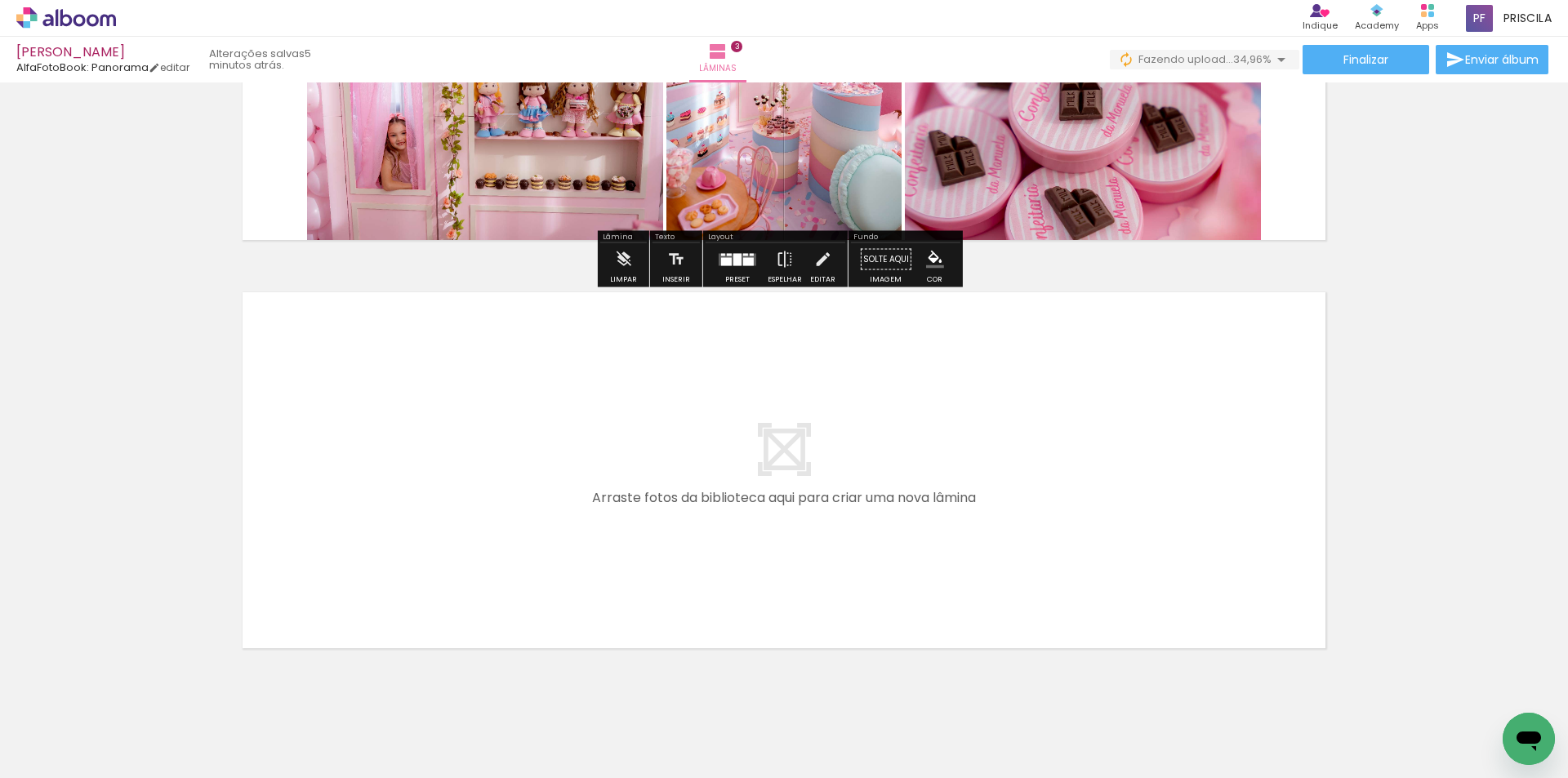
scroll to position [1088, 0]
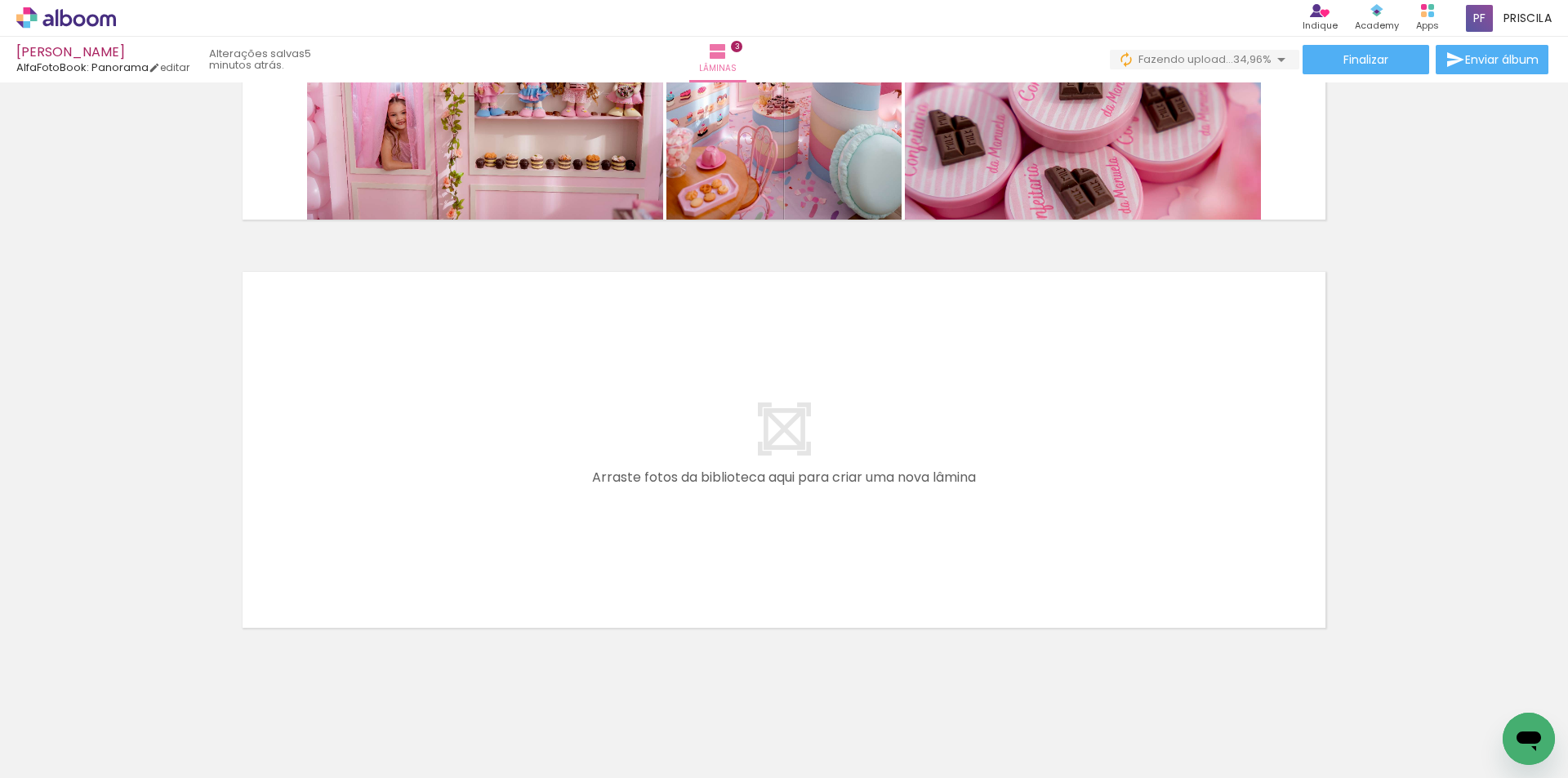
click at [195, 692] on iron-icon at bounding box center [189, 690] width 17 height 17
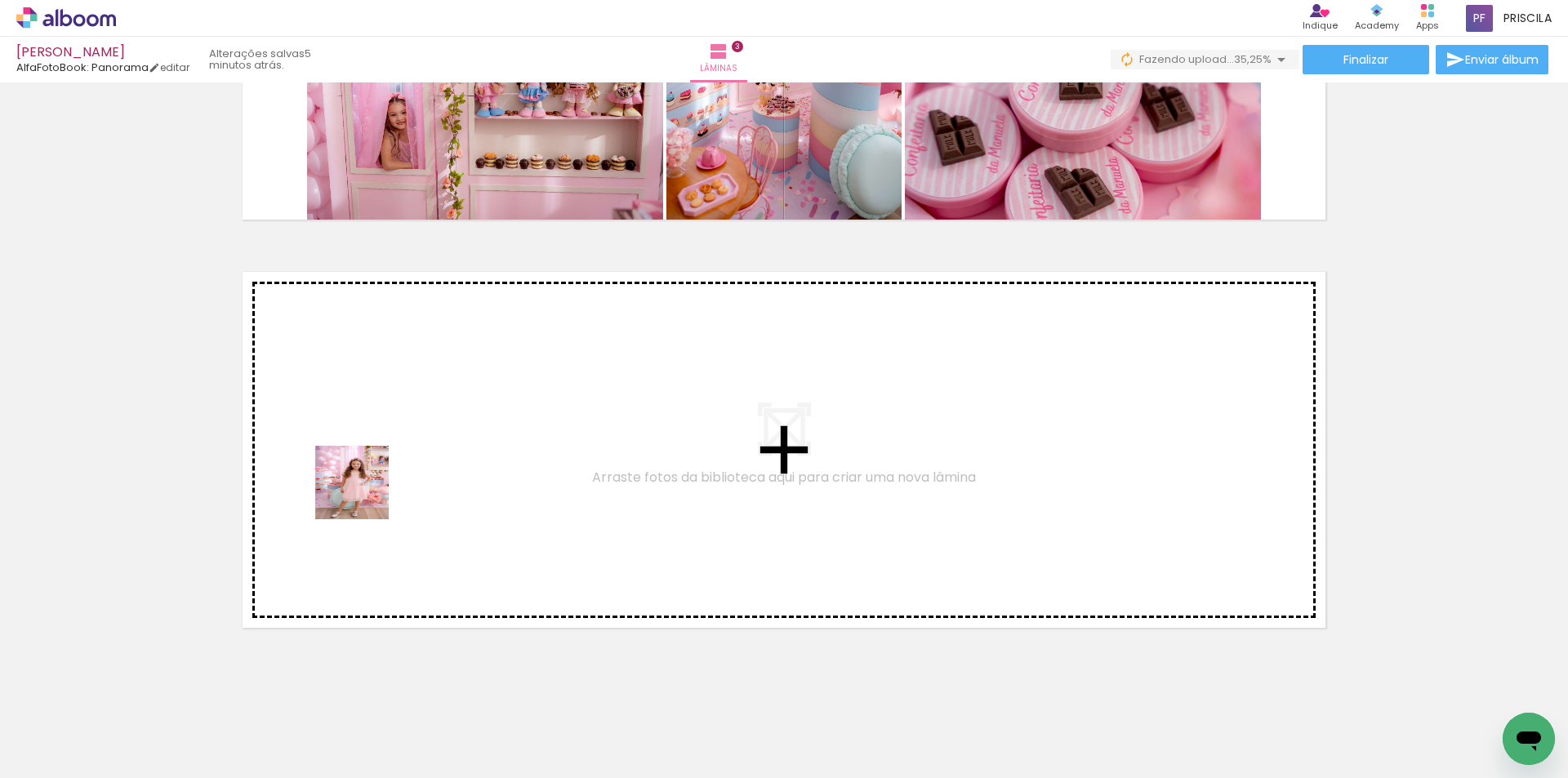
drag, startPoint x: 286, startPoint y: 563, endPoint x: 365, endPoint y: 495, distance: 104.2
click at [365, 495] on quentale-workspace at bounding box center [784, 389] width 1568 height 778
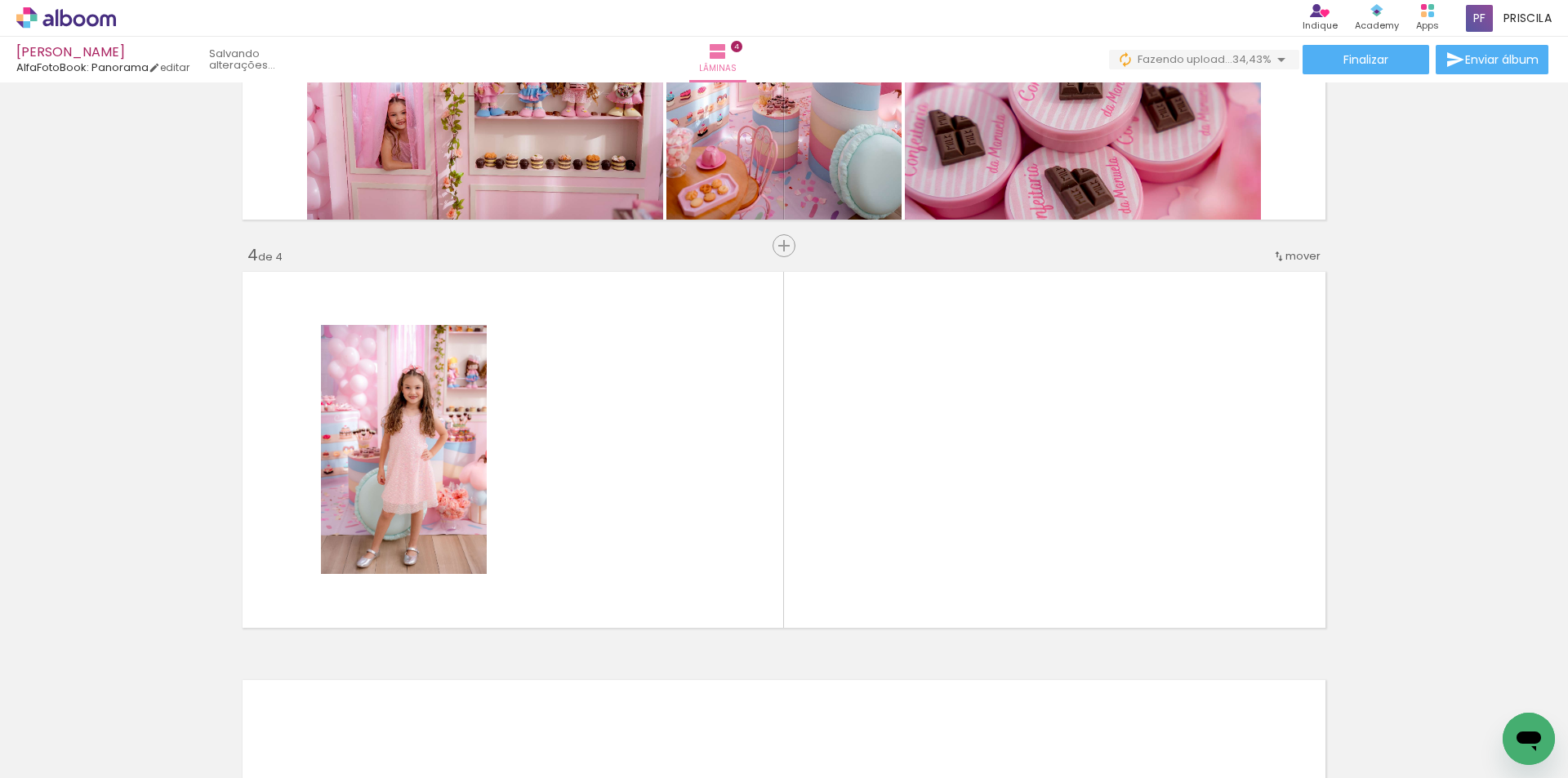
scroll to position [1159, 0]
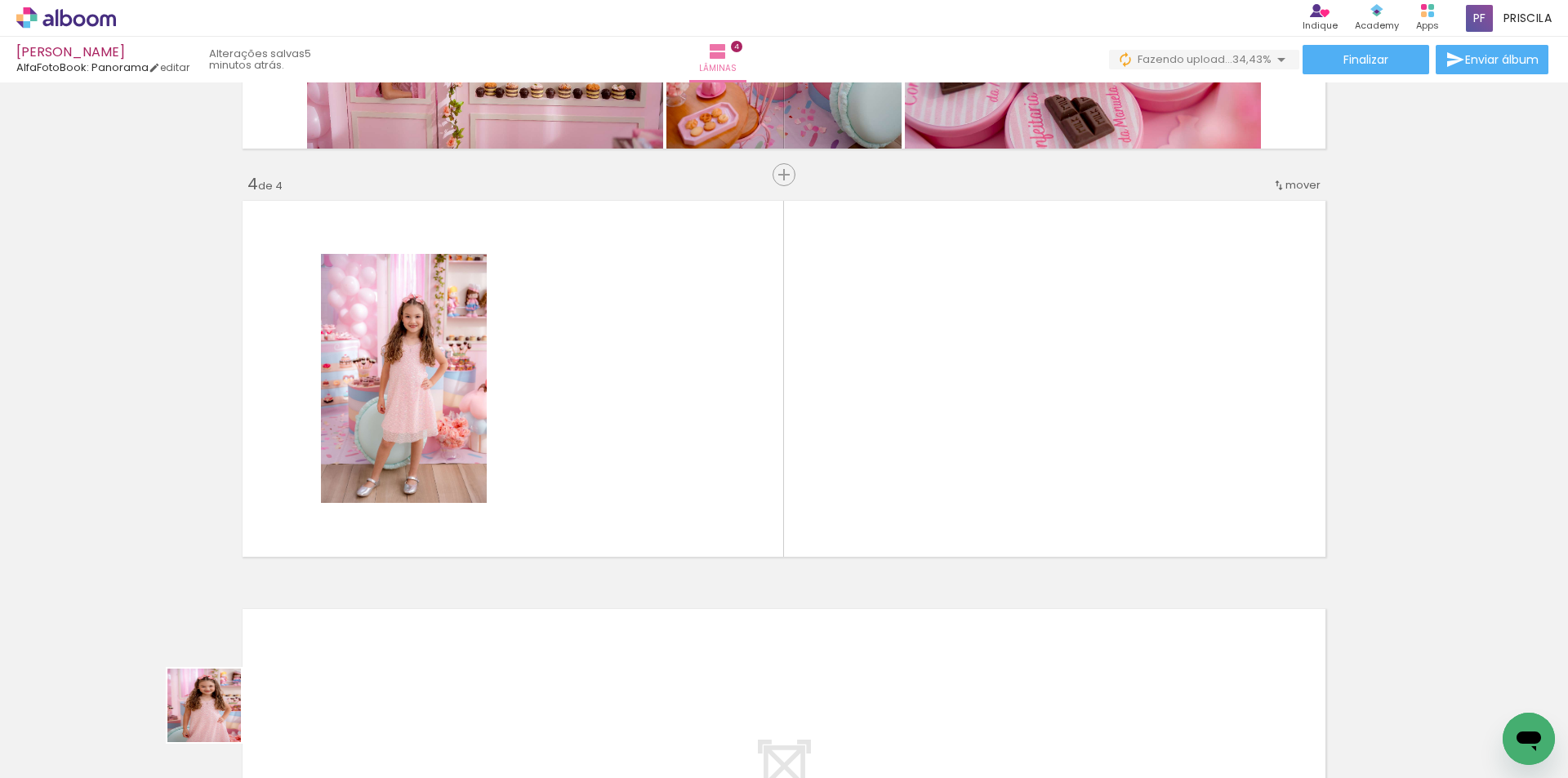
drag, startPoint x: 216, startPoint y: 717, endPoint x: 223, endPoint y: 743, distance: 26.9
click at [602, 484] on quentale-workspace at bounding box center [784, 389] width 1568 height 778
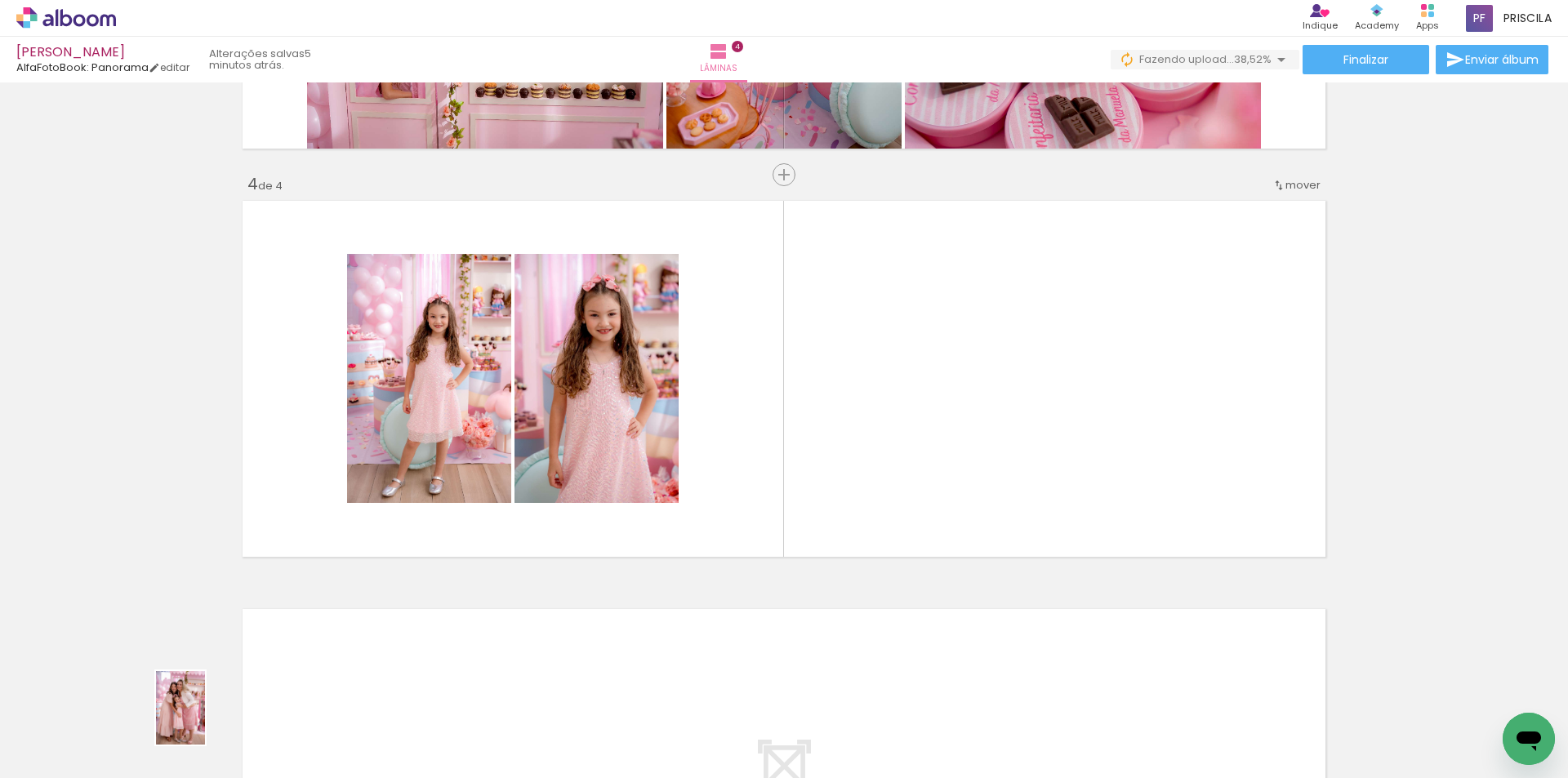
drag, startPoint x: 174, startPoint y: 737, endPoint x: 200, endPoint y: 723, distance: 29.5
click at [190, 723] on div at bounding box center [163, 722] width 54 height 80
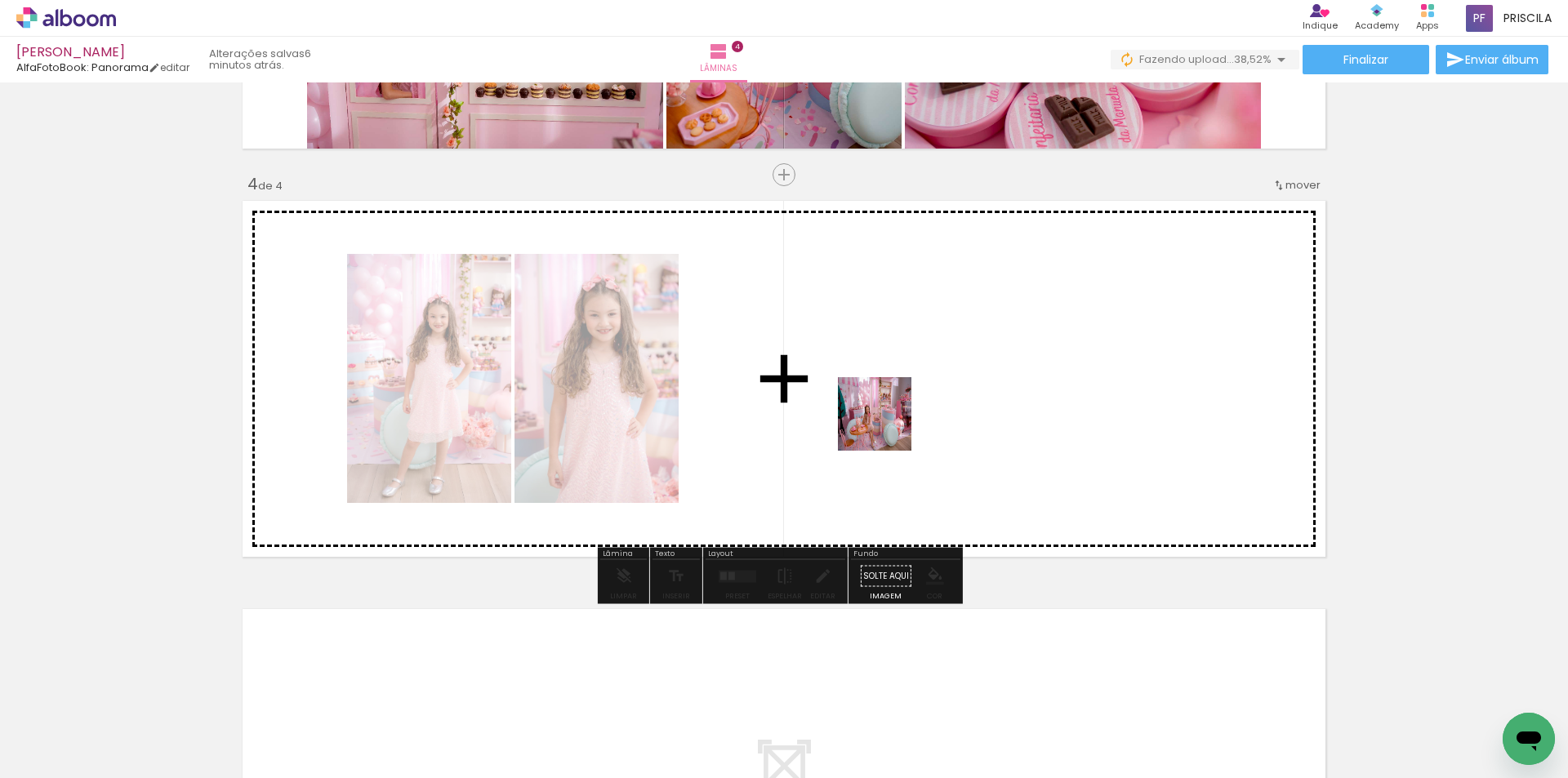
click at [887, 426] on quentale-workspace at bounding box center [784, 389] width 1568 height 778
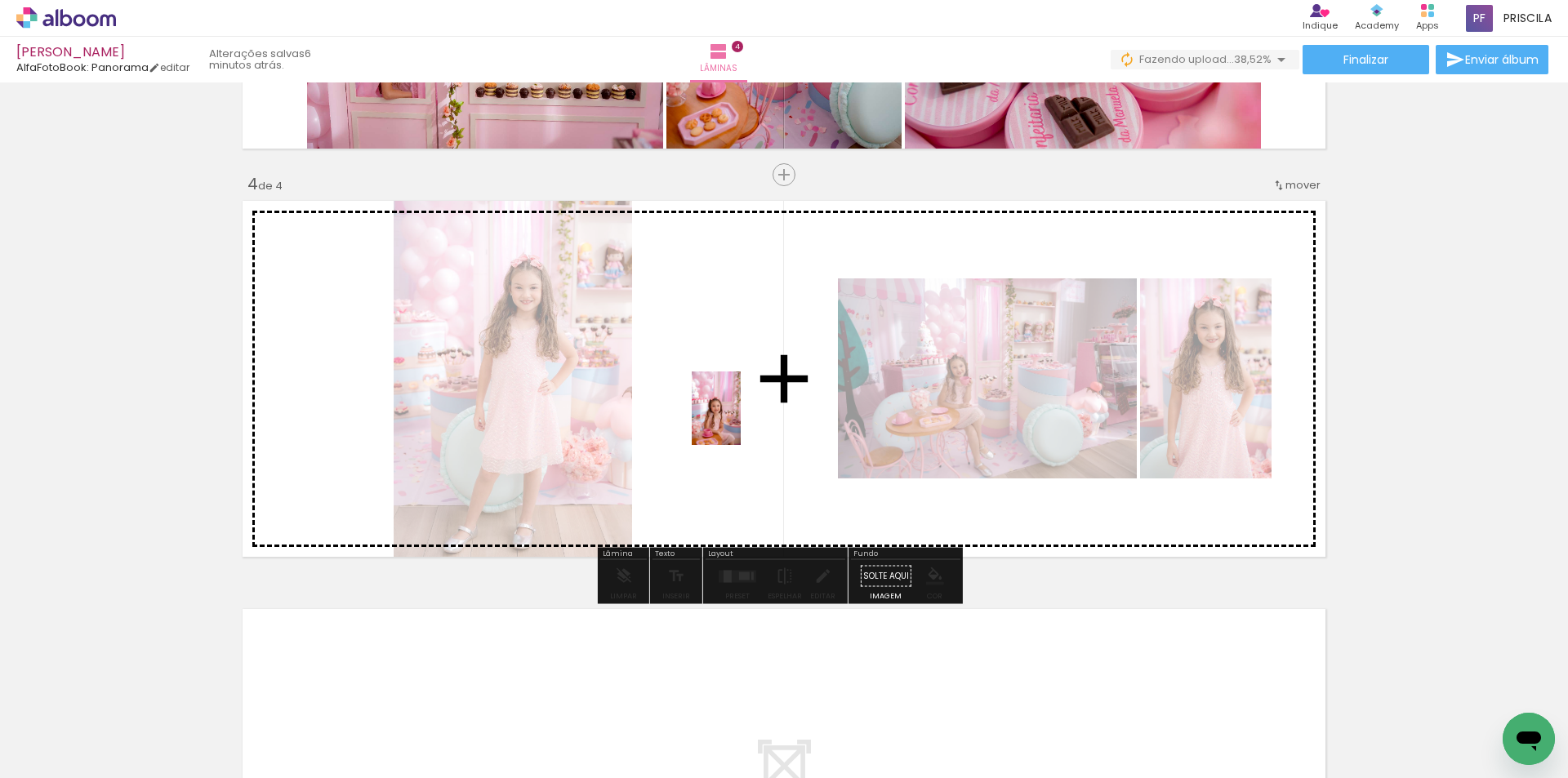
drag, startPoint x: 726, startPoint y: 459, endPoint x: 740, endPoint y: 421, distance: 40.5
click at [740, 421] on quentale-workspace at bounding box center [784, 389] width 1568 height 778
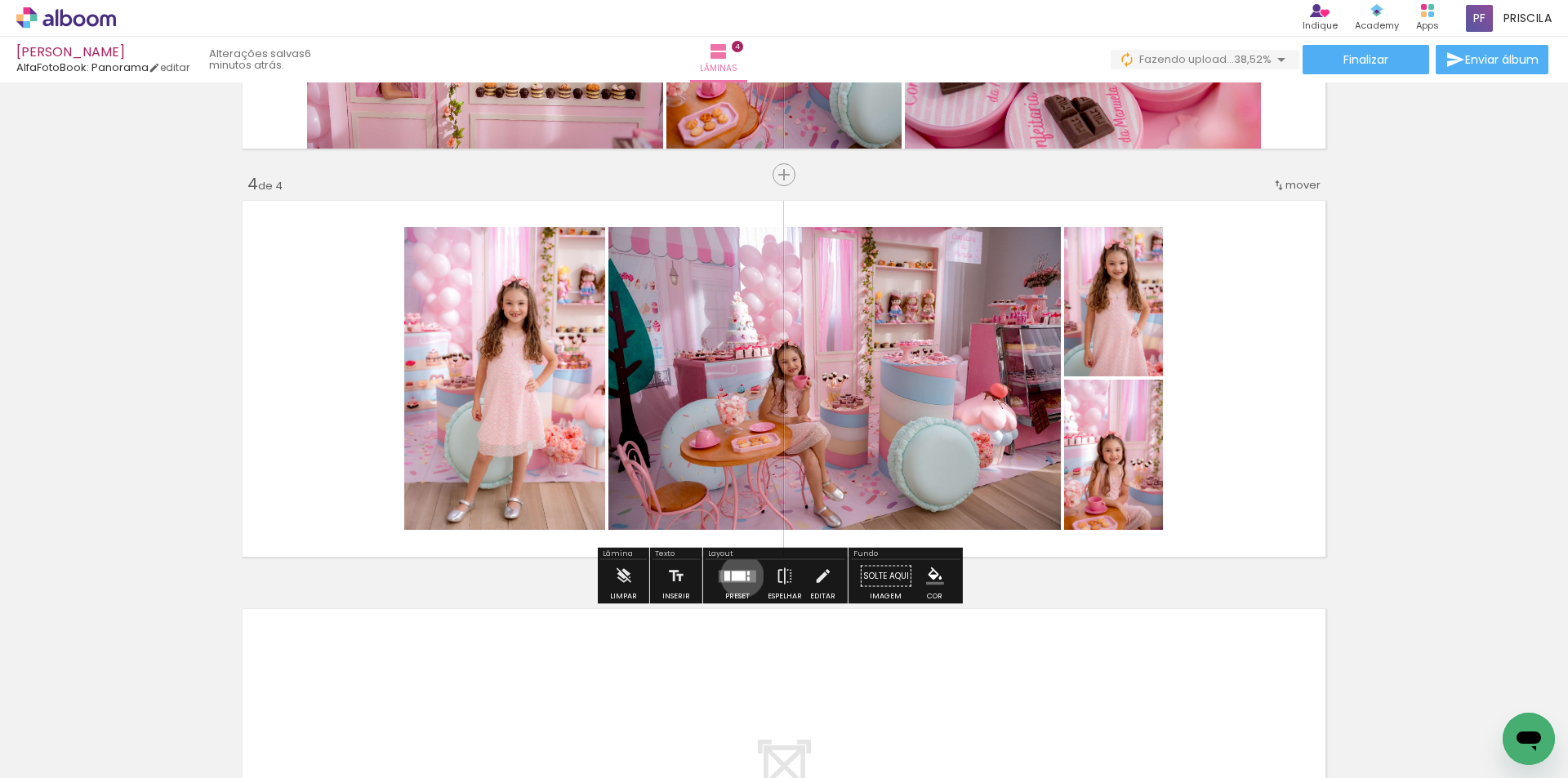
drag, startPoint x: 739, startPoint y: 575, endPoint x: 1345, endPoint y: 453, distance: 618.2
click at [739, 574] on div at bounding box center [739, 575] width 14 height 10
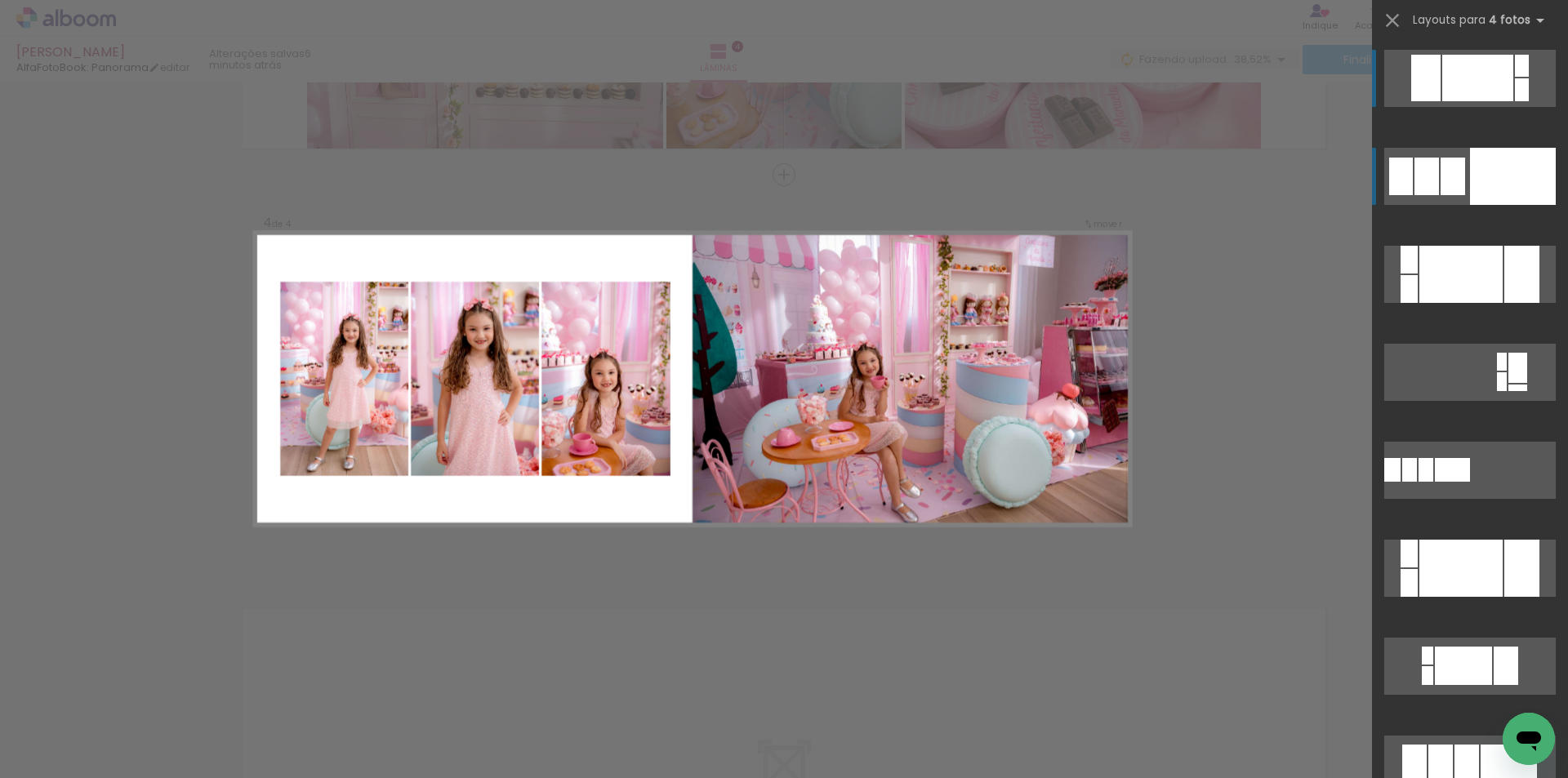
click at [1504, 181] on div at bounding box center [1513, 177] width 86 height 57
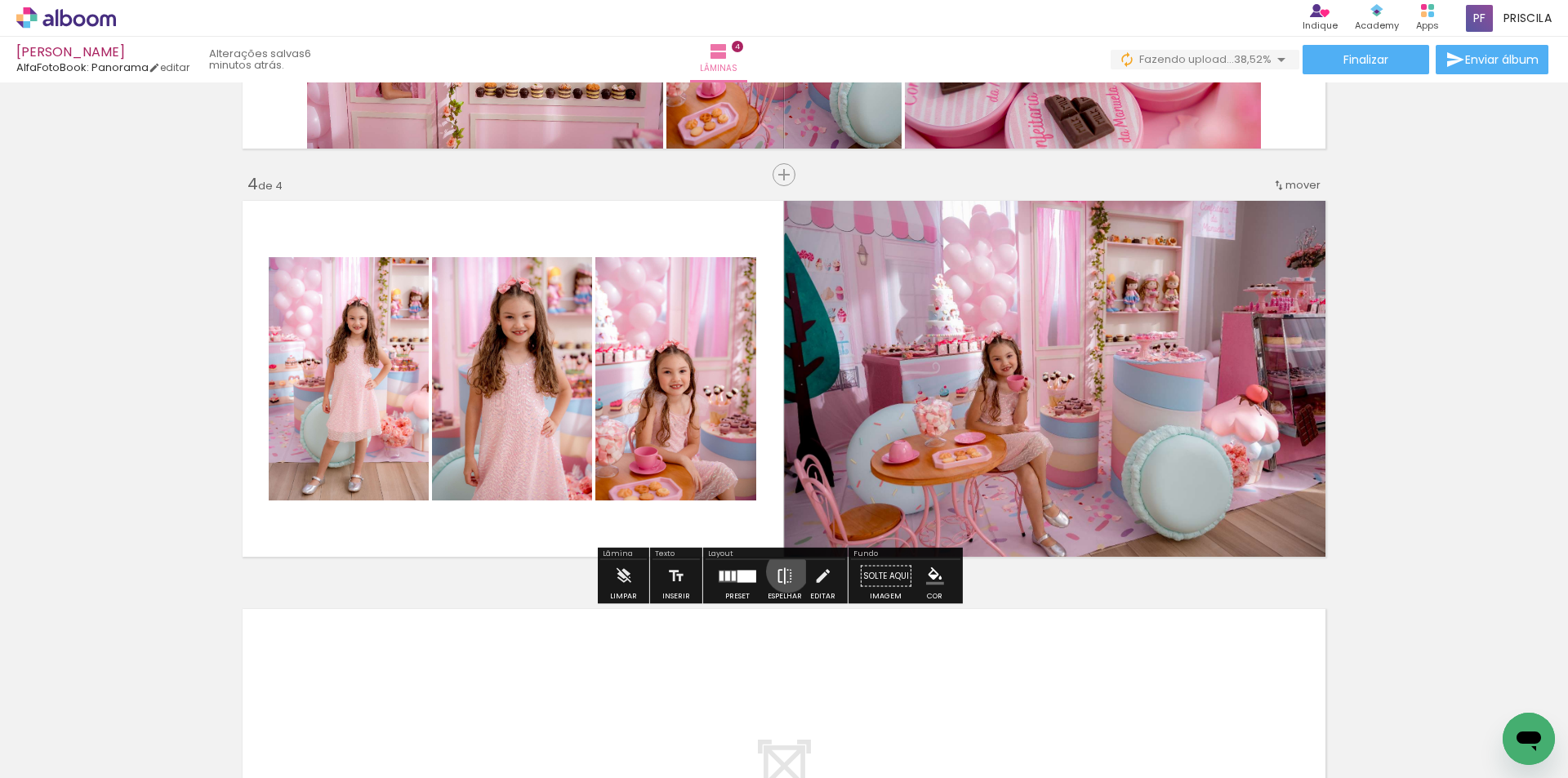
click at [784, 571] on iron-icon at bounding box center [784, 576] width 18 height 33
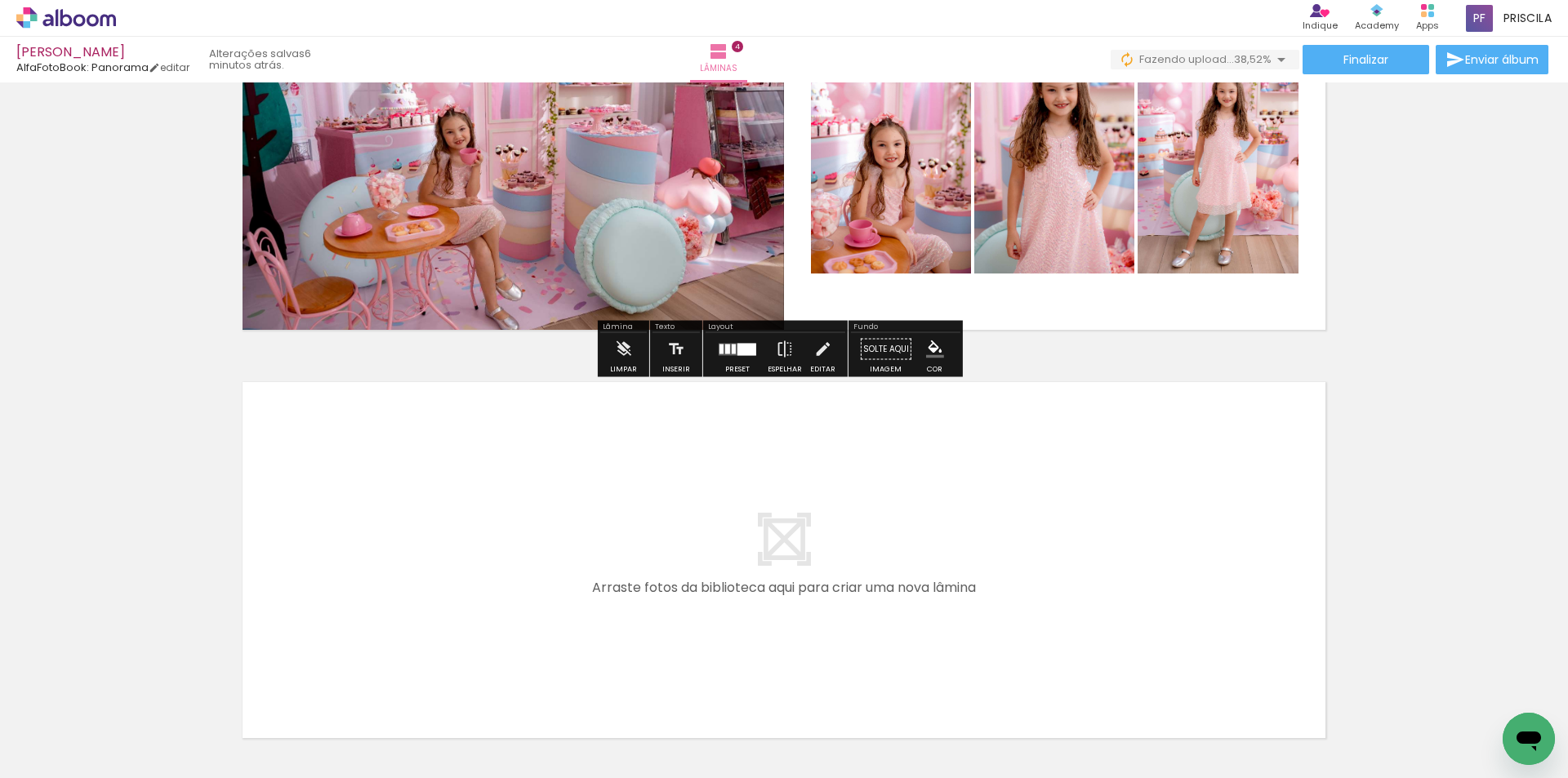
scroll to position [1511, 0]
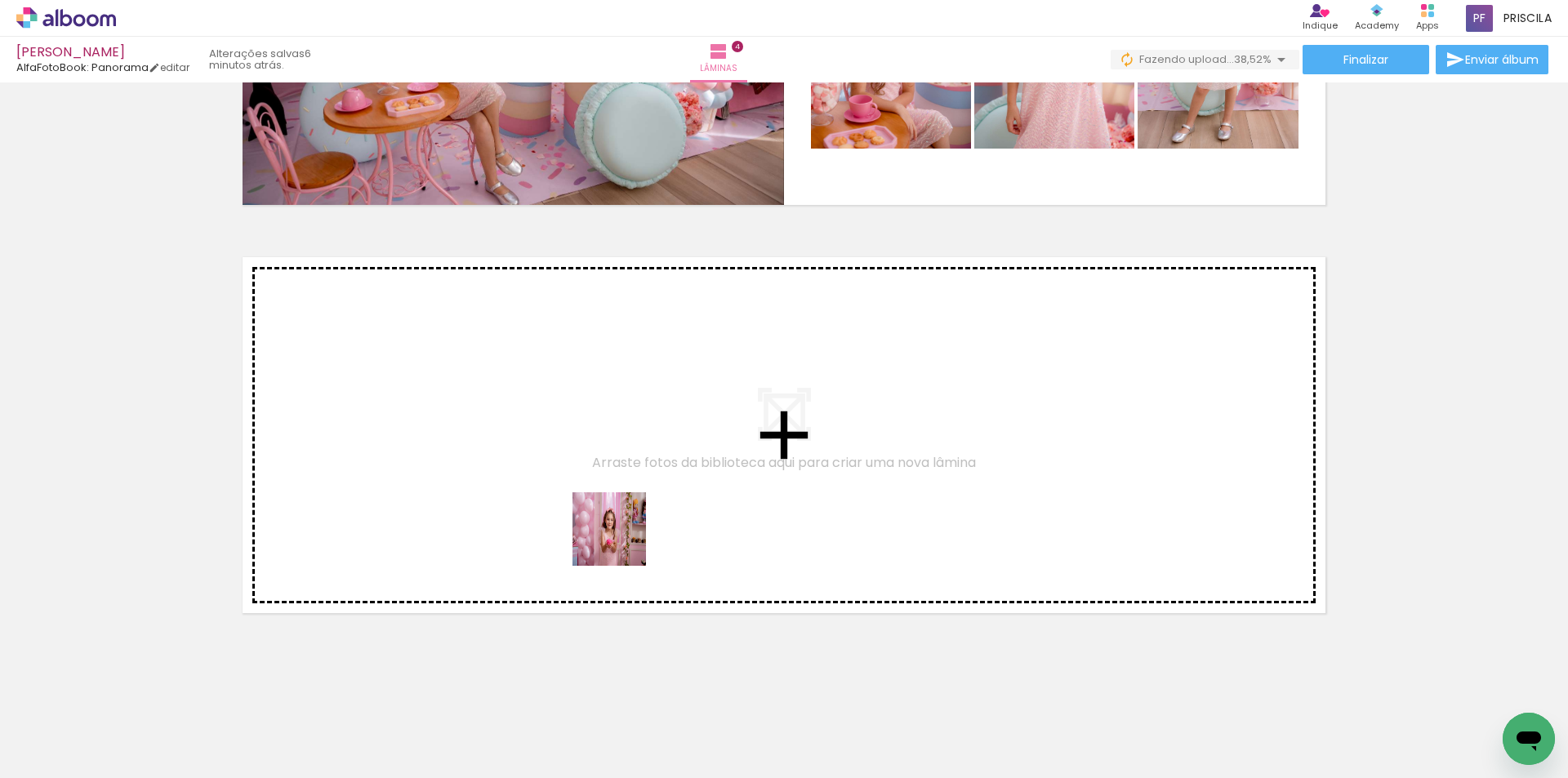
drag, startPoint x: 633, startPoint y: 586, endPoint x: 612, endPoint y: 521, distance: 68.3
click at [612, 521] on quentale-workspace at bounding box center [784, 389] width 1568 height 778
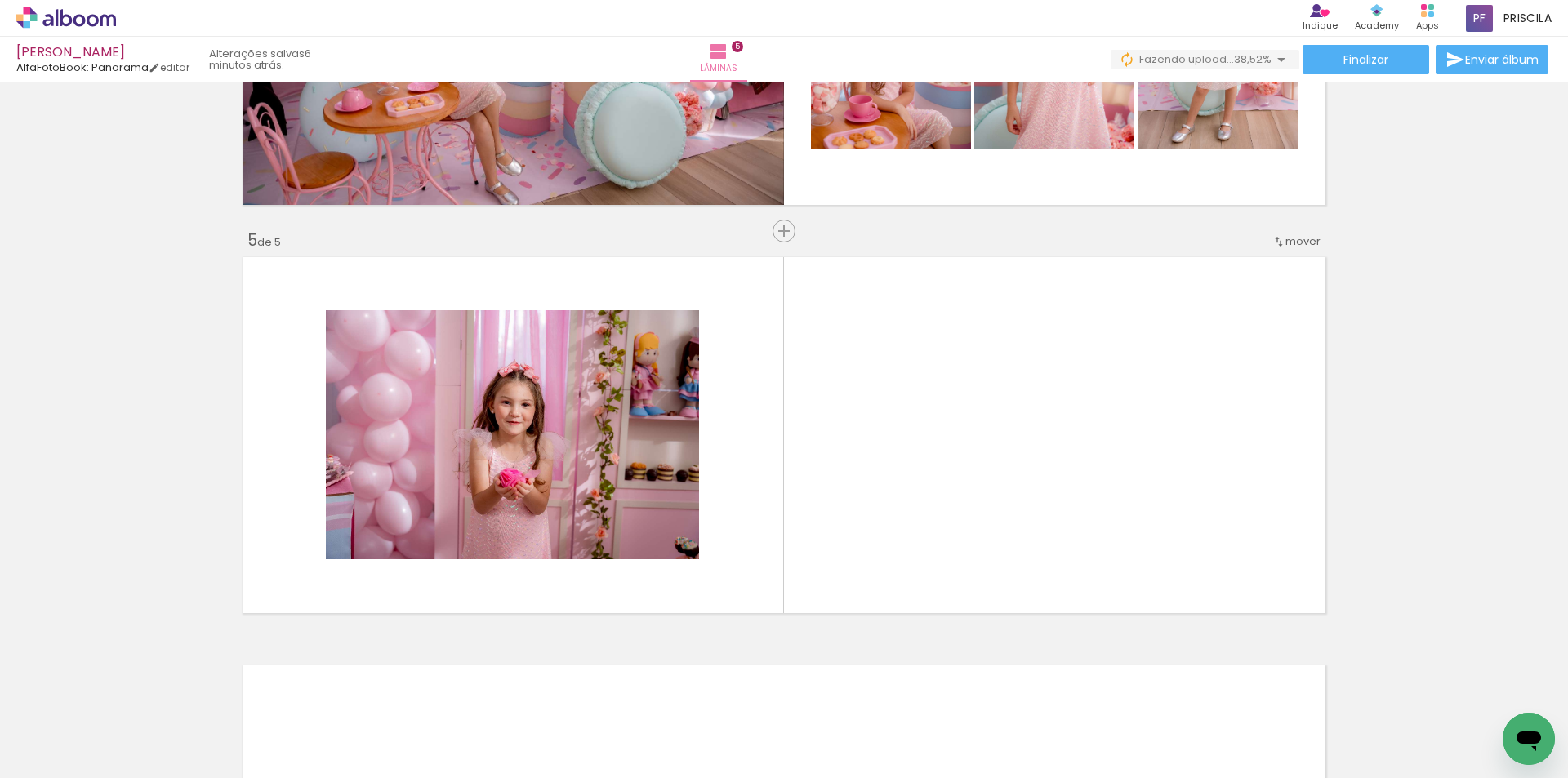
scroll to position [1567, 0]
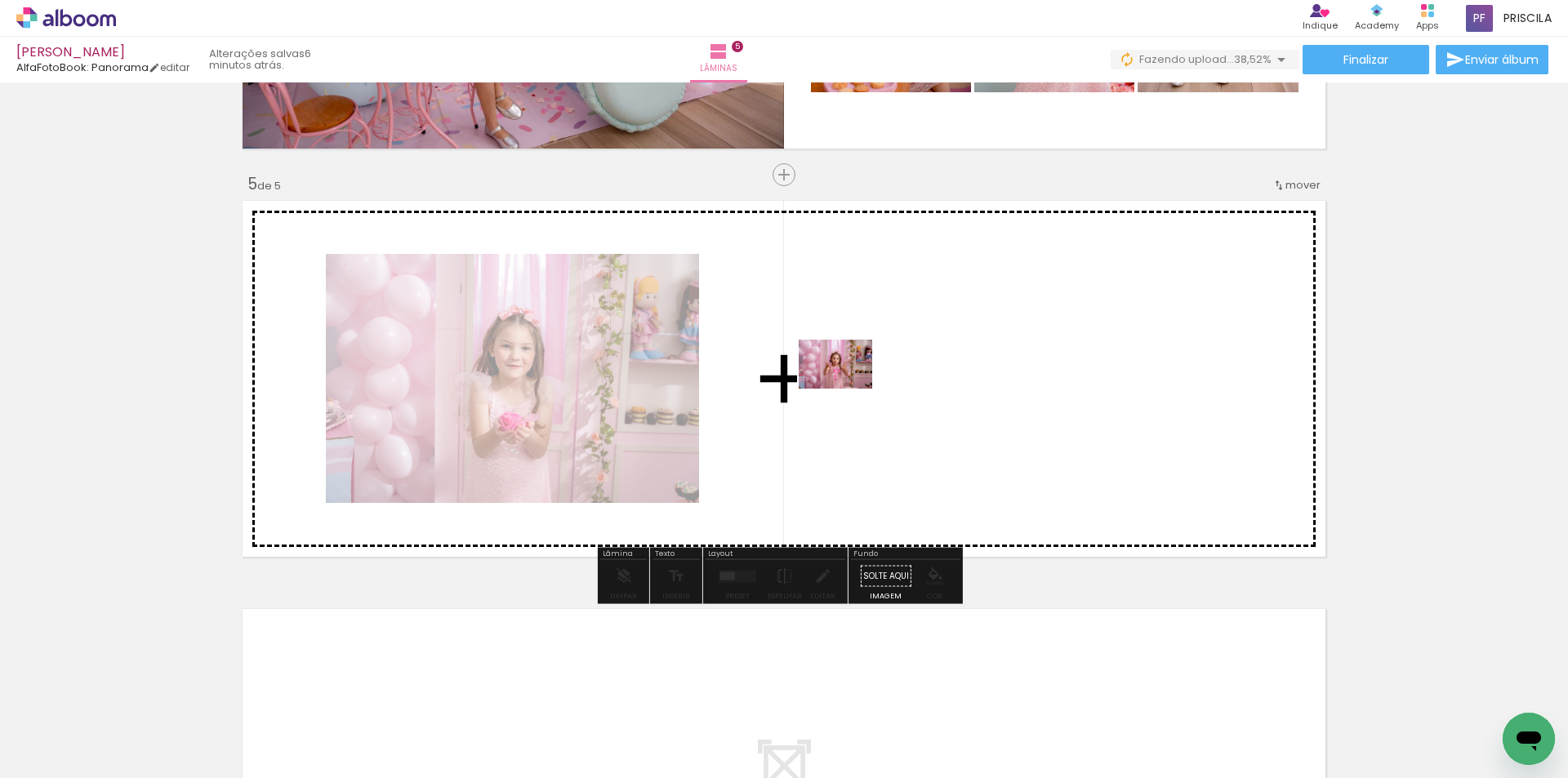
drag, startPoint x: 656, startPoint y: 690, endPoint x: 797, endPoint y: 559, distance: 192.5
click at [848, 389] on quentale-workspace at bounding box center [784, 389] width 1568 height 778
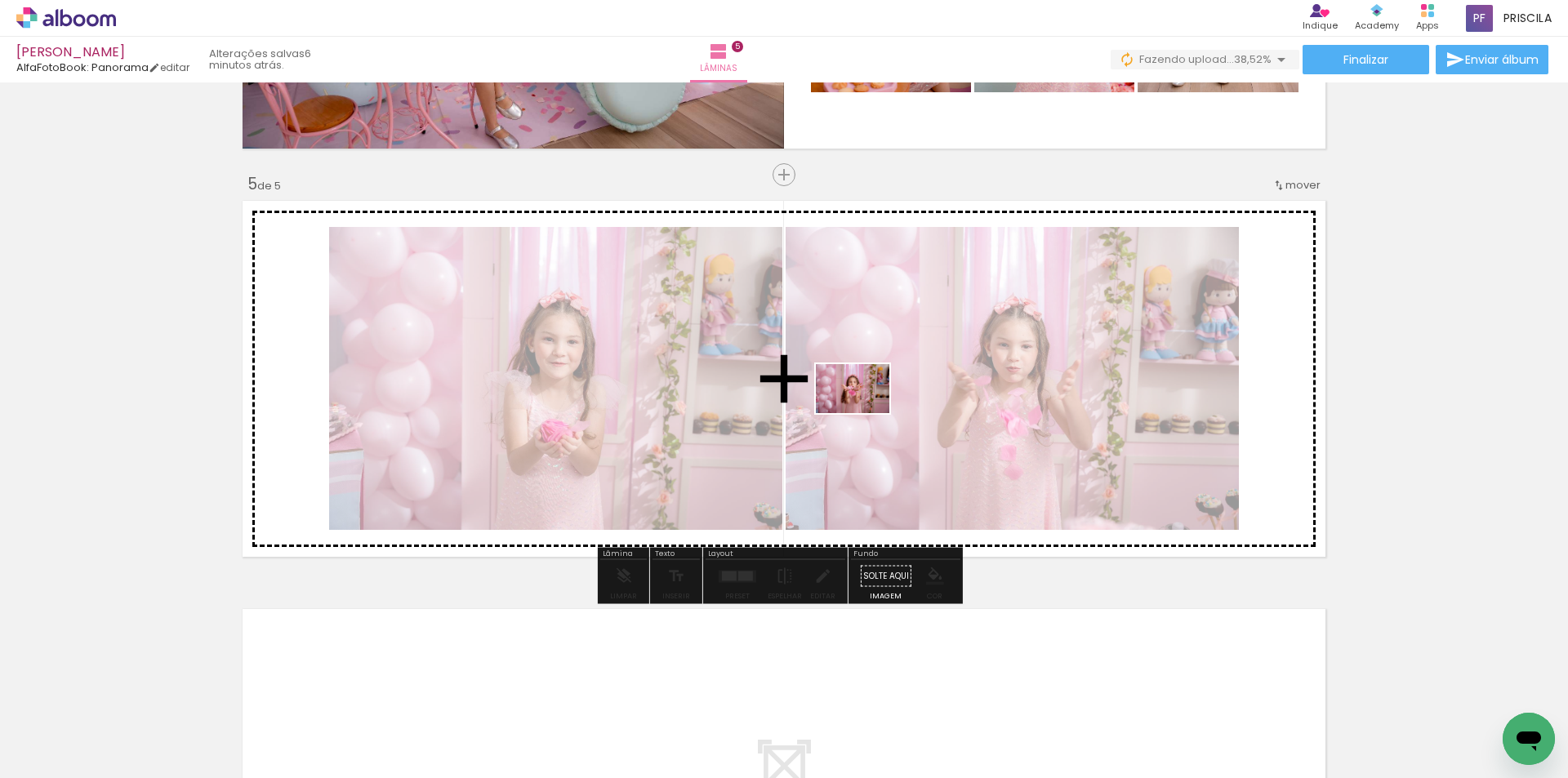
drag, startPoint x: 635, startPoint y: 736, endPoint x: 865, endPoint y: 413, distance: 396.5
click at [865, 413] on quentale-workspace at bounding box center [784, 389] width 1568 height 778
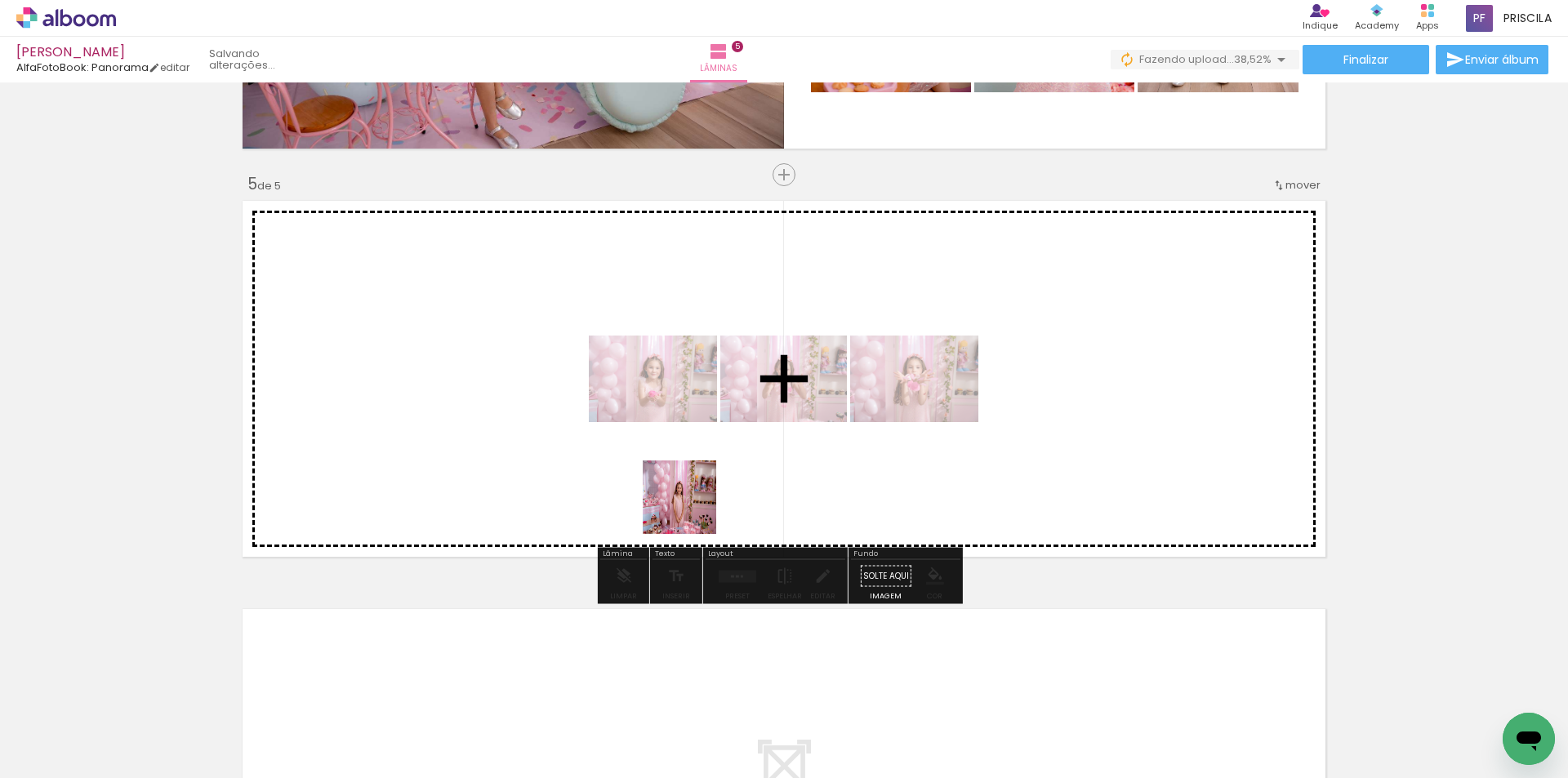
drag, startPoint x: 664, startPoint y: 634, endPoint x: 692, endPoint y: 509, distance: 128.1
click at [692, 509] on quentale-workspace at bounding box center [784, 389] width 1568 height 778
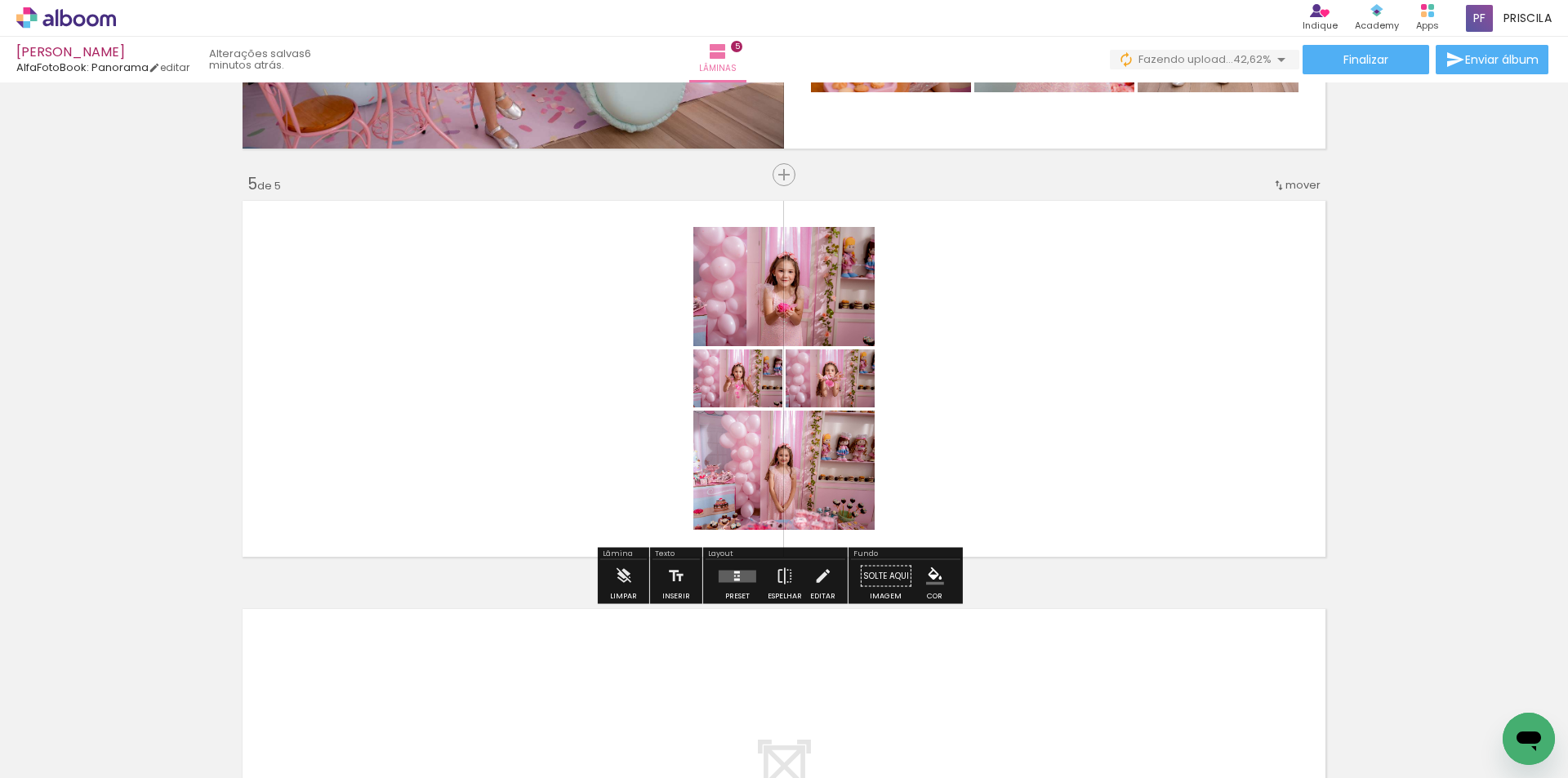
click at [739, 574] on quentale-layouter at bounding box center [737, 575] width 37 height 12
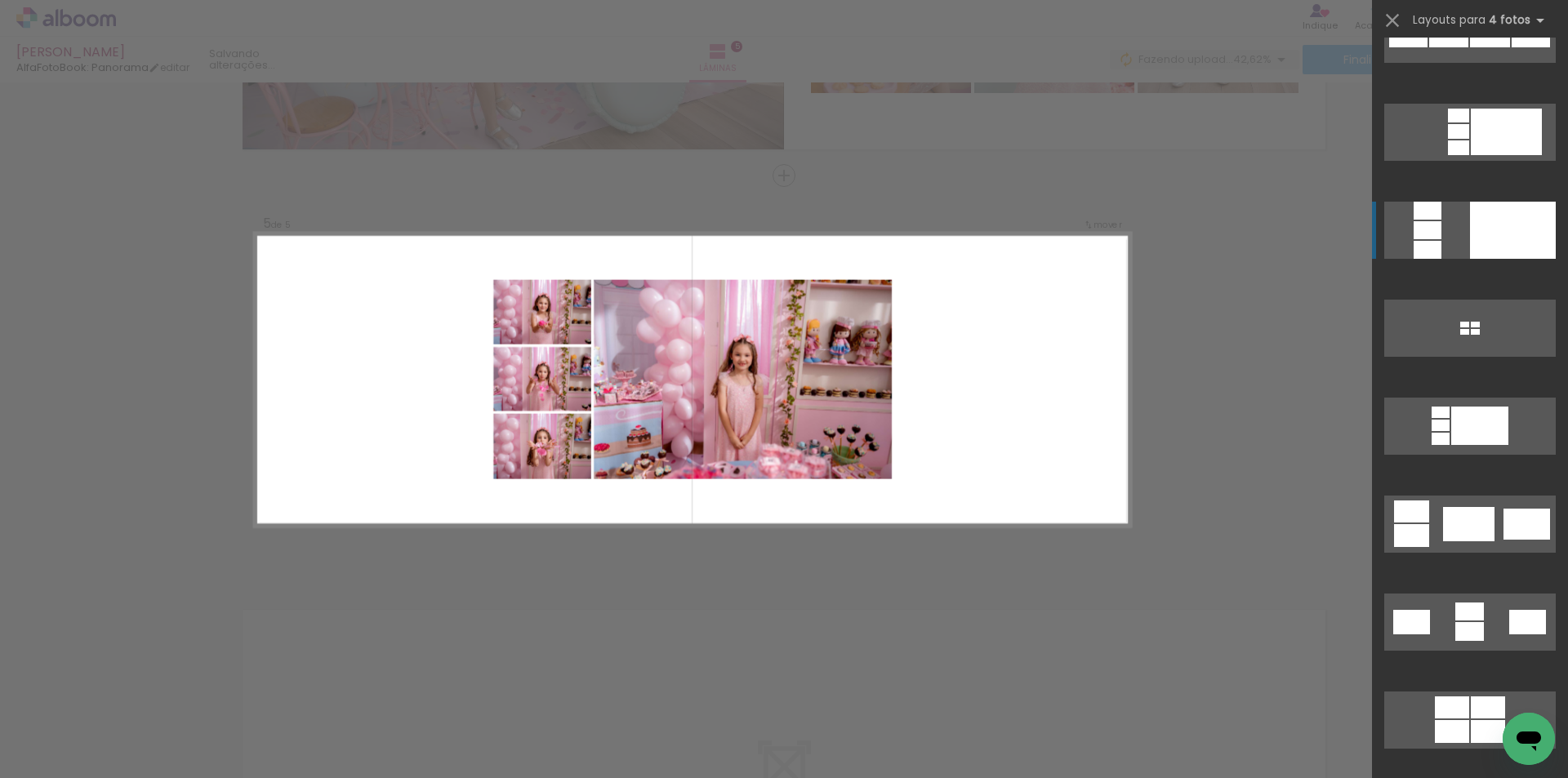
scroll to position [2612, 0]
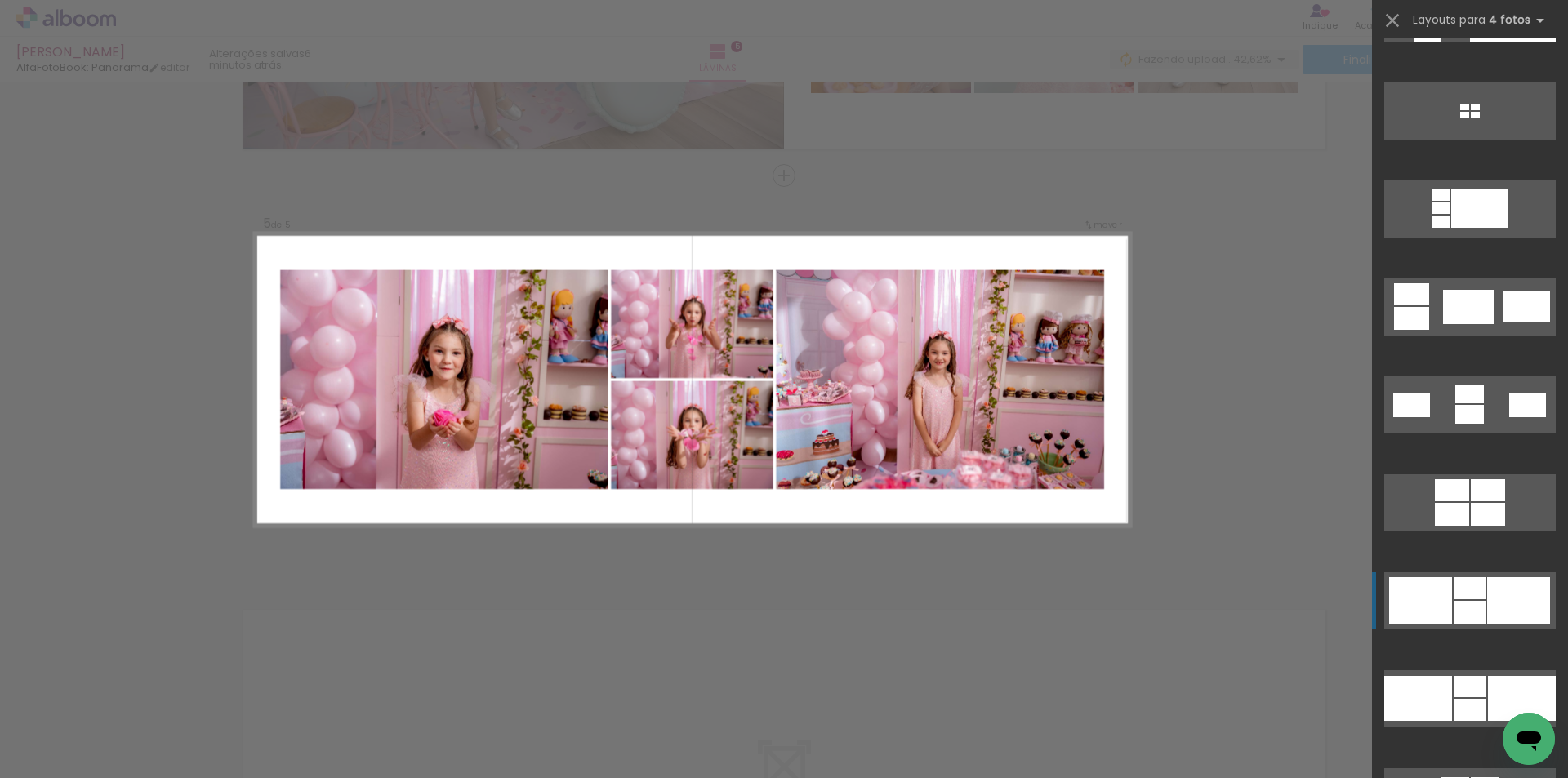
click at [1478, 599] on quentale-layouter at bounding box center [1470, 601] width 171 height 57
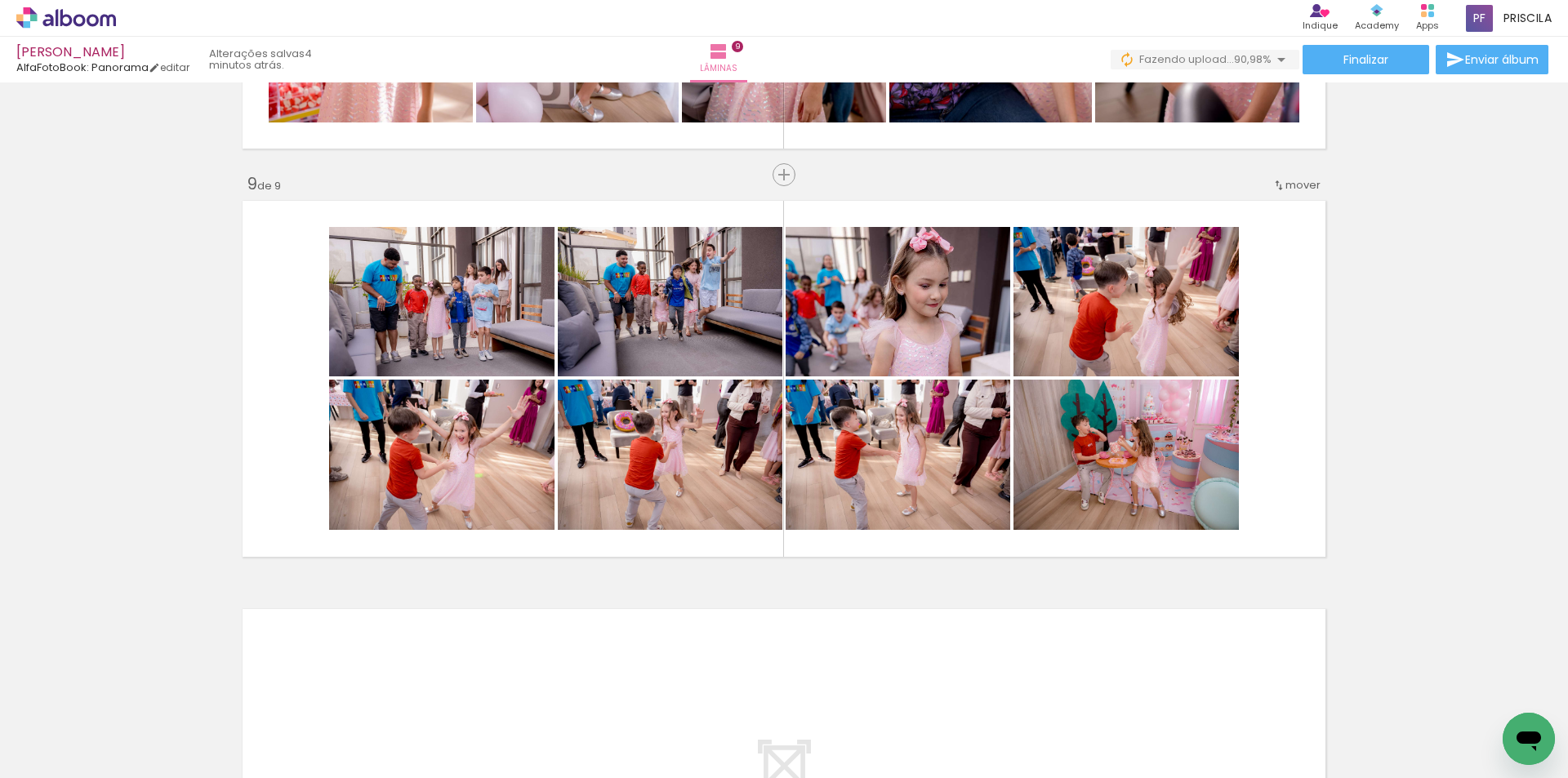
scroll to position [2176, 0]
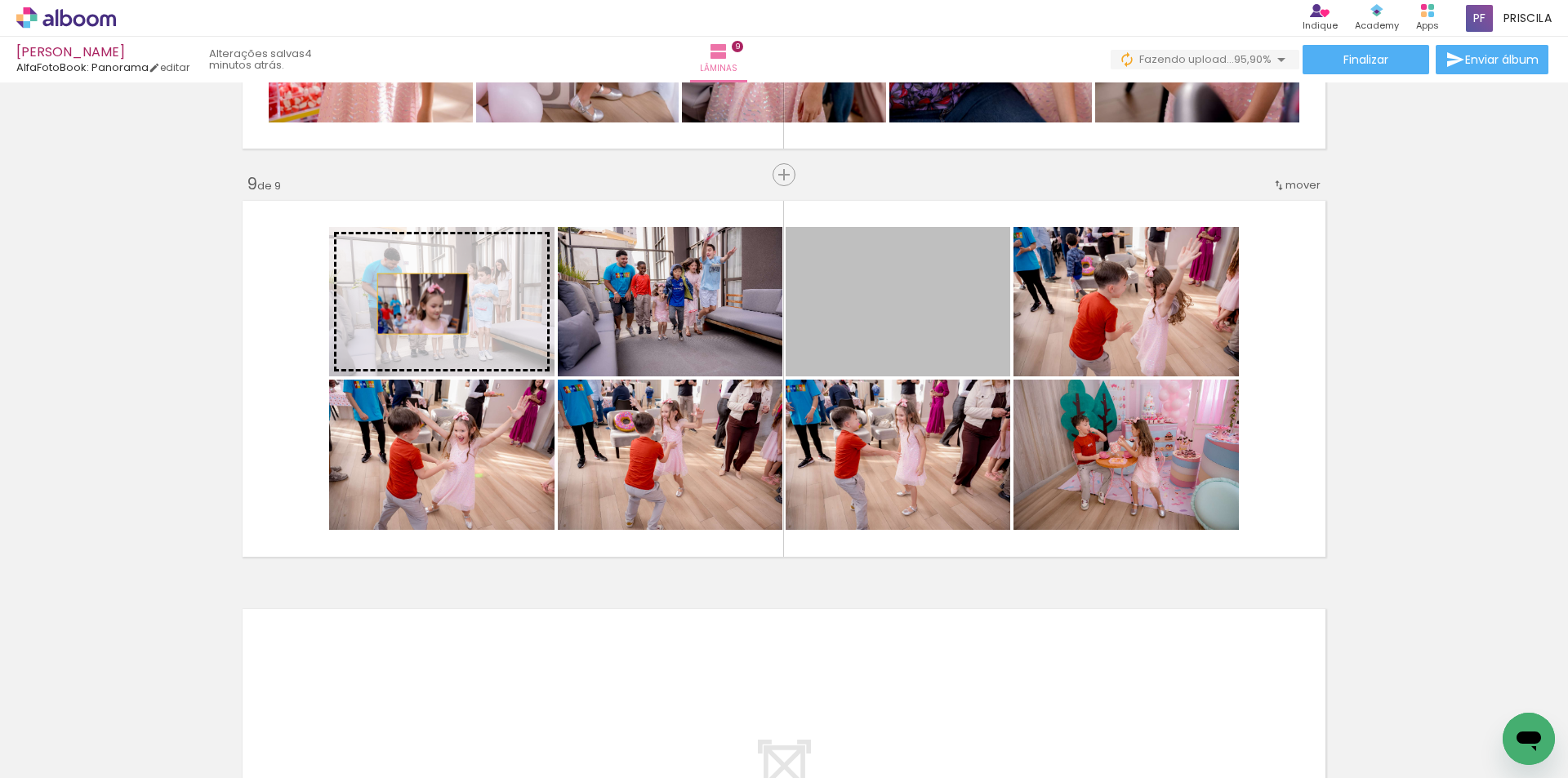
drag, startPoint x: 916, startPoint y: 318, endPoint x: 416, endPoint y: 304, distance: 500.2
click at [0, 0] on slot at bounding box center [0, 0] width 0 height 0
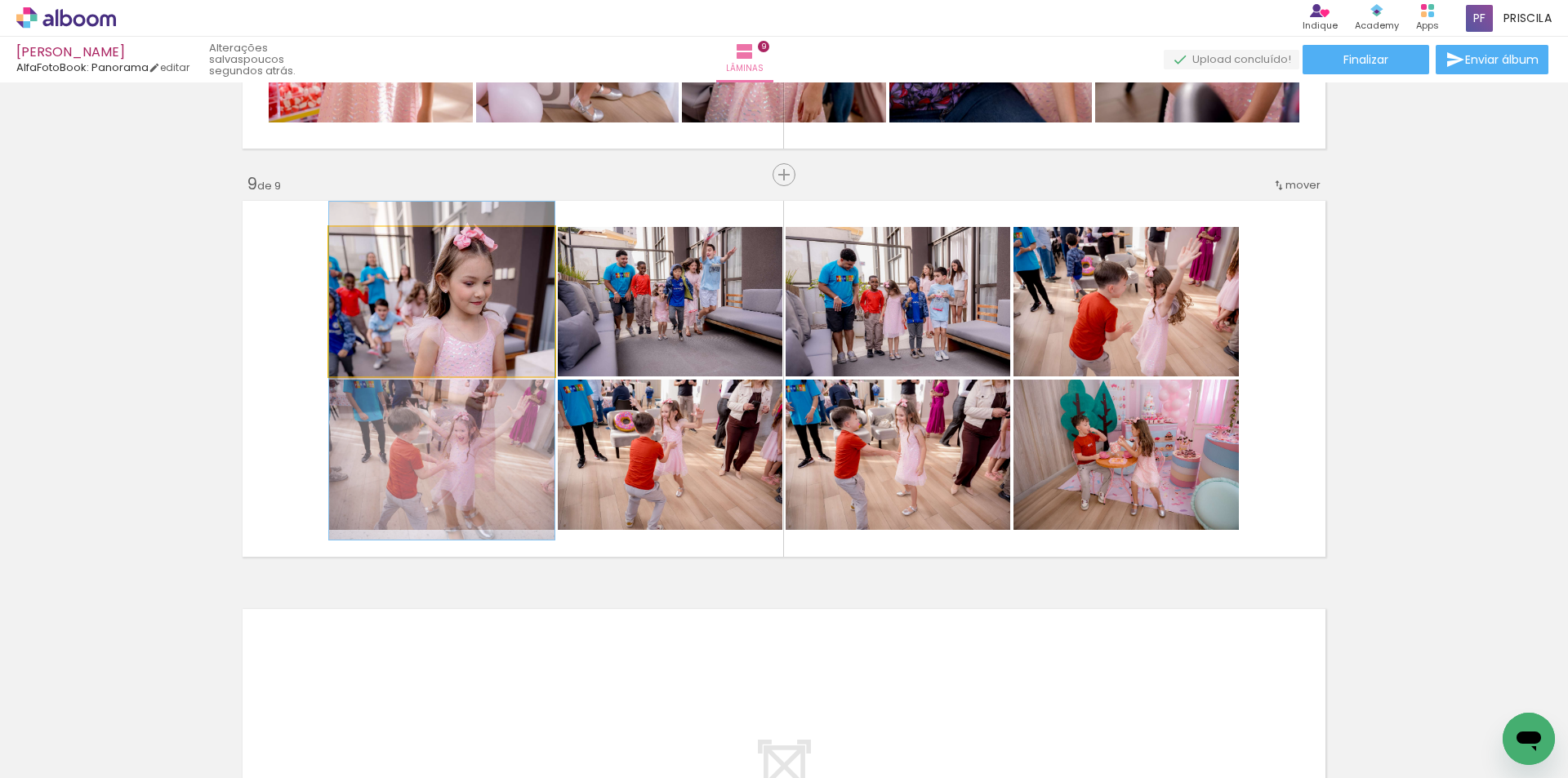
drag, startPoint x: 507, startPoint y: 296, endPoint x: 495, endPoint y: 366, distance: 71.0
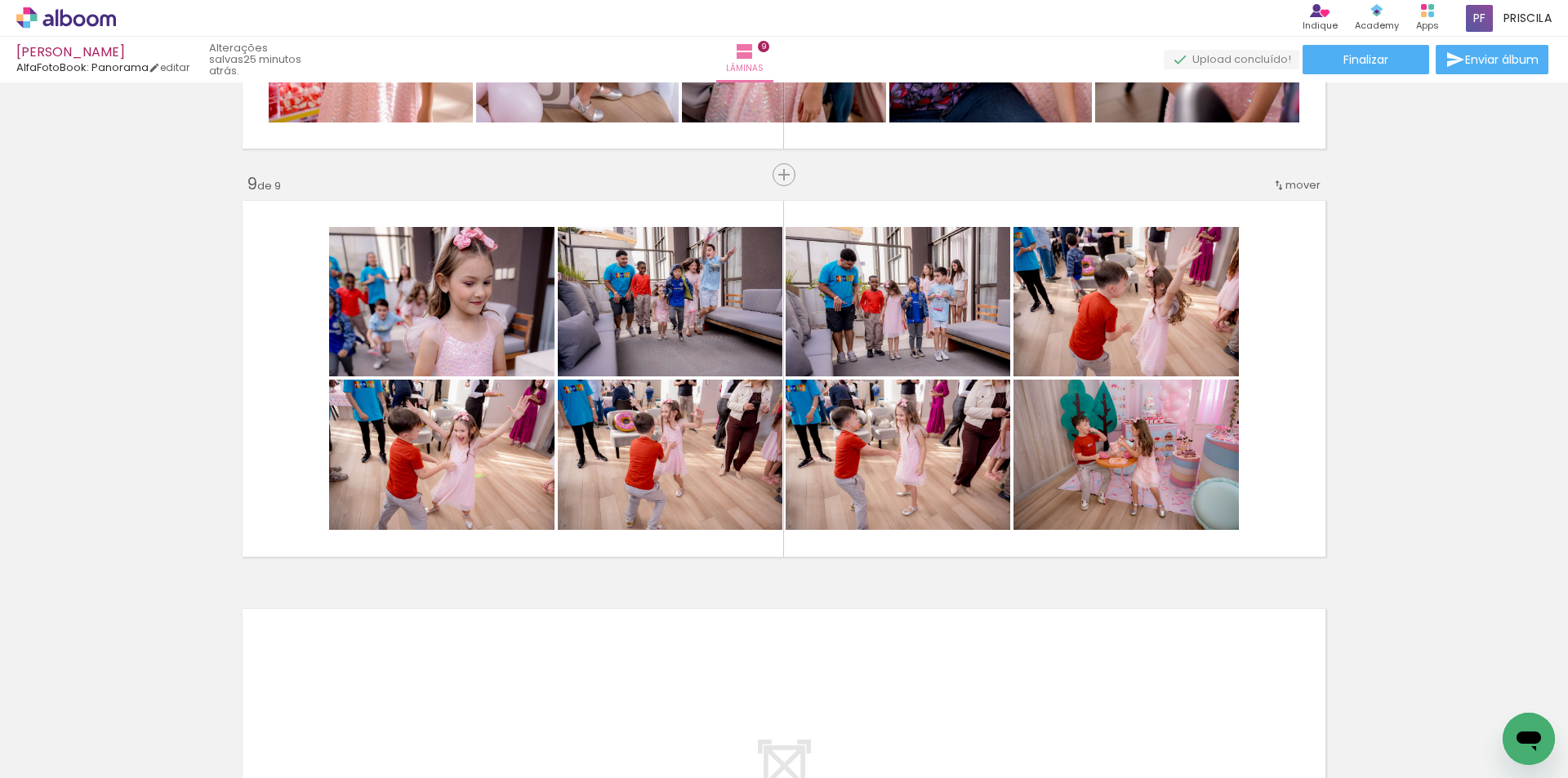
scroll to position [2176, 0]
